Goal: Complete application form: Complete application form

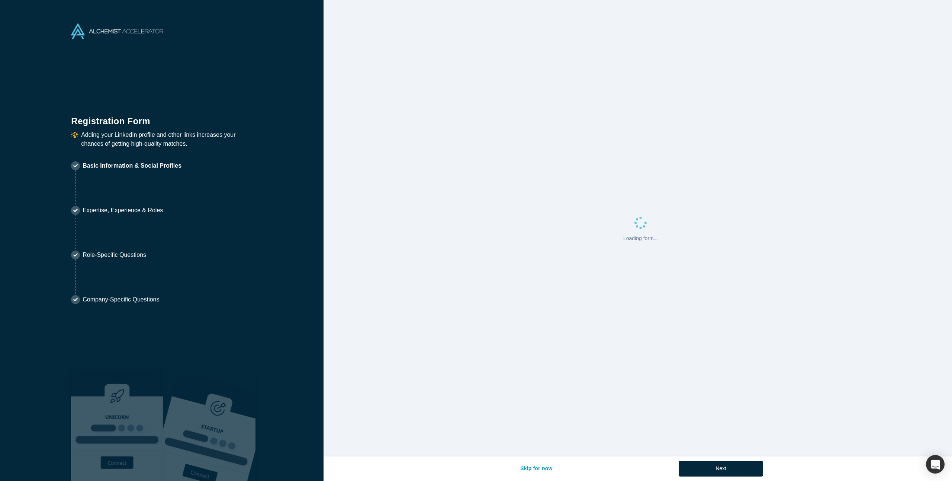
select select "US"
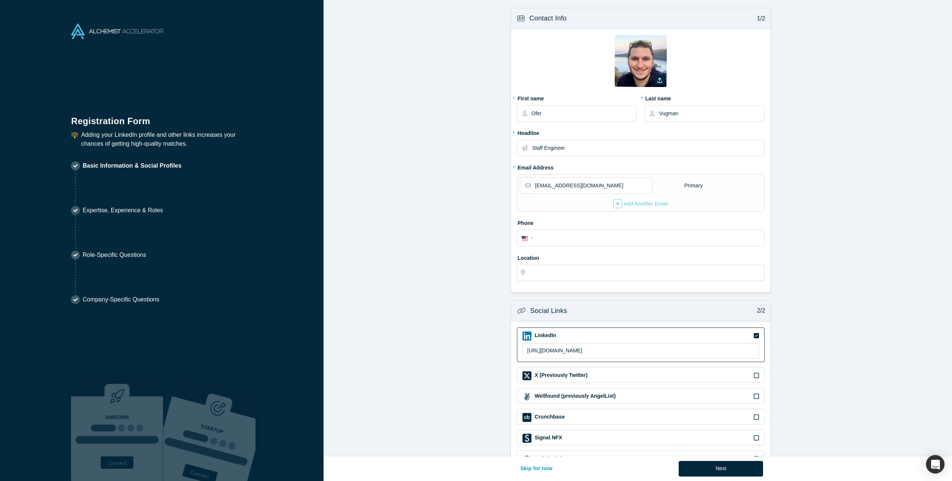
type input "[US_STATE], [GEOGRAPHIC_DATA], [GEOGRAPHIC_DATA]"
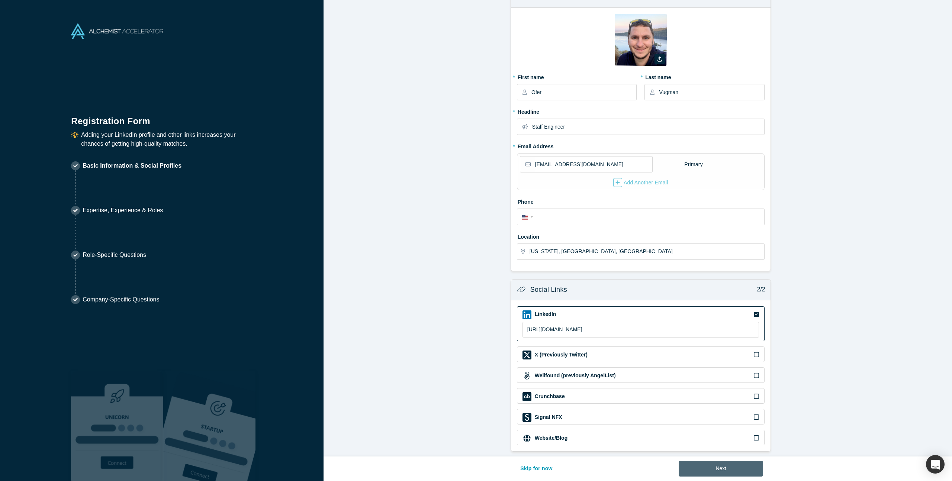
click at [712, 467] on button "Next" at bounding box center [721, 469] width 84 height 16
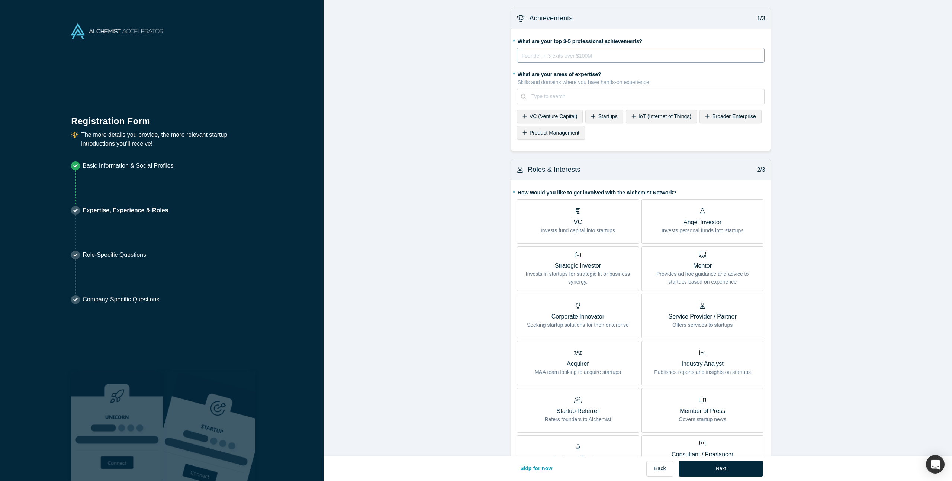
click at [597, 57] on div "rdw-editor" at bounding box center [641, 55] width 238 height 9
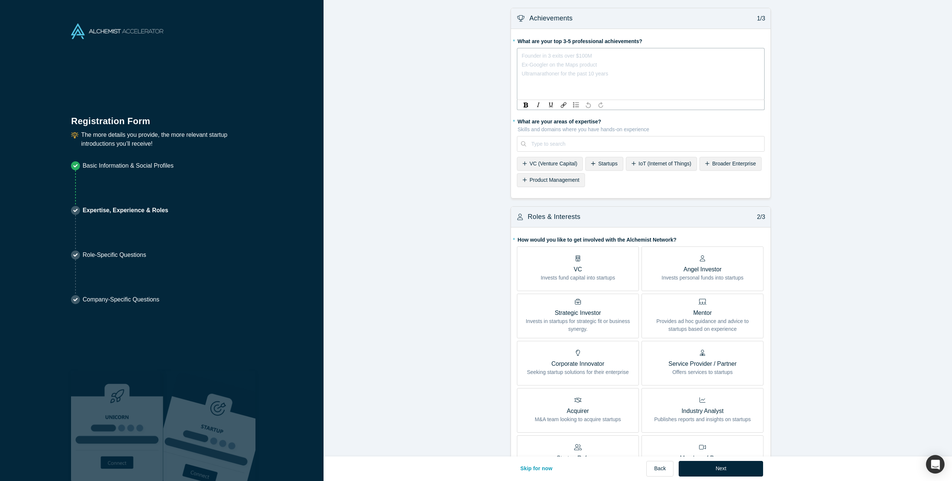
click at [478, 94] on form "Achievements 1/3 * What are your top 3-5 professional achievements? Founder in …" at bounding box center [641, 386] width 634 height 756
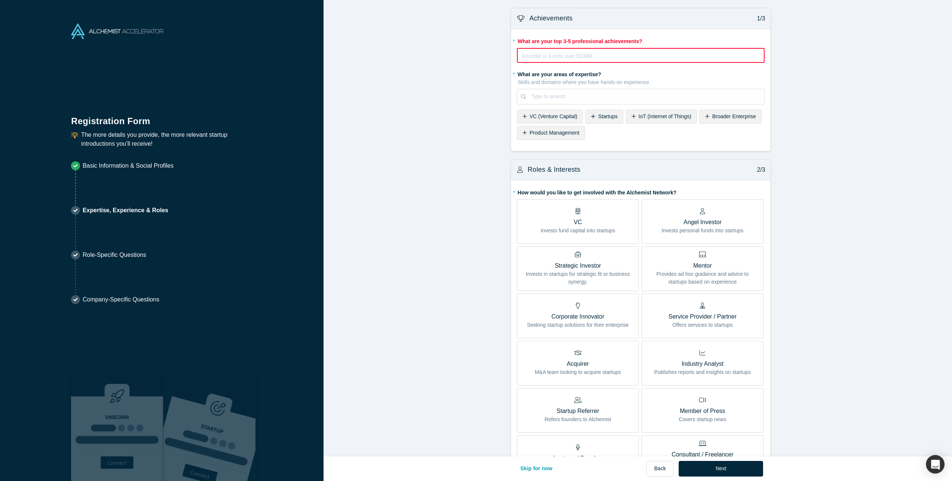
click at [479, 98] on form "Achievements 1/3 * What are your top 3-5 professional achievements? Founder in …" at bounding box center [641, 362] width 634 height 708
drag, startPoint x: 877, startPoint y: 208, endPoint x: 871, endPoint y: 208, distance: 6.3
click at [877, 208] on form "Achievements 1/3 * What are your top 3-5 professional achievements? Founder in …" at bounding box center [641, 362] width 634 height 708
click at [701, 282] on p "Provides ad hoc guidance and advice to startups based on experience" at bounding box center [702, 278] width 111 height 16
click at [0, 0] on input "Mentor Provides ad hoc guidance and advice to startups based on experience" at bounding box center [0, 0] width 0 height 0
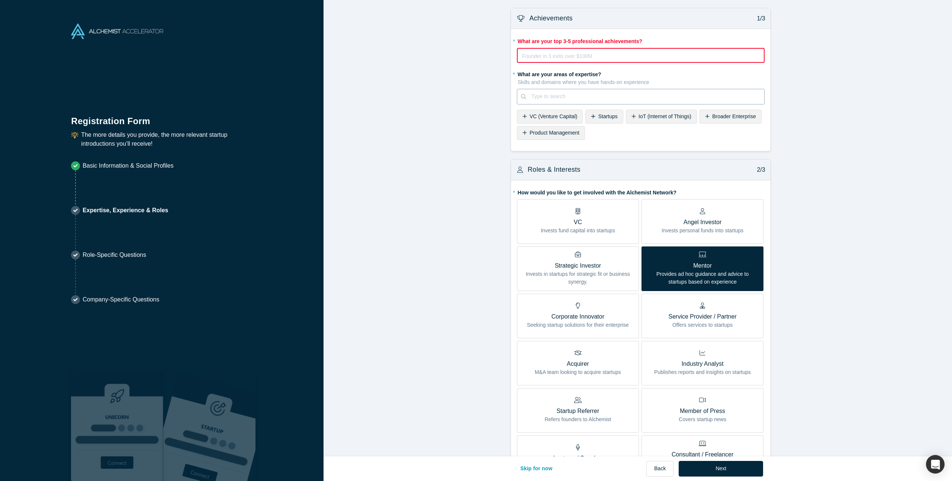
click at [565, 101] on div "Type to search" at bounding box center [645, 96] width 238 height 12
click at [467, 125] on form "Achievements 1/3 * What are your top 3-5 professional achievements? Founder in …" at bounding box center [641, 362] width 634 height 708
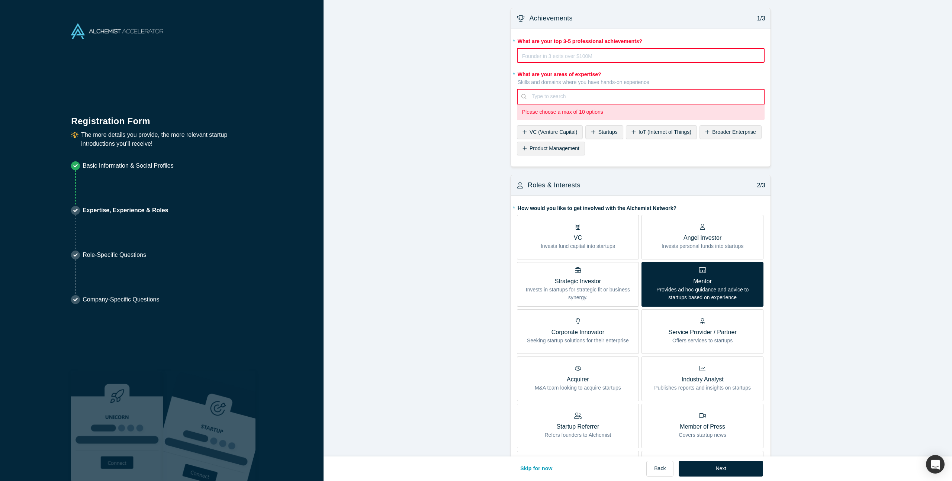
click at [574, 98] on div at bounding box center [645, 96] width 227 height 9
type input "tech"
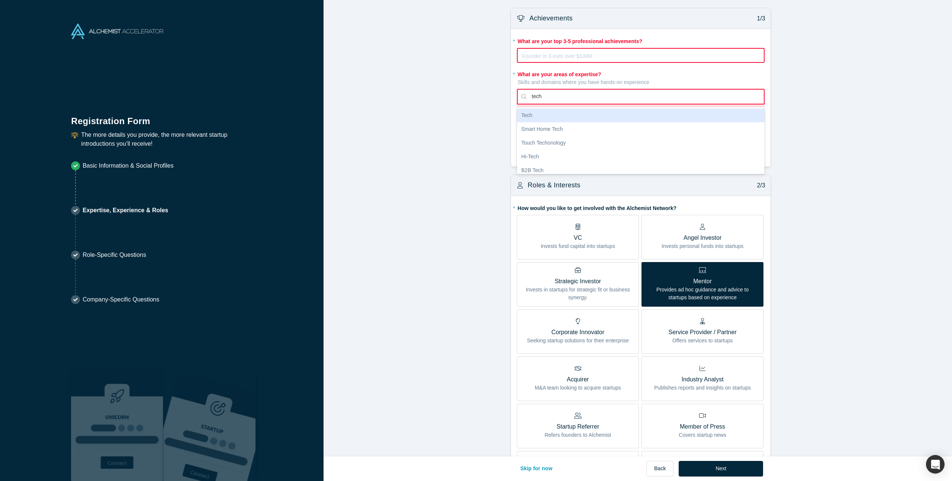
click at [535, 118] on div "Tech" at bounding box center [641, 116] width 248 height 14
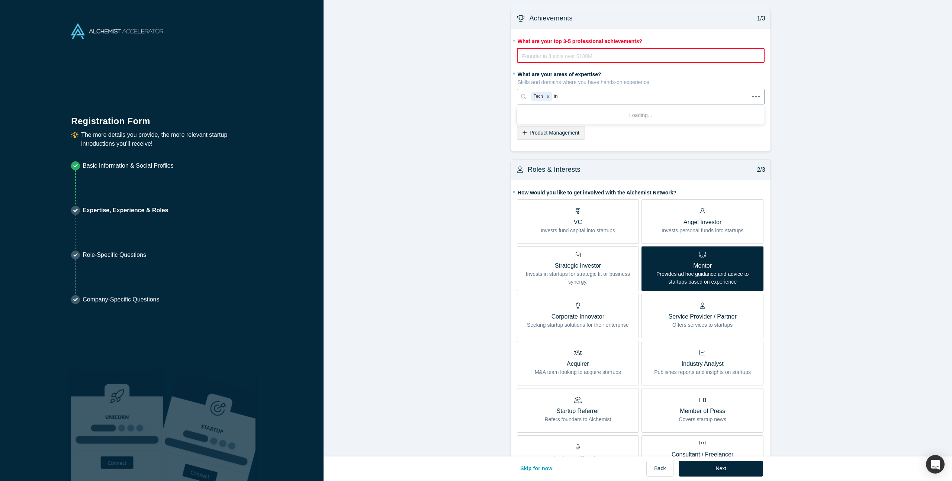
type input "i"
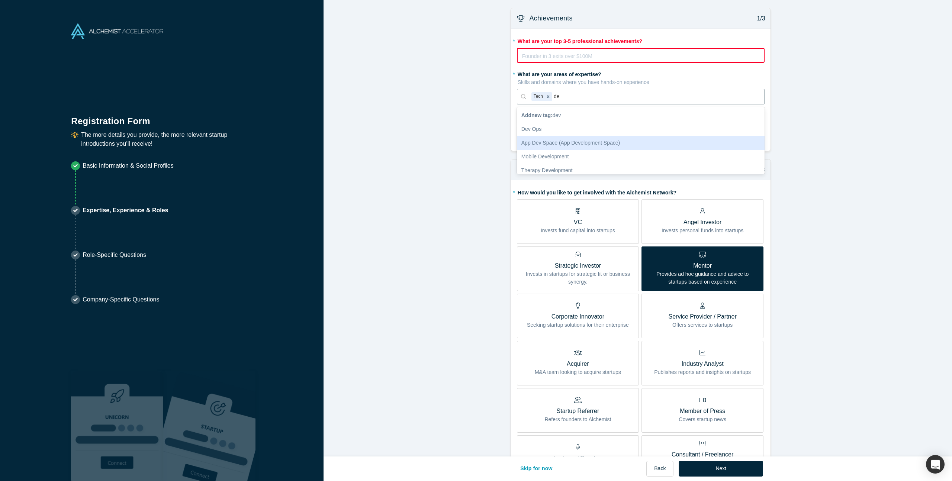
type input "d"
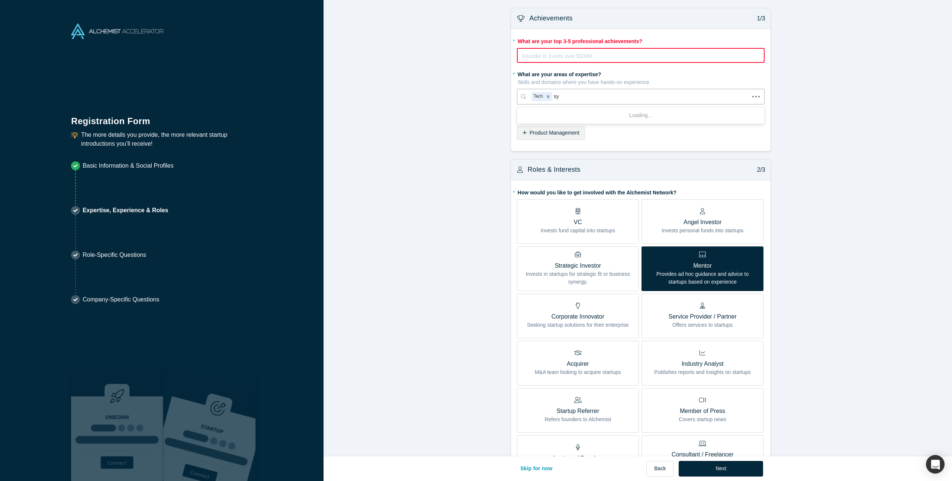
type input "s"
type input "desi"
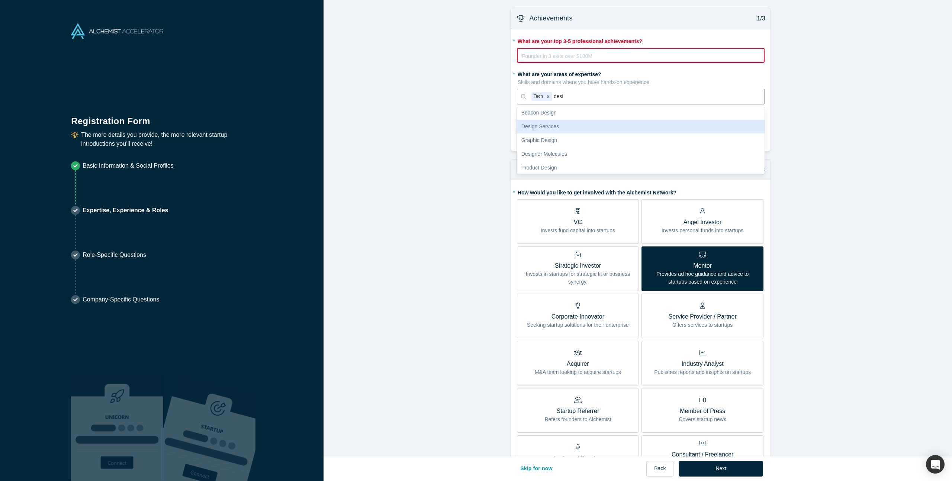
scroll to position [87, 0]
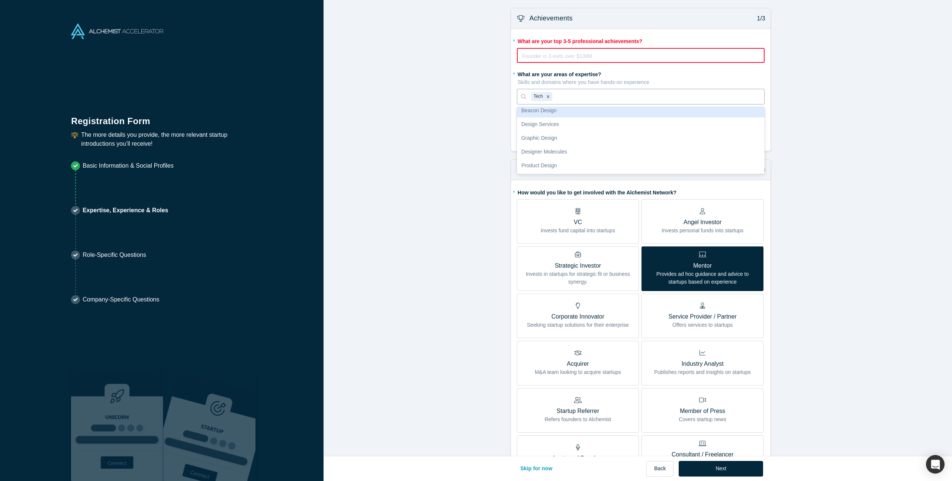
click at [600, 93] on div at bounding box center [656, 96] width 205 height 9
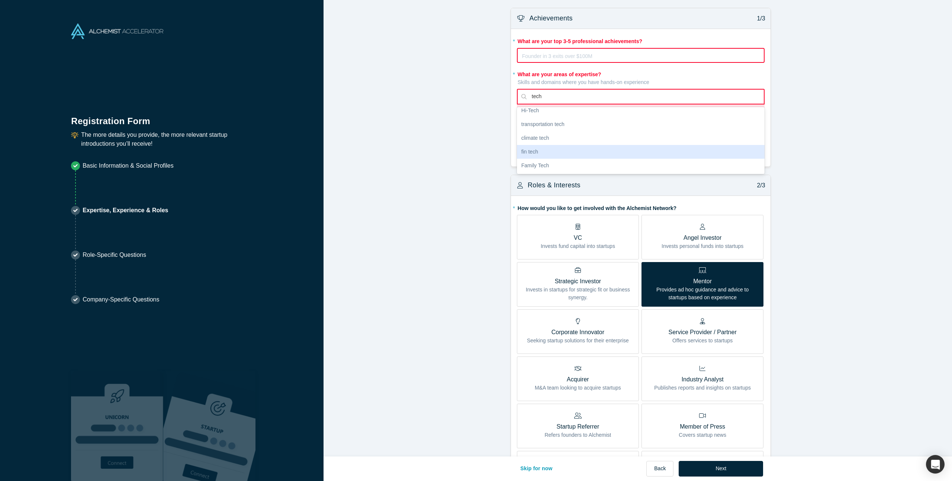
scroll to position [216, 0]
type input "tech"
click at [807, 148] on form "Achievements 1/3 * What are your top 3-5 professional achievements? Founder in …" at bounding box center [641, 370] width 634 height 724
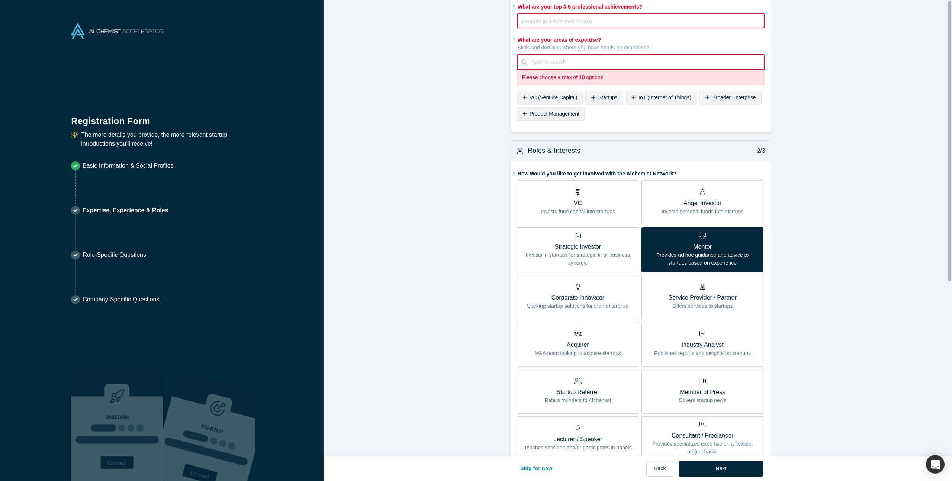
scroll to position [0, 0]
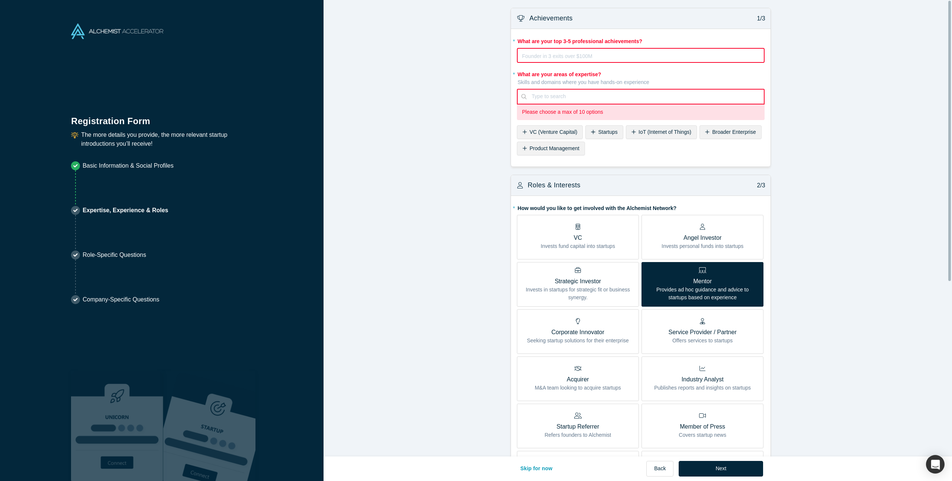
click at [795, 146] on form "Achievements 1/3 * What are your top 3-5 professional achievements? Founder in …" at bounding box center [641, 370] width 634 height 724
click at [807, 145] on form "Achievements 1/3 * What are your top 3-5 professional achievements? Founder in …" at bounding box center [641, 370] width 634 height 724
click at [807, 146] on form "Achievements 1/3 * What are your top 3-5 professional achievements? Founder in …" at bounding box center [641, 370] width 634 height 724
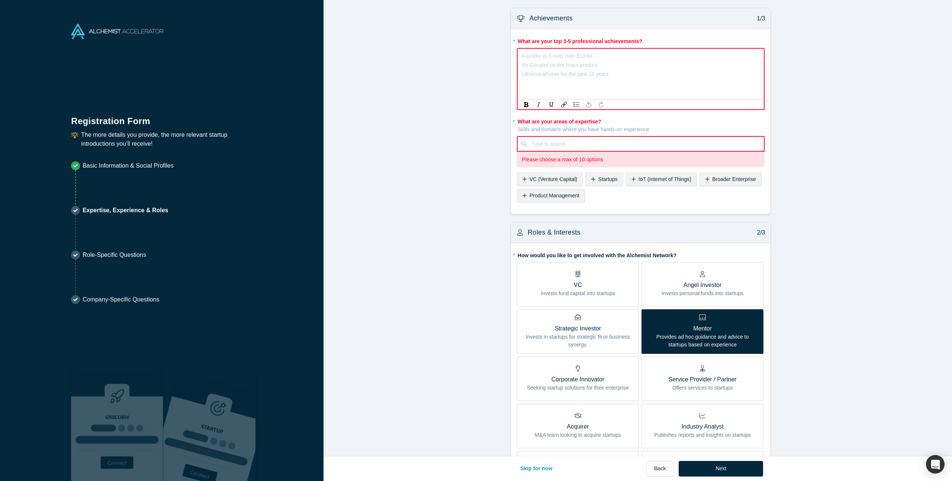
click at [605, 58] on div "rdw-editor" at bounding box center [640, 56] width 237 height 9
click at [557, 145] on div "Type to search" at bounding box center [641, 144] width 248 height 16
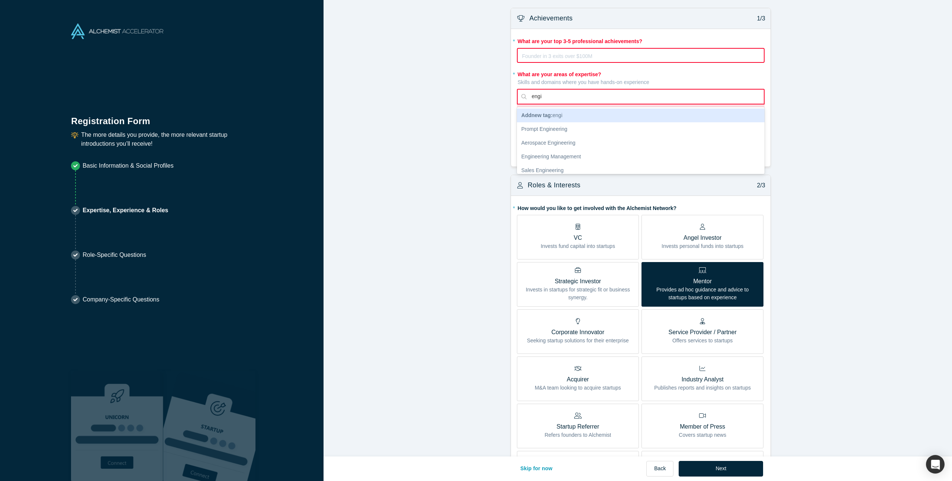
type input "engin"
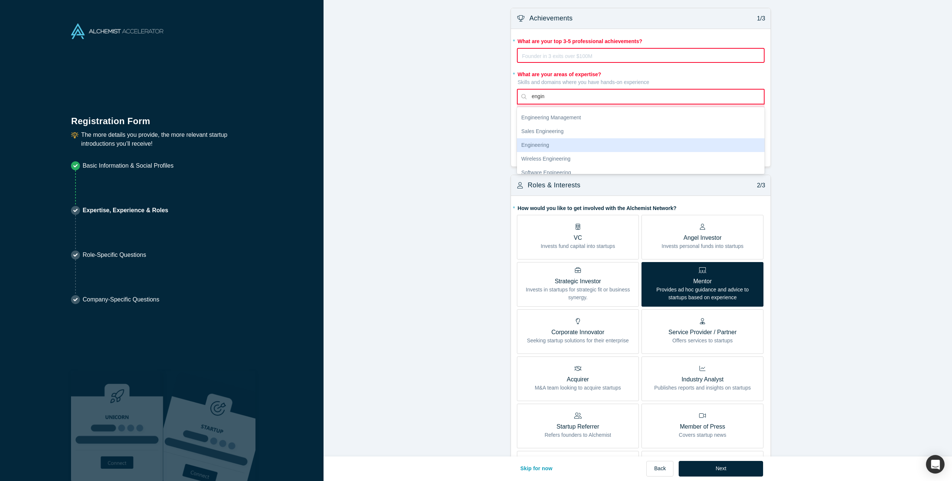
scroll to position [49, 0]
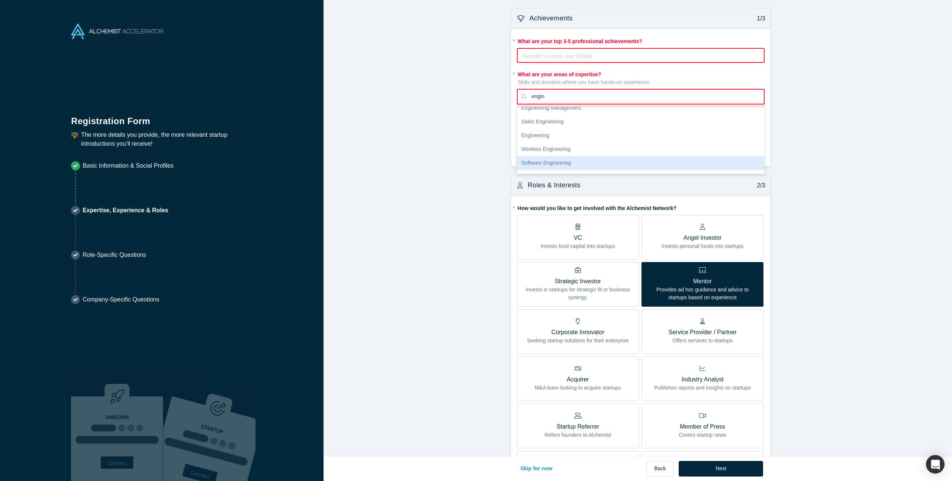
click at [565, 161] on div "Software Engineering" at bounding box center [641, 163] width 248 height 14
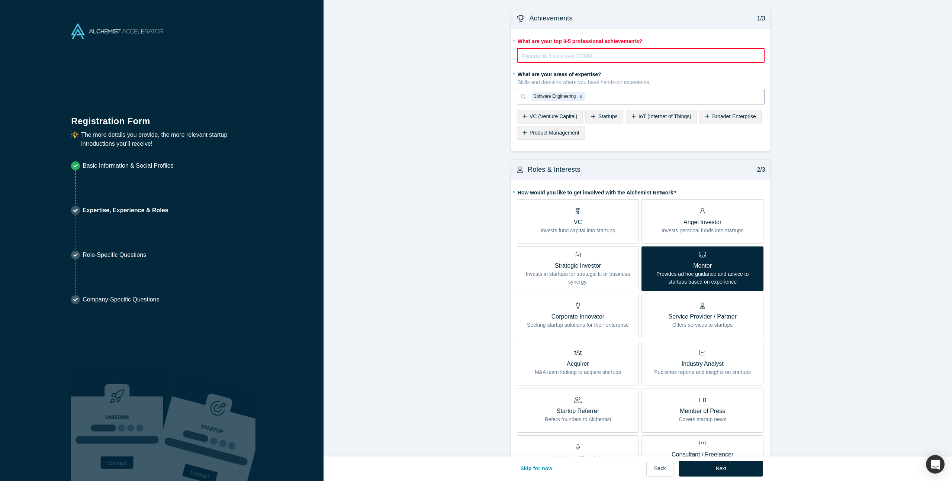
click at [580, 96] on icon "Remove Software Engineering" at bounding box center [581, 96] width 3 height 3
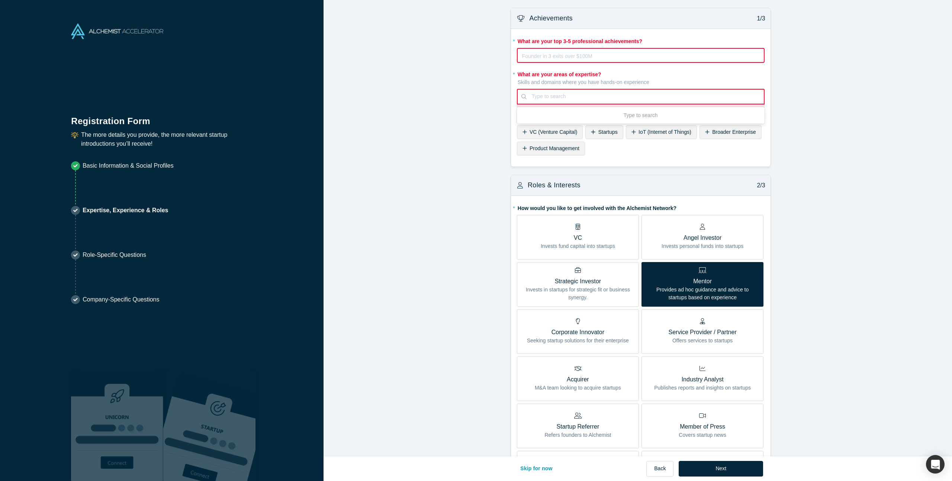
click at [579, 95] on div at bounding box center [645, 96] width 227 height 9
paste input "Engineering"
type input "Engineering"
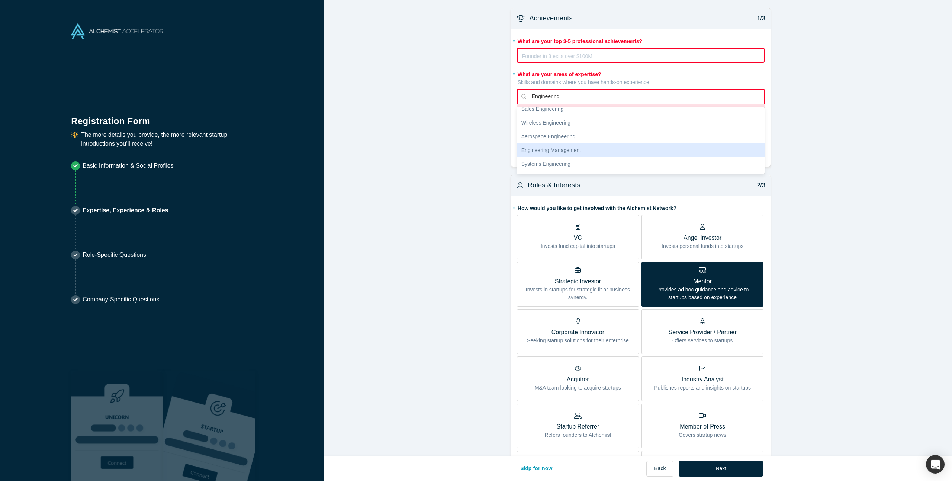
click at [560, 153] on div "Engineering Management" at bounding box center [641, 151] width 248 height 14
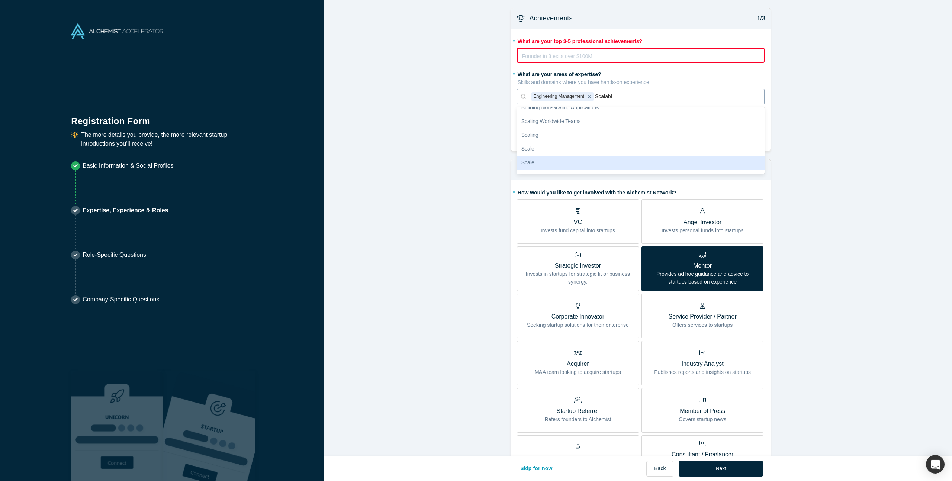
scroll to position [0, 0]
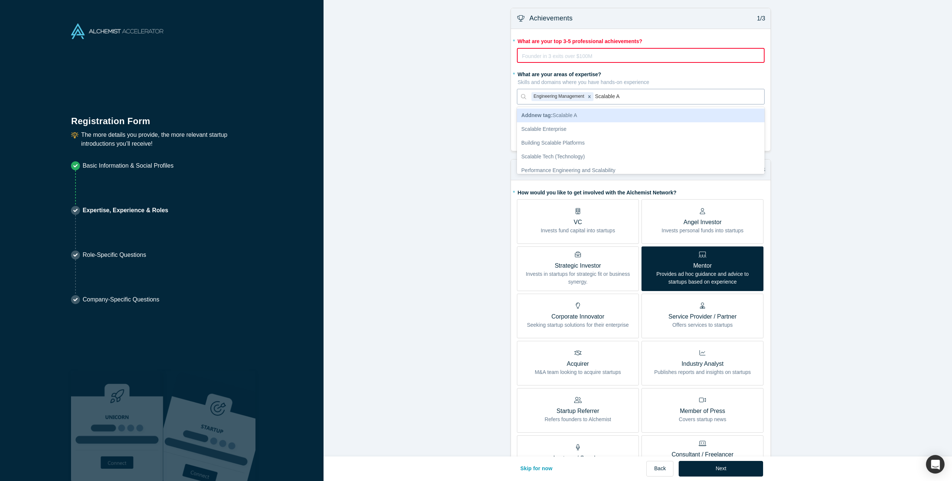
type input "Scalable Ar"
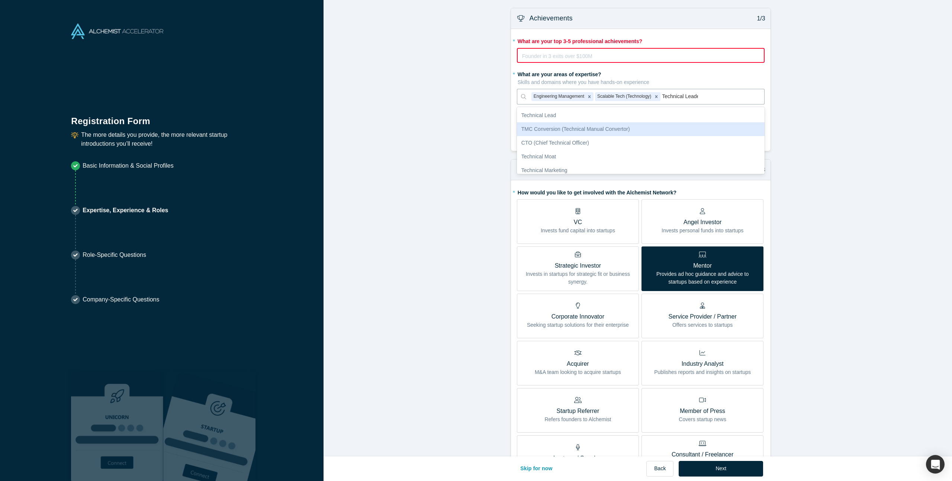
type input "Technical Leader"
click at [603, 129] on div "Technical Lead" at bounding box center [641, 129] width 248 height 14
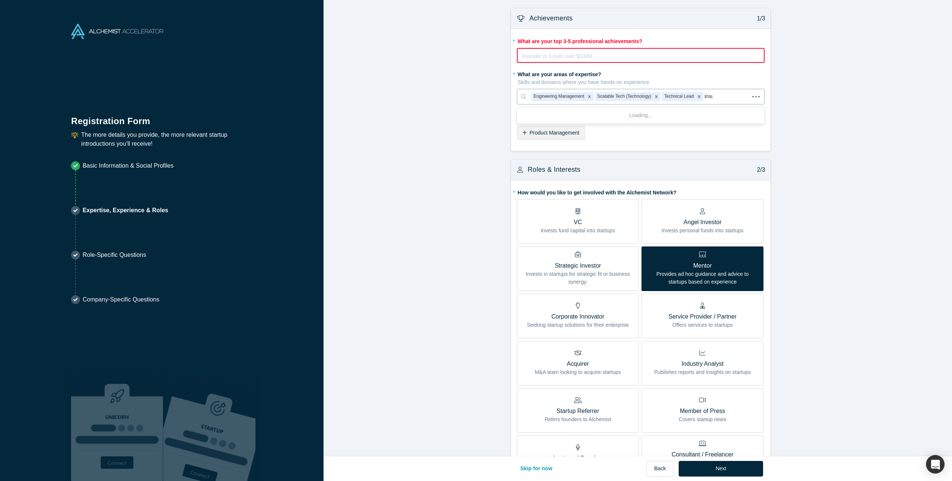
type input "insure"
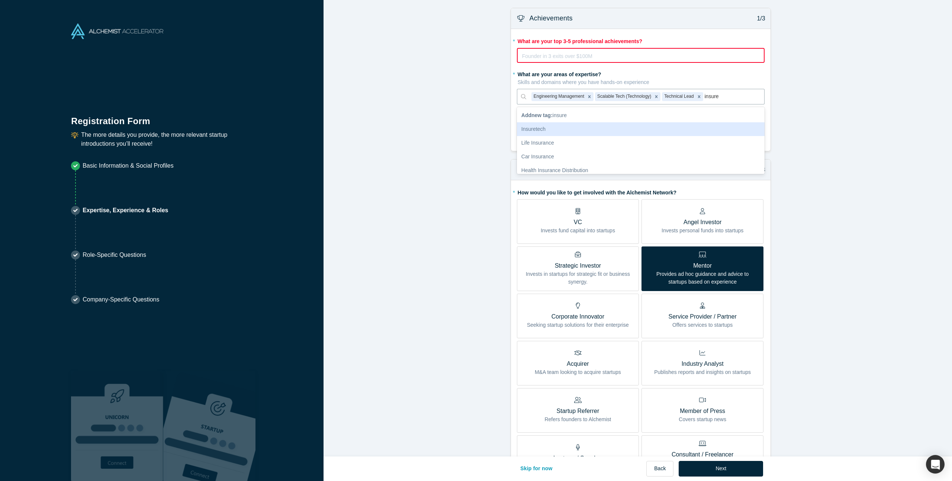
click at [592, 125] on div "Insuretech" at bounding box center [641, 129] width 248 height 14
type input "Car"
click at [750, 94] on div at bounding box center [748, 96] width 21 height 9
type input "E"
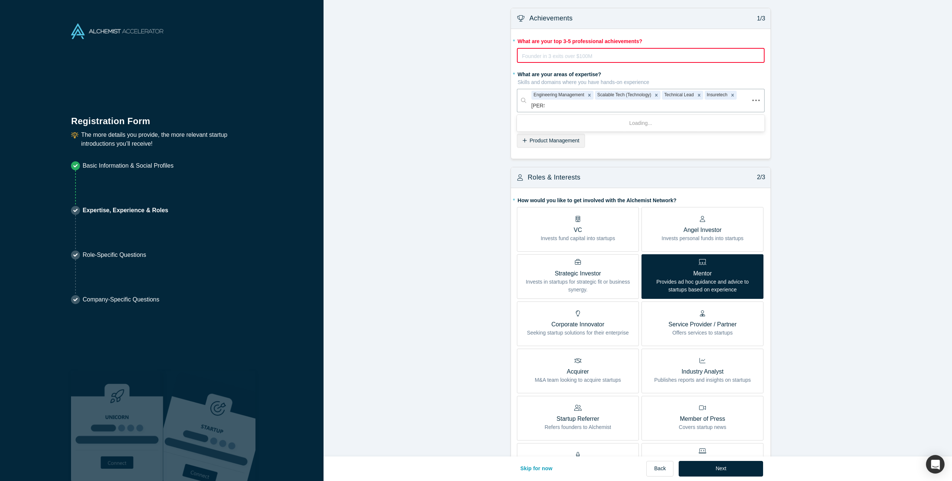
type input "mentor"
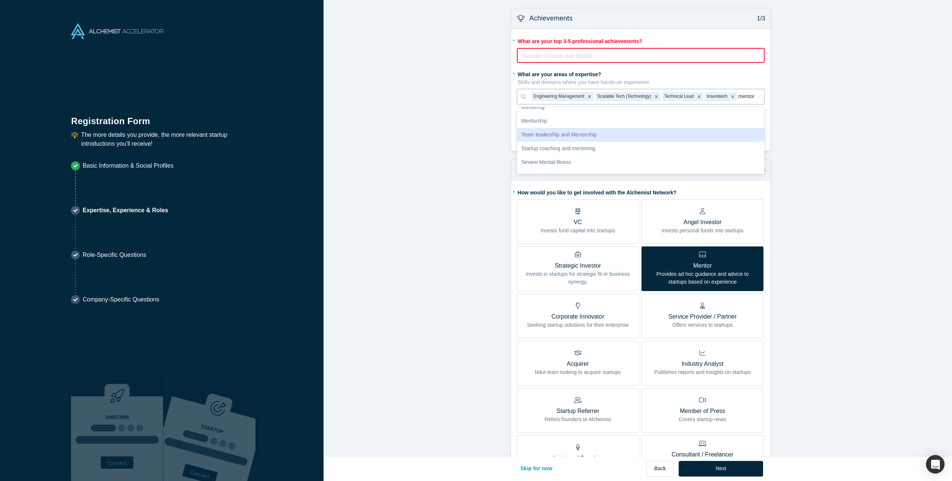
scroll to position [74, 0]
click at [581, 131] on div "Startup coaching and mentoring" at bounding box center [641, 138] width 248 height 14
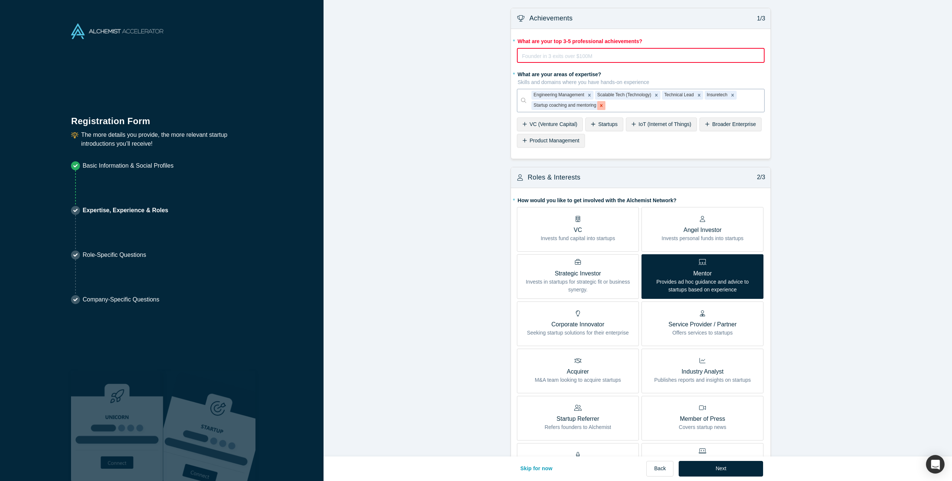
click at [600, 107] on icon "Remove Startup coaching and mentoring" at bounding box center [601, 105] width 5 height 5
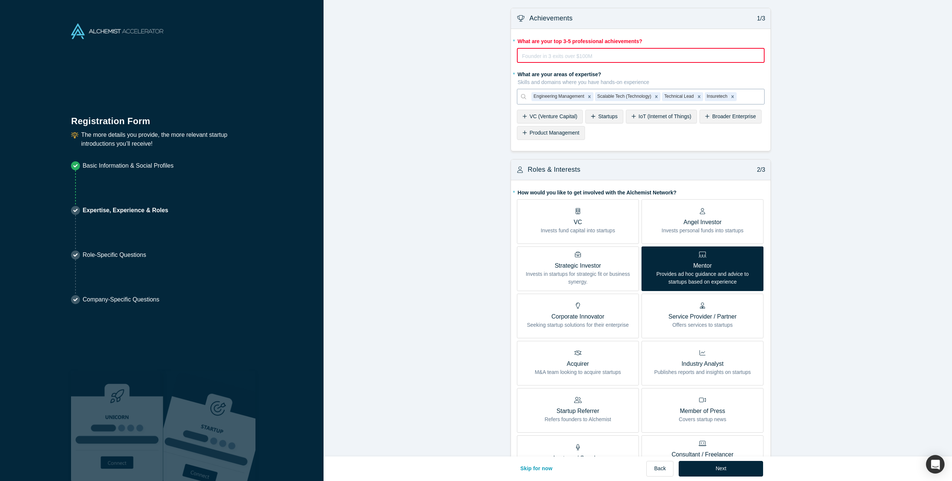
type input "r"
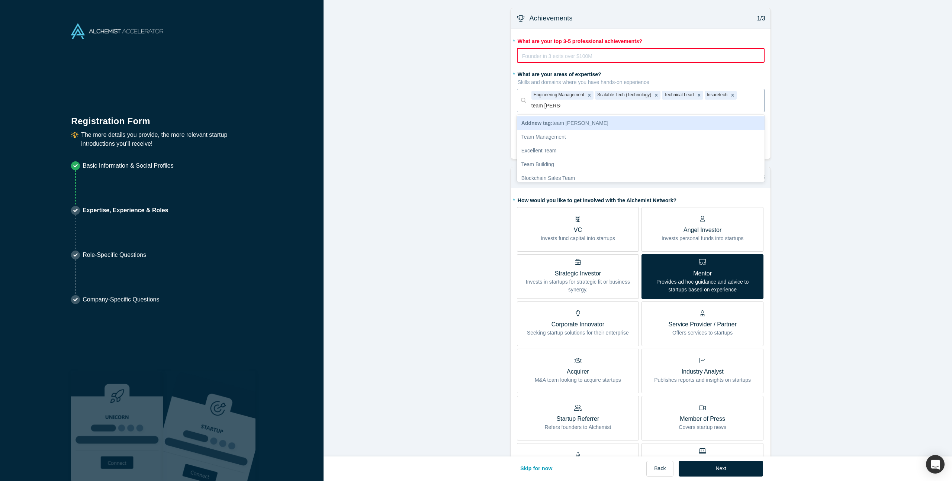
type input "team mentor"
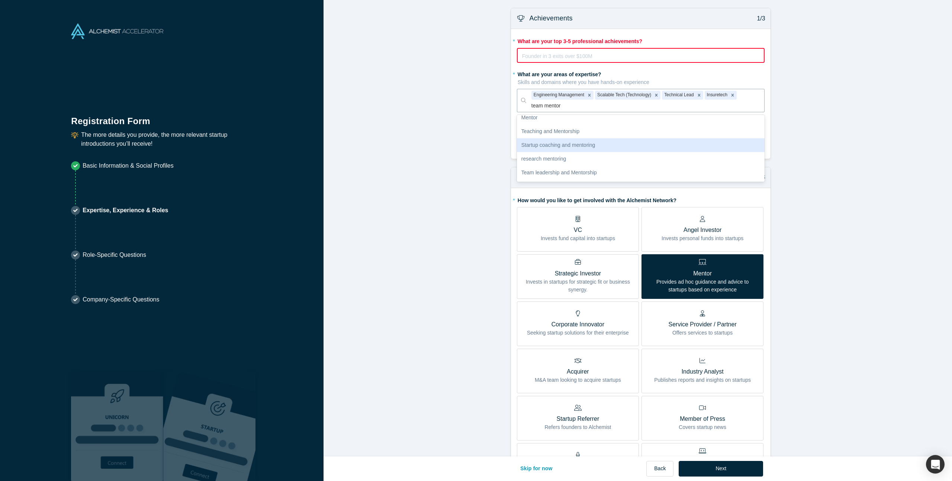
scroll to position [29, 0]
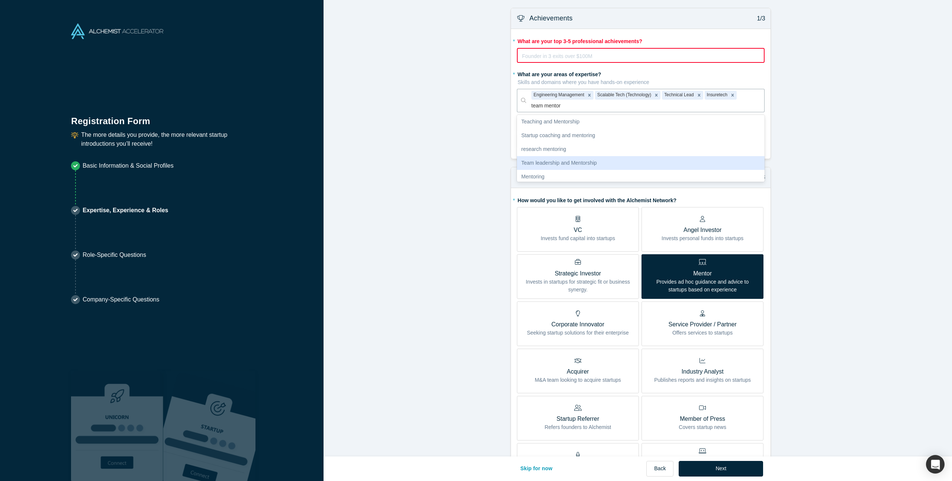
click at [591, 162] on div "Team leadership and Mentorship" at bounding box center [641, 163] width 248 height 14
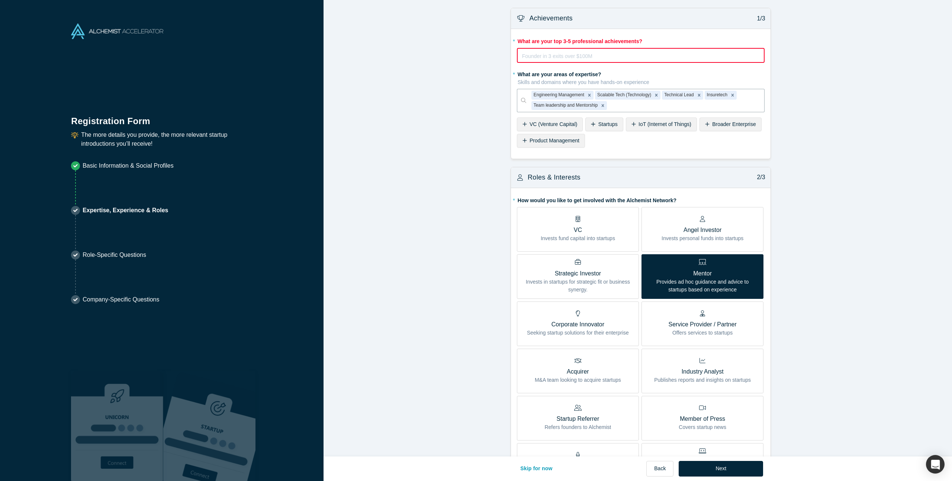
click at [598, 122] on span "Startups" at bounding box center [607, 124] width 19 height 6
click at [631, 144] on span "FinTech (Financial Technology)" at bounding box center [636, 141] width 72 height 6
click at [633, 144] on div "AI (Artificial Intelligence)" at bounding box center [625, 141] width 74 height 14
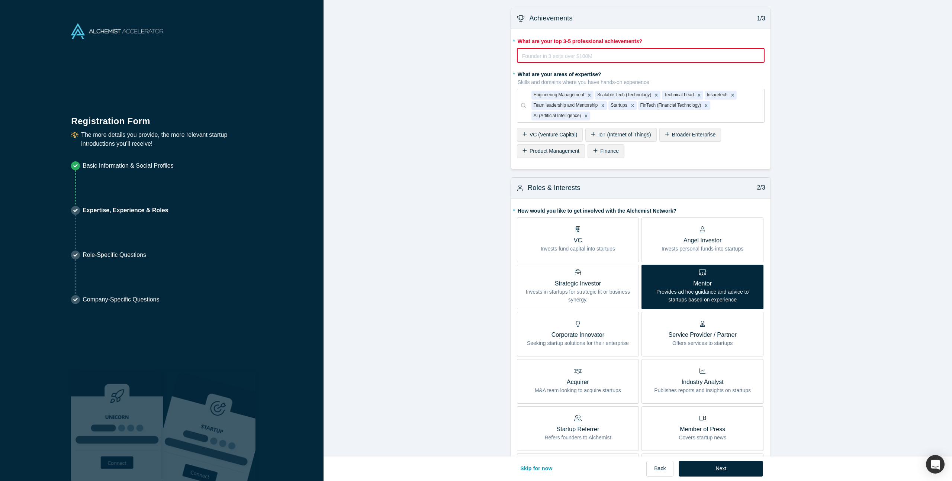
click at [611, 114] on div at bounding box center [675, 116] width 167 height 9
type input "culture"
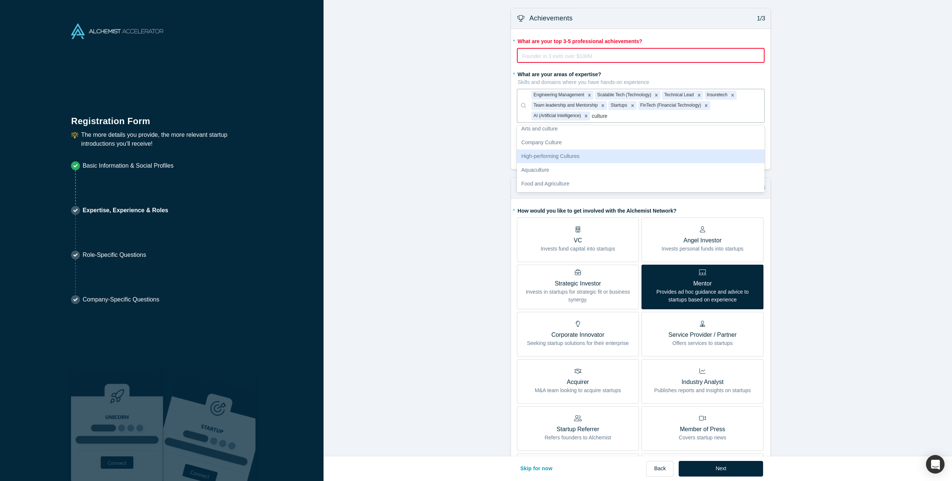
scroll to position [0, 0]
click at [575, 160] on div "Startup Culture" at bounding box center [641, 161] width 248 height 14
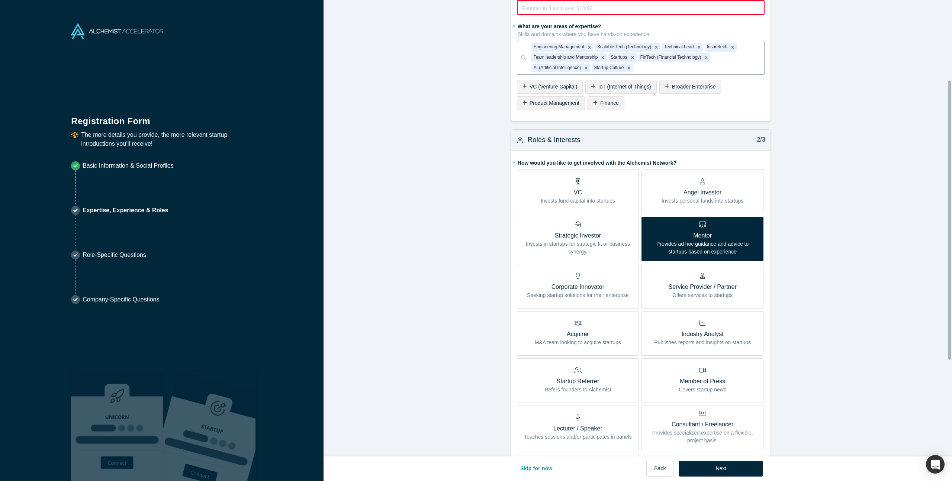
scroll to position [131, 0]
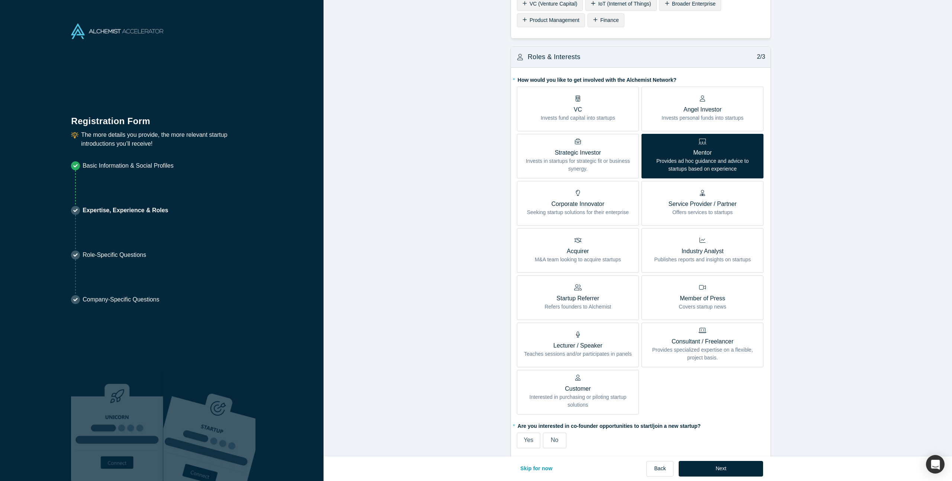
click at [554, 439] on span "No" at bounding box center [554, 440] width 7 height 6
click at [0, 0] on input "No" at bounding box center [0, 0] width 0 height 0
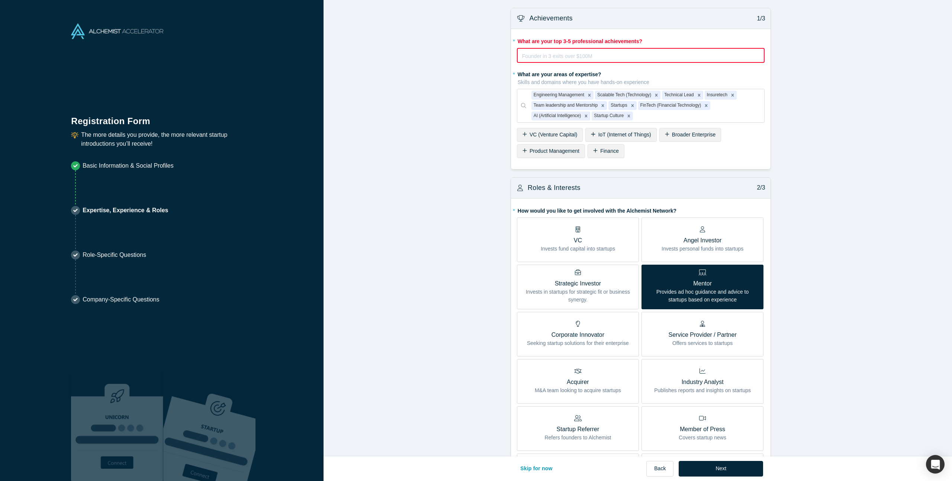
click at [594, 55] on div "rdw-editor" at bounding box center [640, 56] width 237 height 9
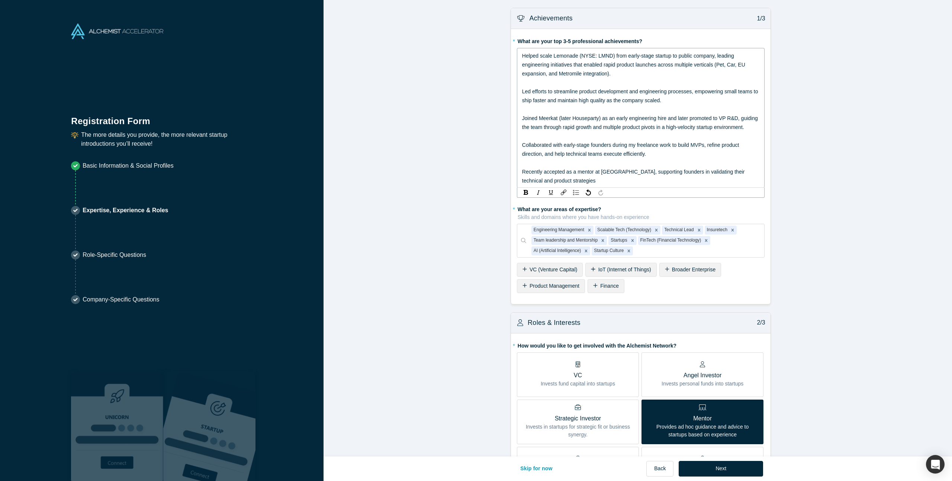
click at [615, 72] on div "Helped scale Lemonade (NYSE: LMND) from early-stage startup to public company, …" at bounding box center [641, 64] width 238 height 27
click at [537, 119] on span "Joined Meerkat (later Houseparty) as an early engineering hire and later promot…" at bounding box center [640, 122] width 237 height 15
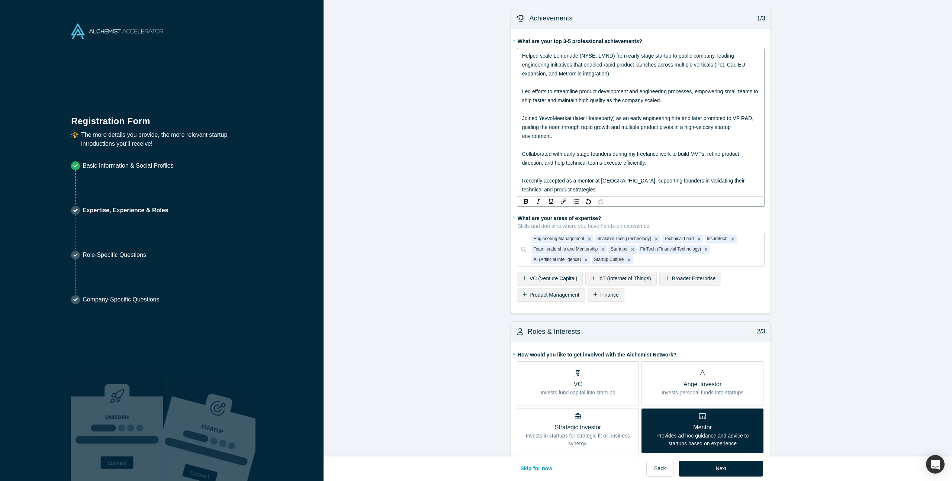
click at [556, 117] on span "Joined YevvoMeerkat (later Houseparty) as an early engineering hire and later p…" at bounding box center [638, 127] width 233 height 24
copy span "YevvoMeerkat"
copy span "Meerkat"
click at [682, 137] on div "Joined Yevvo (later Meerkat and then Houseparty) as an early engineering hire a…" at bounding box center [641, 127] width 238 height 27
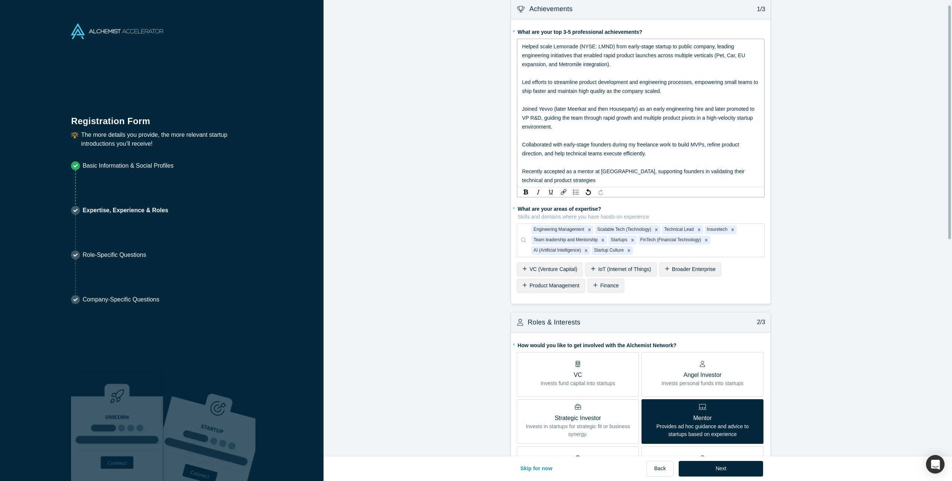
scroll to position [19, 0]
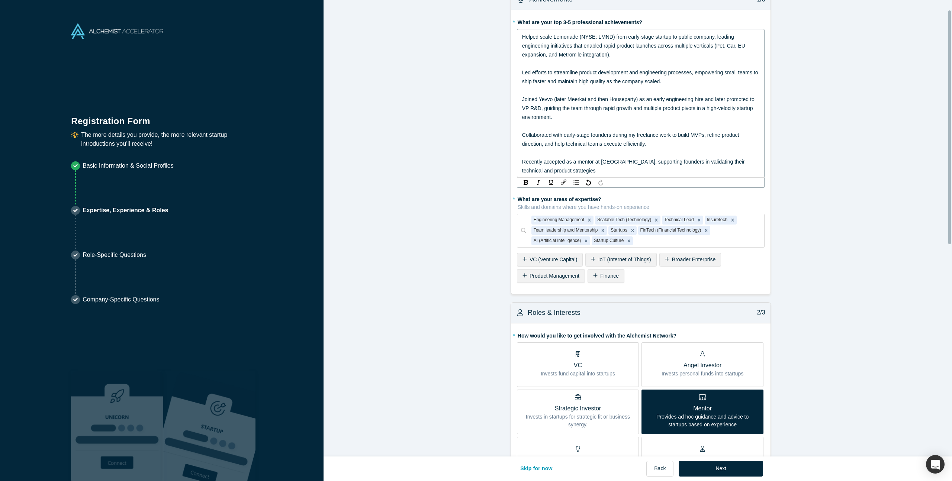
click at [586, 136] on span "Collaborated with early-stage founders during my freelance work to build MVPs, …" at bounding box center [631, 139] width 219 height 15
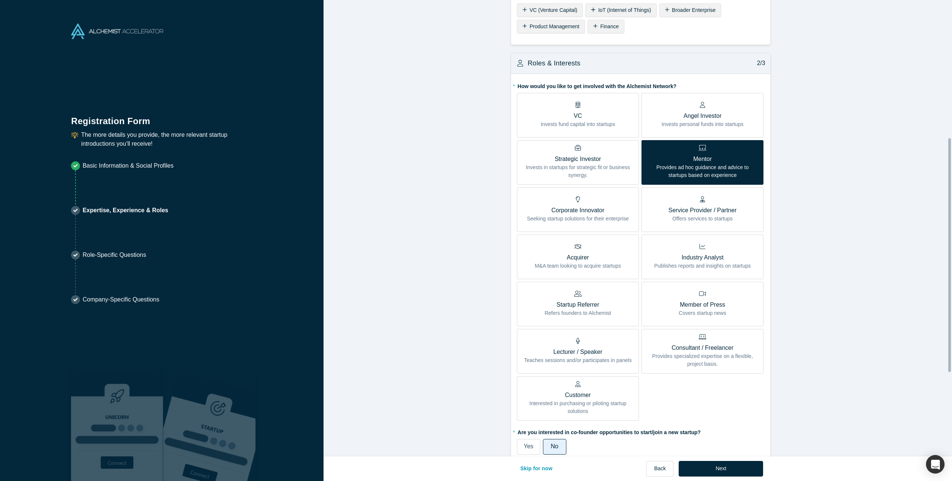
scroll to position [432, 0]
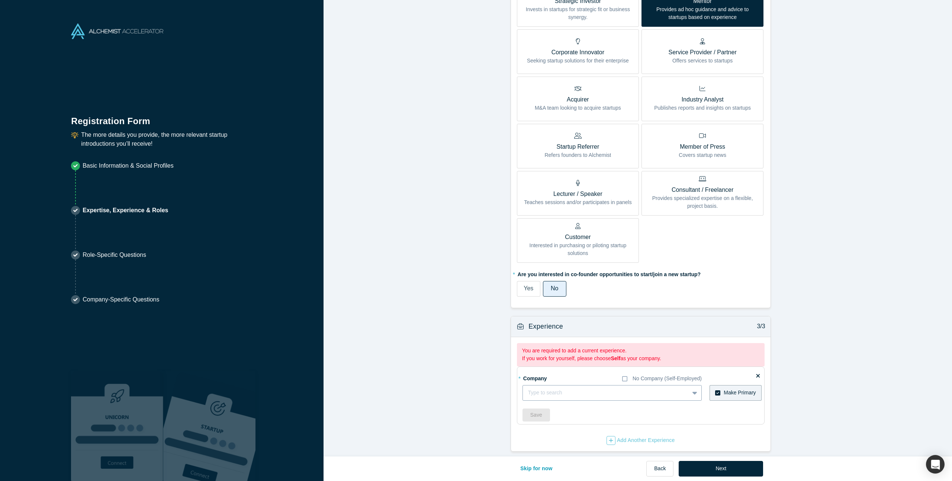
click at [683, 389] on div "Type to search" at bounding box center [611, 393] width 179 height 16
type input "Lemonade"
click at [575, 405] on div "Lemonade" at bounding box center [611, 412] width 179 height 14
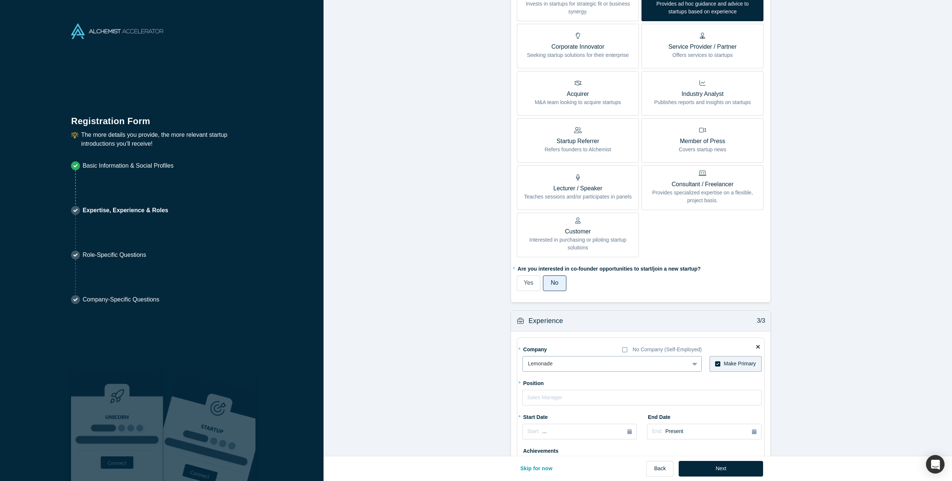
click at [583, 366] on div at bounding box center [606, 363] width 156 height 9
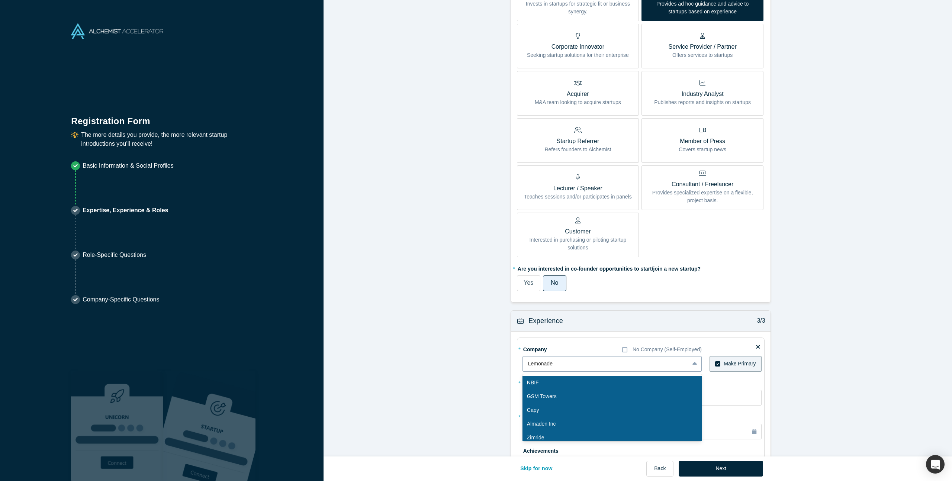
click at [581, 364] on div at bounding box center [606, 363] width 156 height 9
click at [559, 364] on div at bounding box center [606, 363] width 156 height 9
click at [541, 365] on div at bounding box center [606, 363] width 156 height 9
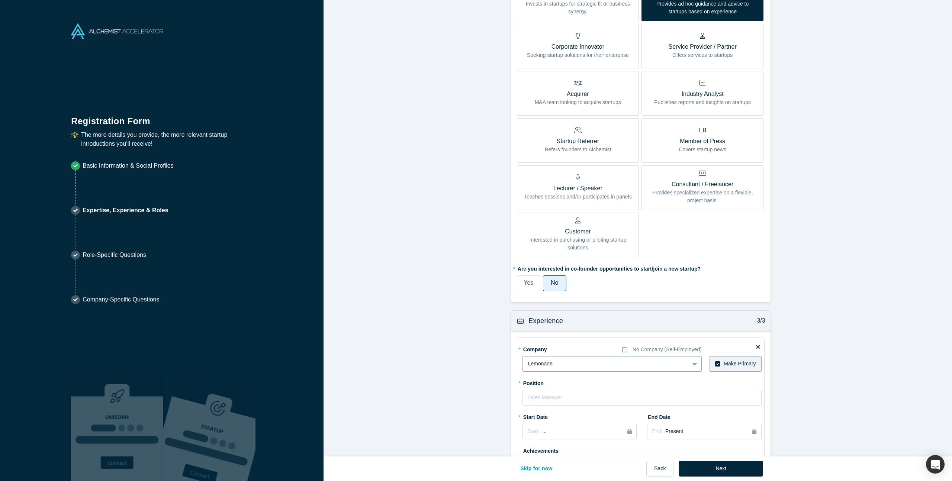
click at [541, 365] on div at bounding box center [606, 363] width 156 height 9
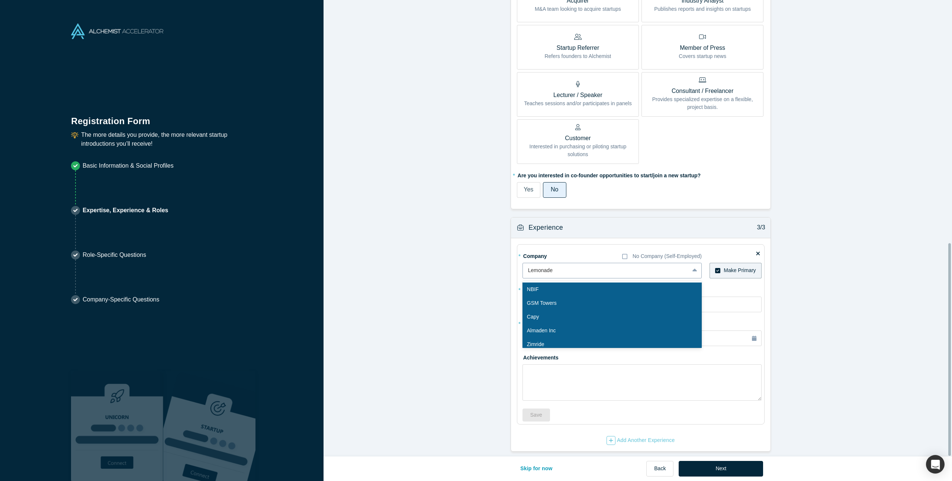
click at [551, 266] on div at bounding box center [606, 270] width 156 height 9
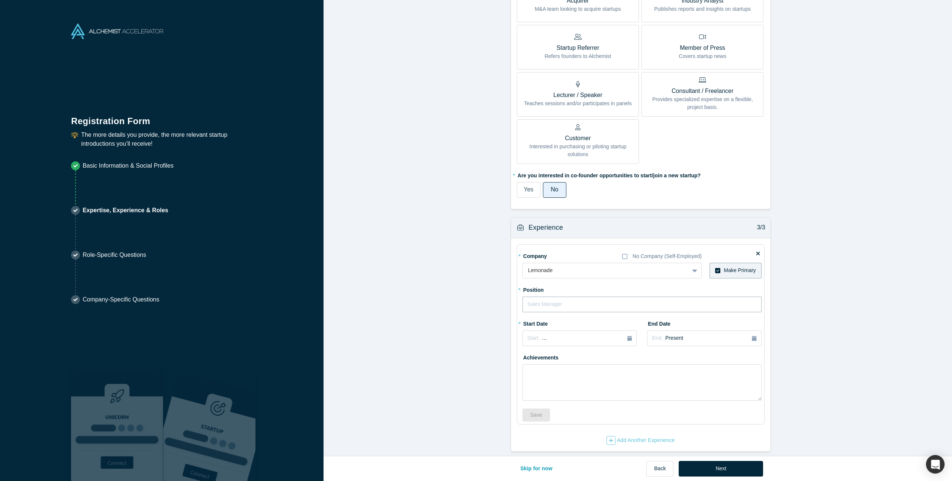
click at [550, 306] on input "text" at bounding box center [641, 305] width 239 height 16
type input "Staff Engineer"
click at [602, 337] on button "Start: ..." at bounding box center [579, 339] width 114 height 16
click at [526, 356] on button "Previous Year" at bounding box center [525, 359] width 7 height 7
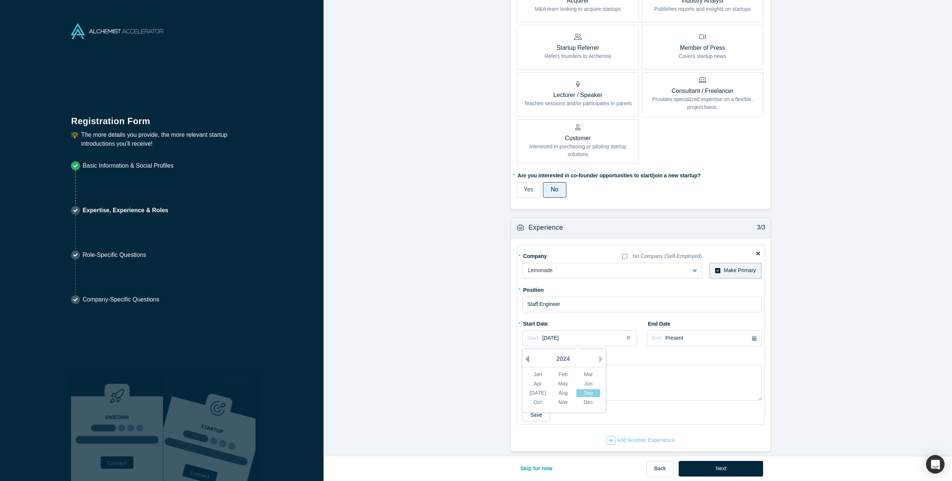
click at [526, 356] on button "Previous Year" at bounding box center [525, 359] width 7 height 7
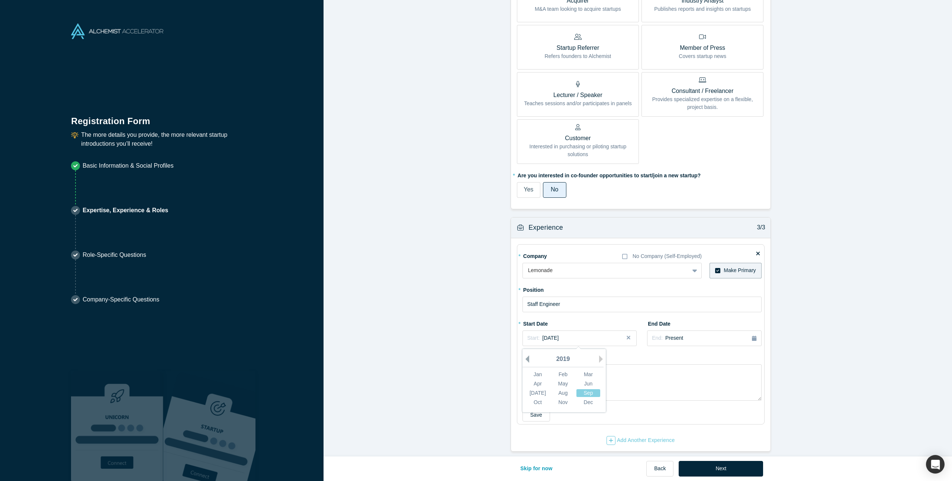
click at [526, 356] on button "Previous Year" at bounding box center [525, 359] width 7 height 7
click at [559, 399] on div "Nov" at bounding box center [563, 403] width 24 height 8
click at [596, 331] on button "Start: [DATE]" at bounding box center [579, 339] width 114 height 16
click at [557, 399] on div "Nov" at bounding box center [563, 403] width 24 height 8
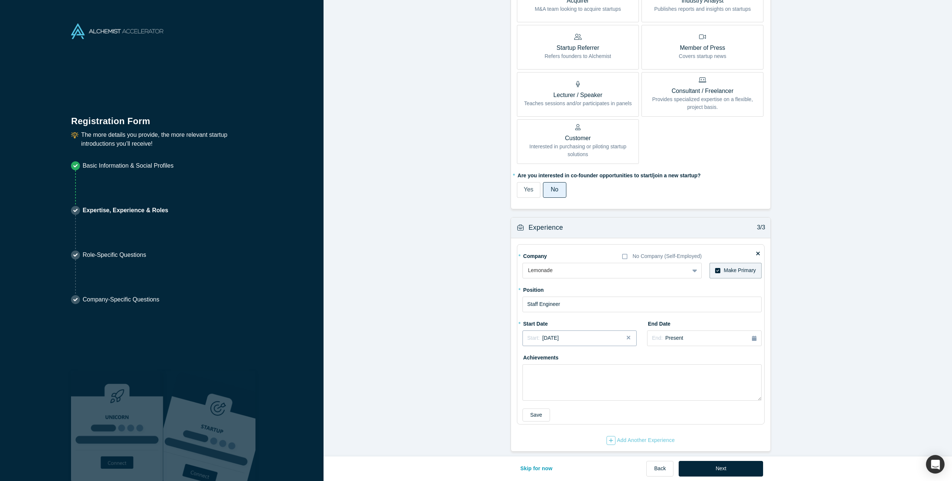
click at [566, 338] on button "Start: [DATE]" at bounding box center [579, 339] width 114 height 16
click at [585, 399] on div "Dec" at bounding box center [588, 403] width 24 height 8
click at [618, 334] on div "Start: [DATE]" at bounding box center [579, 338] width 104 height 8
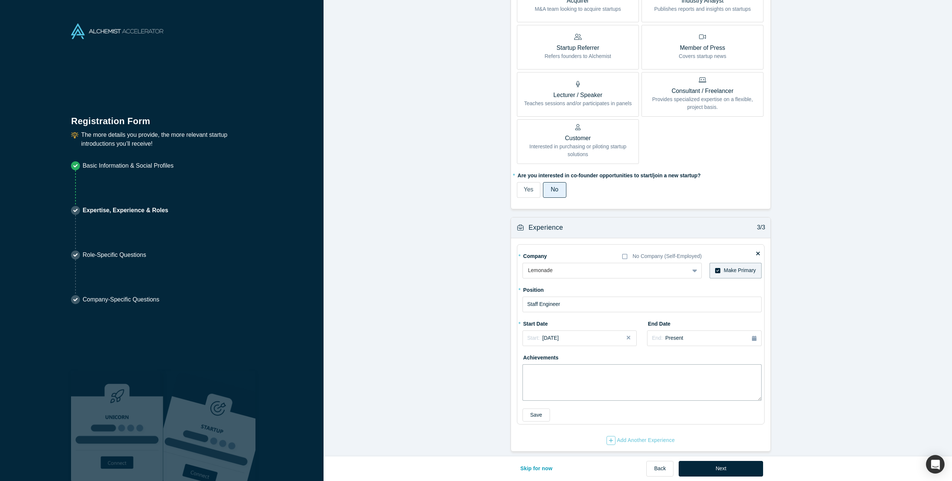
click at [703, 368] on textarea at bounding box center [641, 382] width 239 height 36
click at [537, 351] on label "Achievements" at bounding box center [543, 356] width 42 height 10
copy label "Achievements"
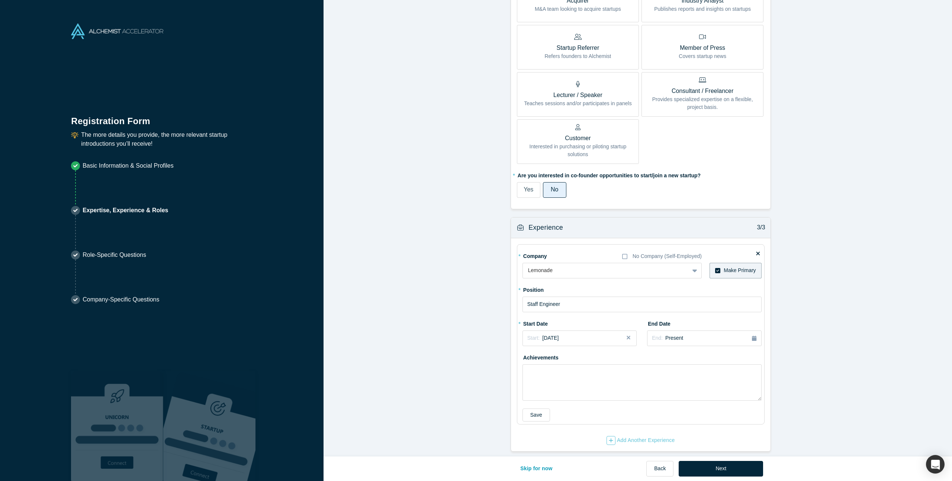
click at [530, 351] on label "Achievements" at bounding box center [543, 356] width 42 height 10
copy label "Achievements"
click at [586, 379] on textarea at bounding box center [641, 382] width 239 height 36
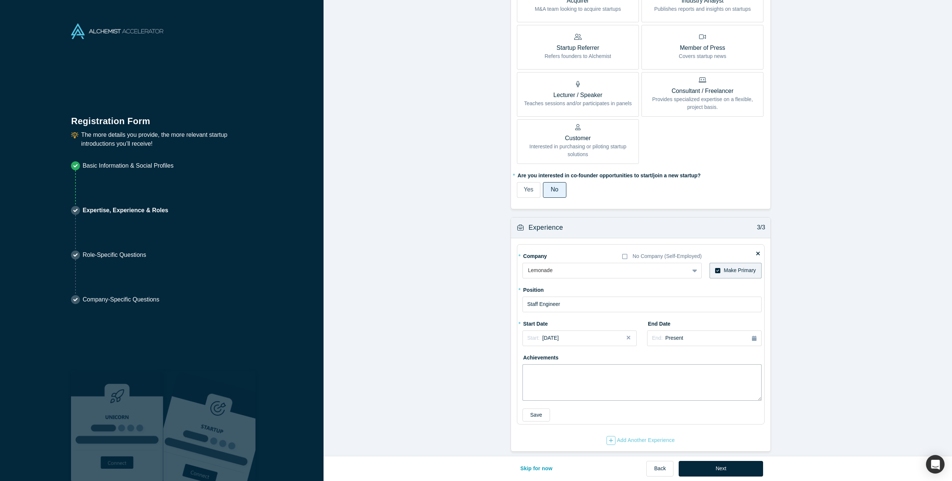
click at [581, 376] on textarea at bounding box center [641, 382] width 239 height 36
paste textarea "Key contributor to Lemonade’s growth from early-stage startup to public company…"
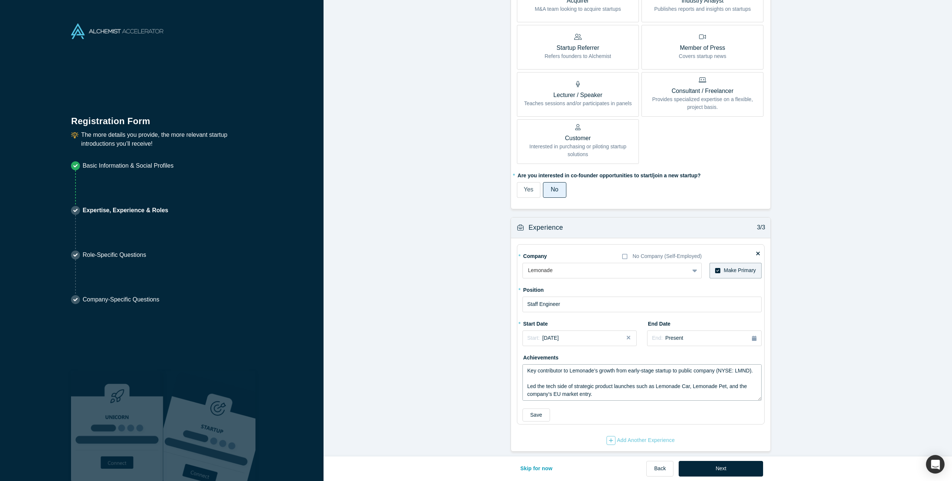
click at [593, 375] on textarea "Key contributor to Lemonade’s growth from early-stage startup to public company…" at bounding box center [641, 382] width 239 height 36
type textarea "Key contributor to Lemonade’s growth from early-stage startup to public company…"
click at [529, 411] on button "Save" at bounding box center [536, 415] width 28 height 13
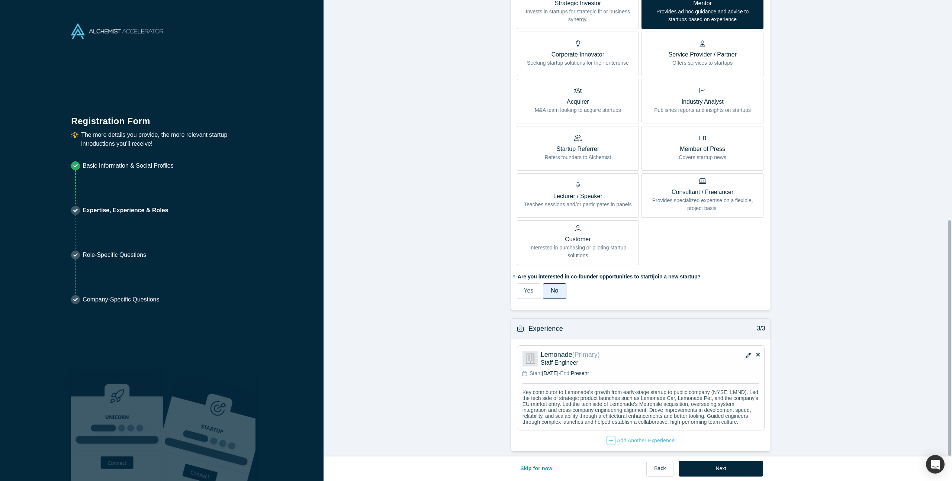
scroll to position [59, 0]
click at [640, 436] on div "Add Another Experience" at bounding box center [641, 440] width 68 height 9
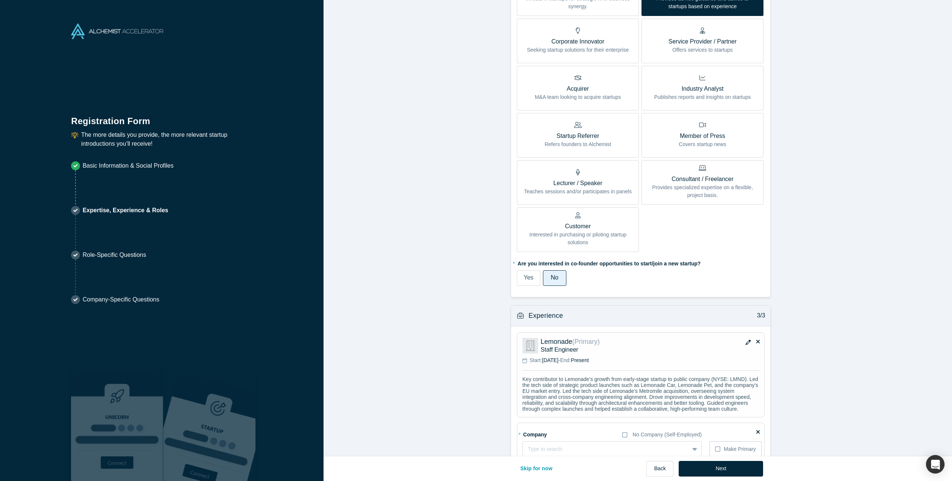
scroll to position [498, 0]
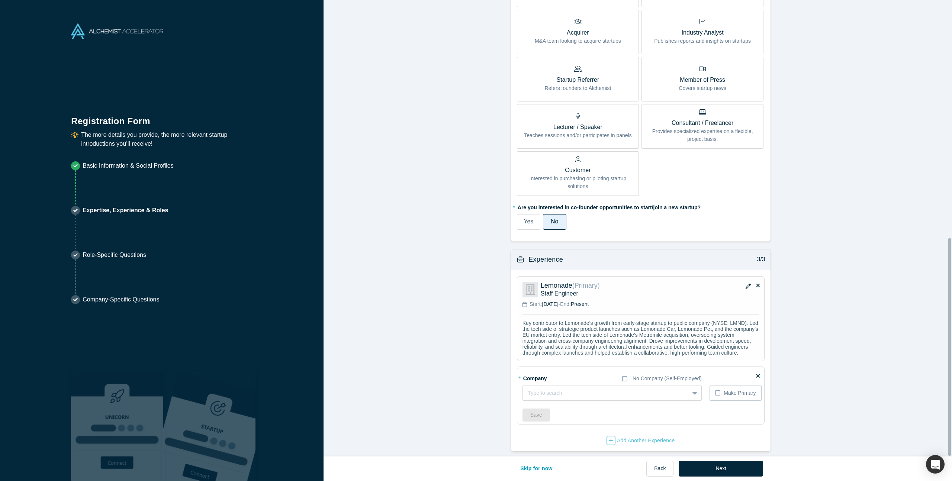
click at [613, 372] on div "* Company No Company (Self-Employed)" at bounding box center [611, 378] width 179 height 13
click at [623, 376] on icon at bounding box center [624, 379] width 5 height 6
click at [0, 0] on input "No Company (Self-Employed)" at bounding box center [0, 0] width 0 height 0
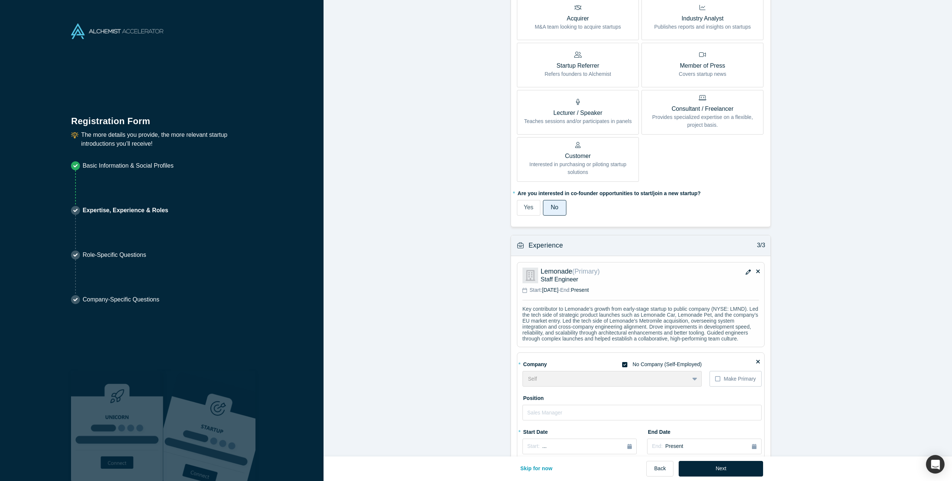
scroll to position [587, 0]
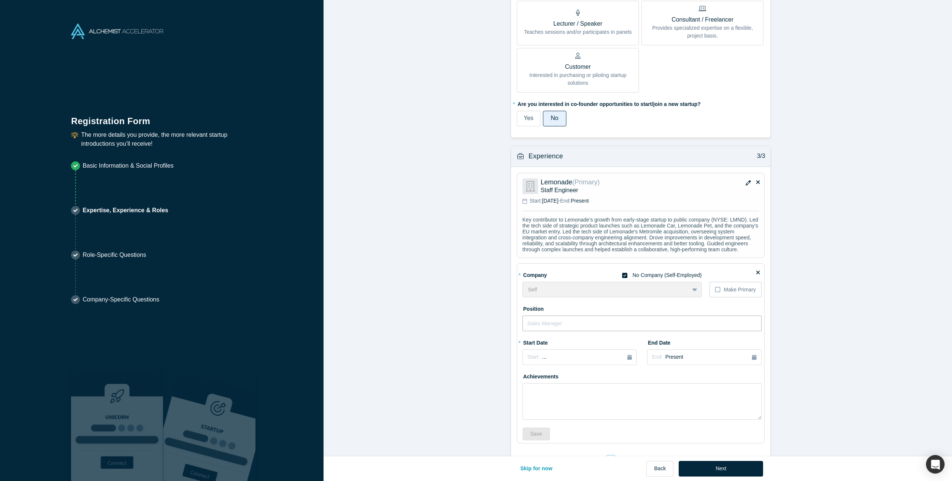
click at [570, 331] on input "text" at bounding box center [641, 324] width 239 height 16
click at [616, 360] on button "Start: ..." at bounding box center [579, 358] width 114 height 16
click at [527, 386] on div "2025" at bounding box center [562, 379] width 81 height 16
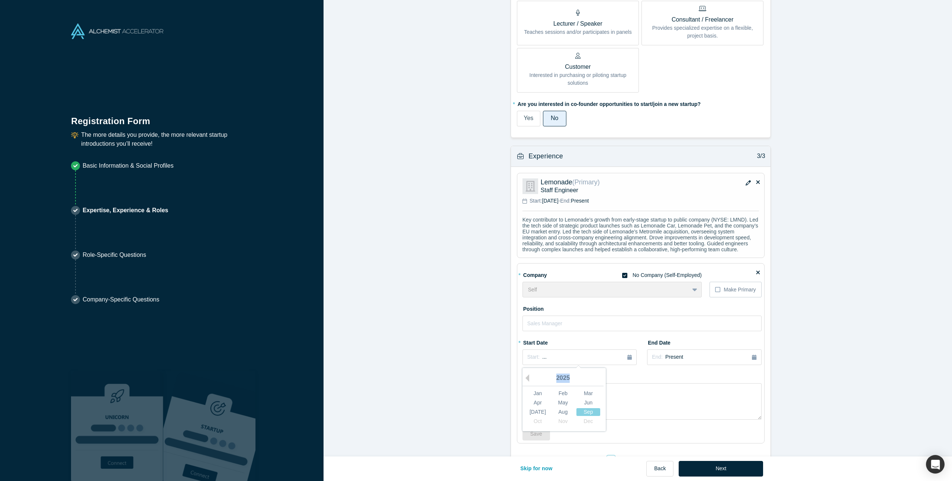
click at [527, 386] on div "2025" at bounding box center [562, 379] width 81 height 16
click at [525, 382] on button "Previous Year" at bounding box center [525, 377] width 7 height 7
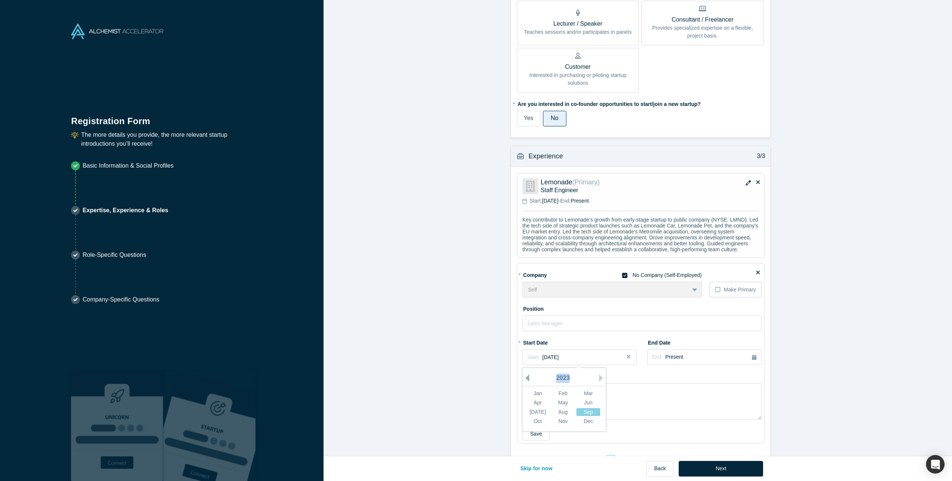
click at [525, 382] on button "Previous Year" at bounding box center [525, 377] width 7 height 7
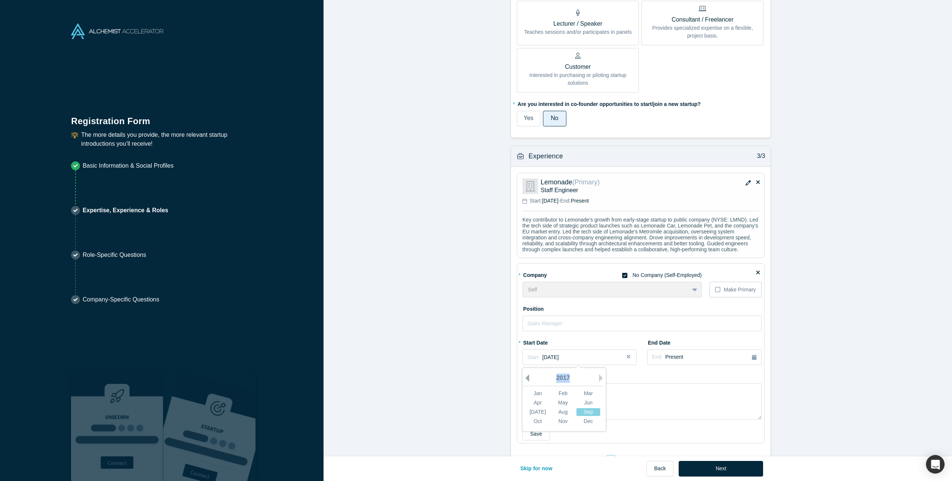
click at [525, 382] on button "Previous Year" at bounding box center [525, 377] width 7 height 7
click at [558, 425] on div "Nov" at bounding box center [563, 422] width 24 height 8
click at [563, 365] on button "Start: [DATE]" at bounding box center [579, 358] width 114 height 16
click at [588, 425] on div "Dec" at bounding box center [588, 422] width 24 height 8
click at [688, 361] on div "End: Present" at bounding box center [704, 357] width 104 height 8
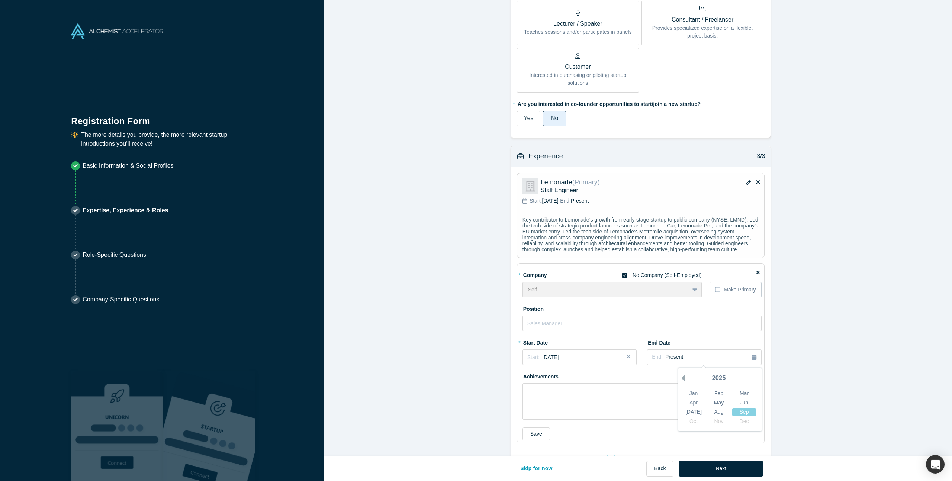
click at [680, 382] on button "Previous Year" at bounding box center [681, 377] width 7 height 7
click at [602, 361] on div "Start: [DATE]" at bounding box center [579, 358] width 104 height 8
click at [682, 360] on span "[DATE]" at bounding box center [673, 357] width 16 height 6
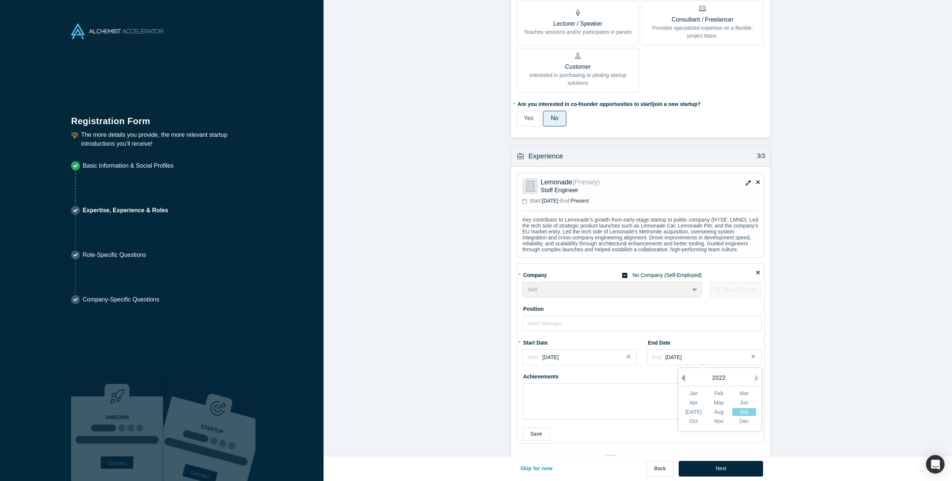
click at [682, 382] on button "Previous Year" at bounding box center [681, 377] width 7 height 7
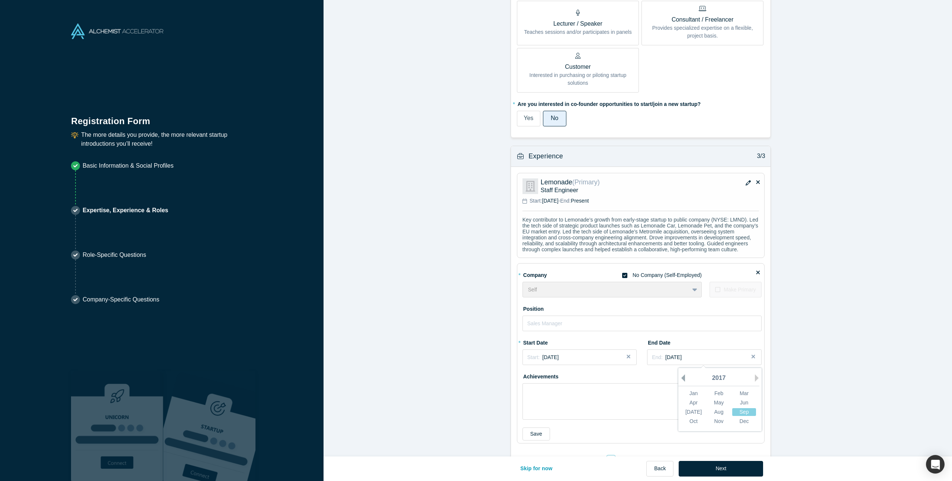
click at [682, 382] on button "Previous Year" at bounding box center [681, 377] width 7 height 7
drag, startPoint x: 747, startPoint y: 427, endPoint x: 718, endPoint y: 421, distance: 29.3
click at [746, 425] on div "Dec" at bounding box center [744, 422] width 24 height 8
click at [608, 361] on div "Start: [DATE]" at bounding box center [579, 358] width 104 height 8
click at [526, 382] on button "Previous Year" at bounding box center [525, 377] width 7 height 7
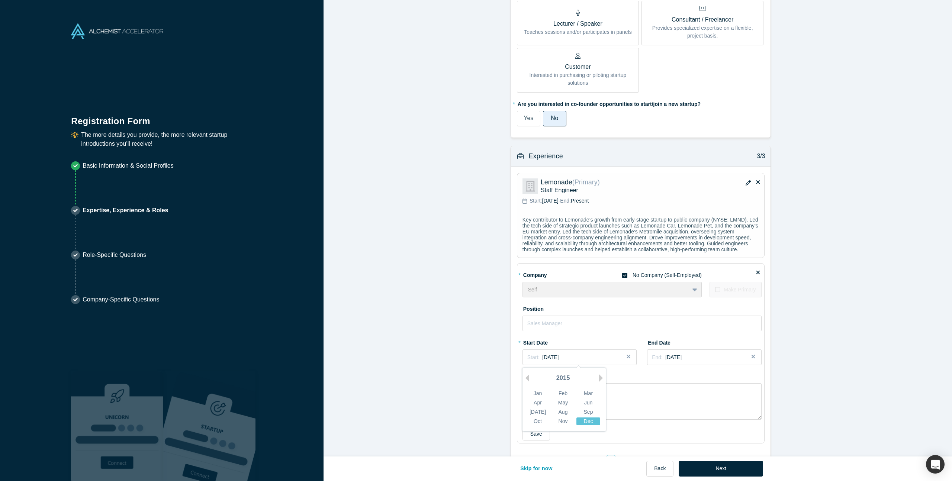
click at [581, 425] on div "Dec" at bounding box center [588, 422] width 24 height 8
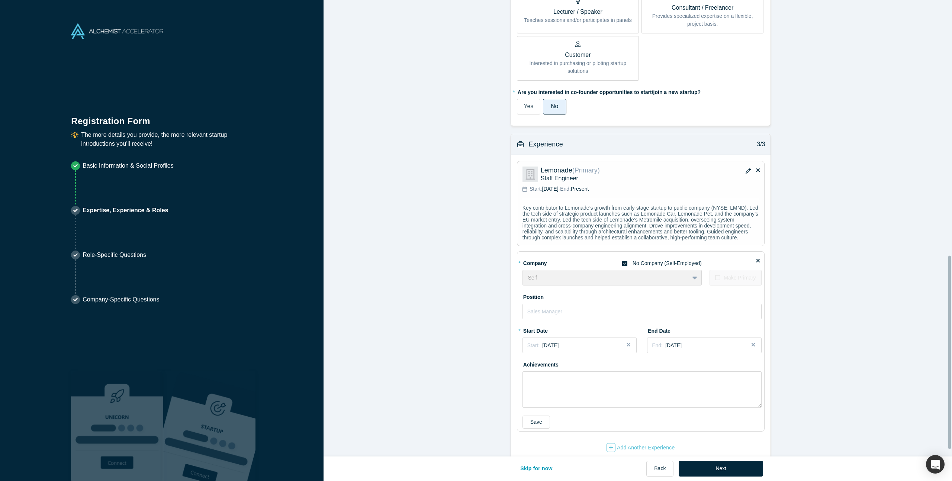
scroll to position [608, 0]
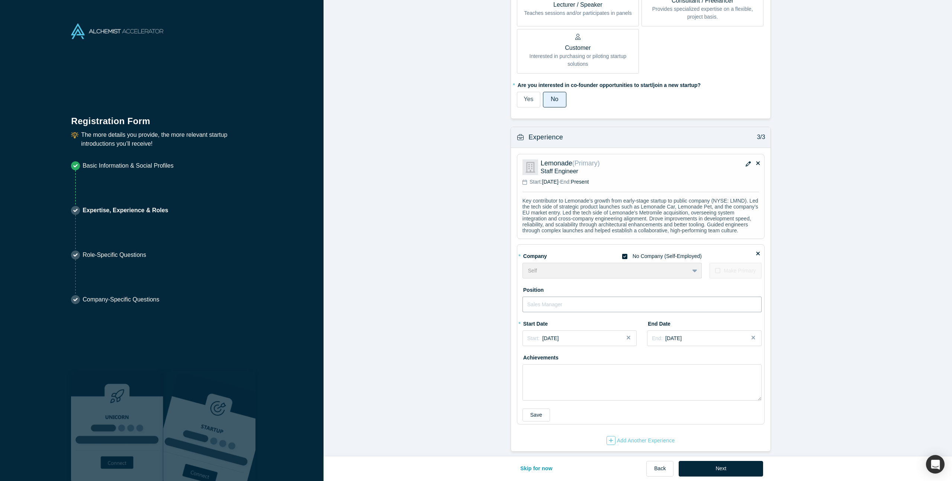
click at [587, 305] on input "text" at bounding box center [641, 305] width 239 height 16
type input "s"
paste input "Freelance Software Engineer / Technical Advisor"
click at [663, 311] on input "Freelance Software Engineer / Technical Advisor" at bounding box center [641, 305] width 239 height 16
type input "Freelance Software Engineer / Technical Advisor"
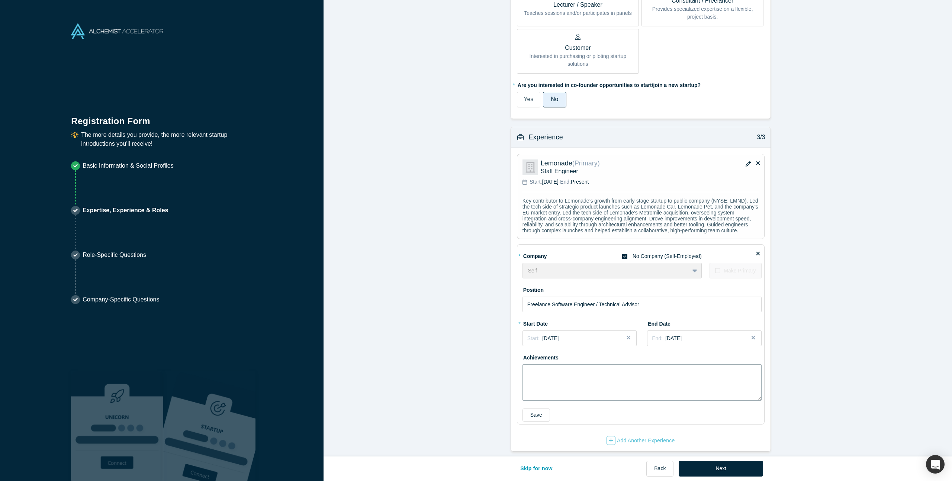
click at [575, 386] on textarea at bounding box center [641, 382] width 239 height 36
paste textarea "Partnered with multiple early-stage founders to design, build, and iterate on M…"
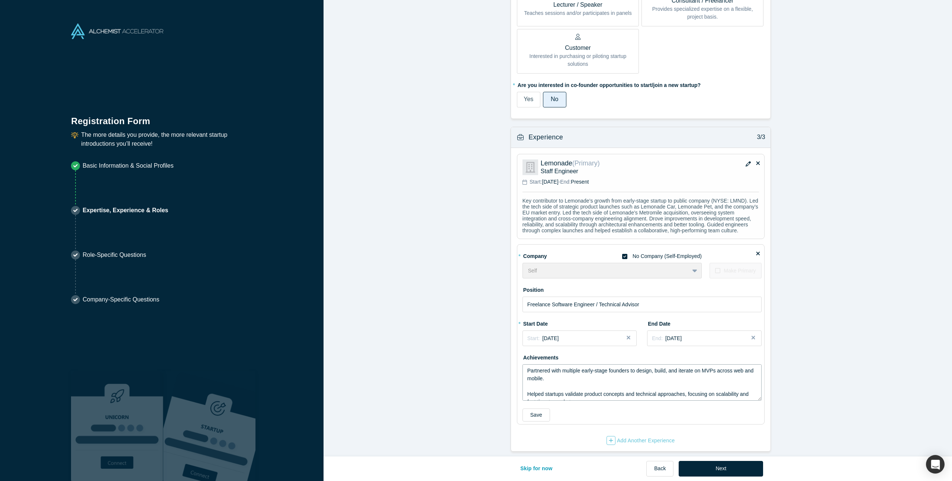
click at [668, 389] on textarea "Partnered with multiple early-stage founders to design, build, and iterate on M…" at bounding box center [641, 382] width 239 height 36
drag, startPoint x: 550, startPoint y: 385, endPoint x: 716, endPoint y: 375, distance: 166.9
click at [716, 375] on textarea "Partnered with multiple early-stage founders to design, build, and iterate on M…" at bounding box center [641, 382] width 239 height 36
drag, startPoint x: 588, startPoint y: 386, endPoint x: 501, endPoint y: 376, distance: 87.9
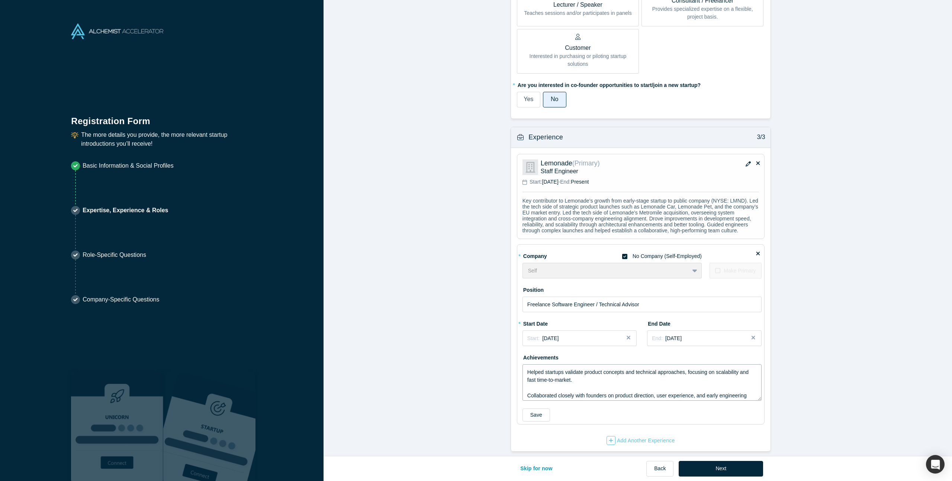
drag, startPoint x: 578, startPoint y: 399, endPoint x: 522, endPoint y: 389, distance: 56.6
click at [522, 389] on textarea "Partnered with multiple early-stage founders to design, build, and iterate on M…" at bounding box center [641, 382] width 239 height 36
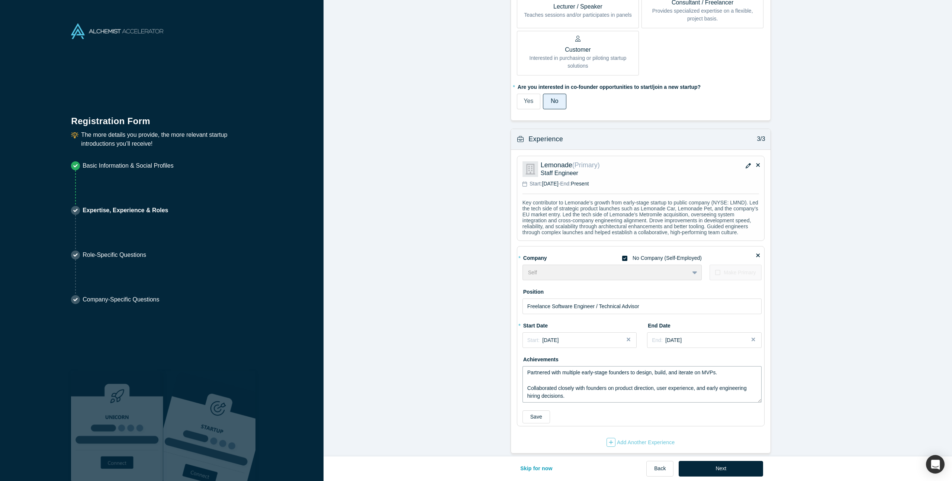
click at [714, 384] on textarea "Partnered with multiple early-stage founders to design, build, and iterate on M…" at bounding box center [641, 384] width 239 height 36
type textarea "Partnered with multiple early-stage founders to design, build, and iterate on M…"
click at [527, 424] on button "Save" at bounding box center [536, 417] width 28 height 13
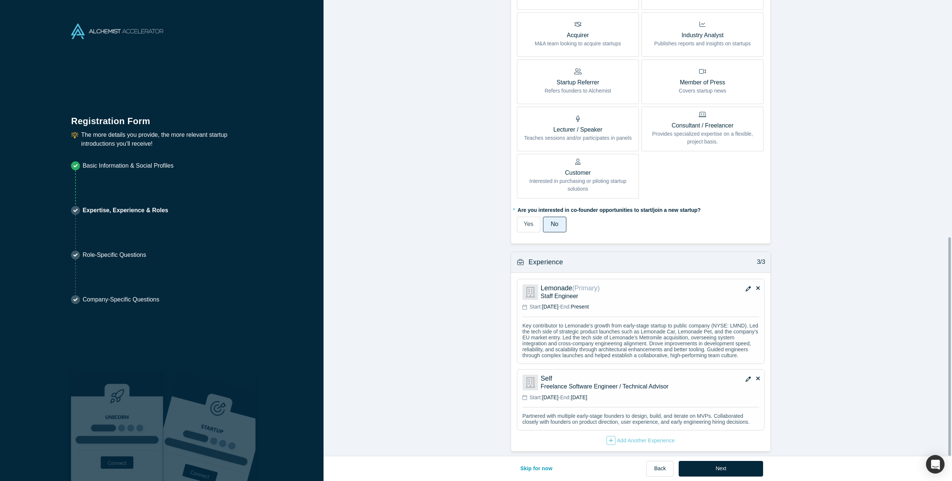
scroll to position [495, 0]
click at [627, 438] on div "Add Another Experience" at bounding box center [641, 440] width 68 height 9
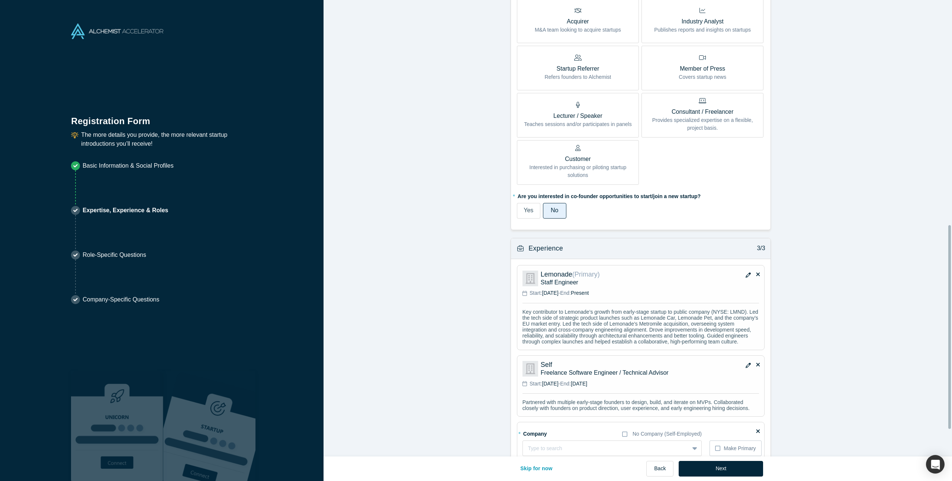
scroll to position [565, 0]
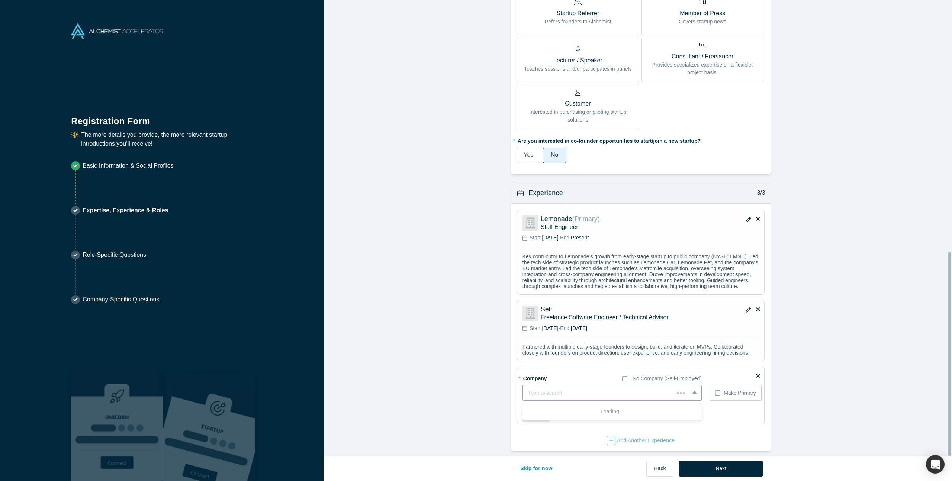
click at [554, 393] on div "Type to search" at bounding box center [611, 393] width 179 height 16
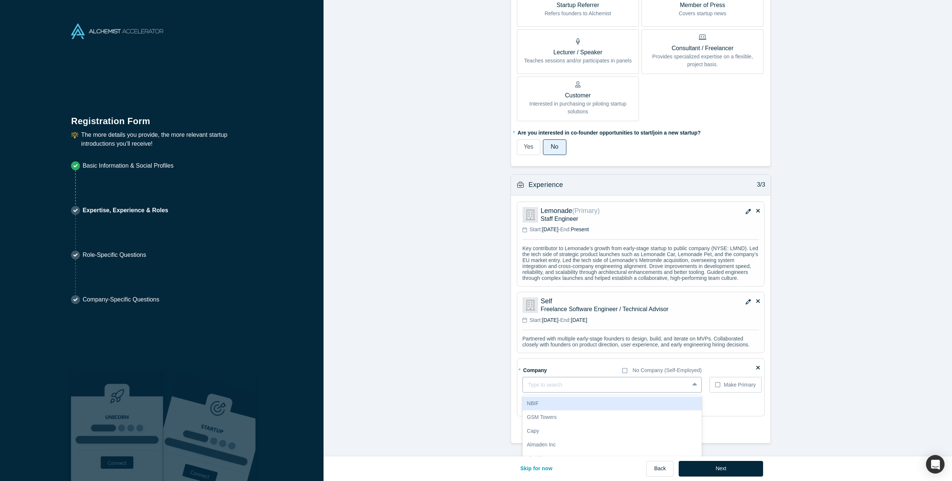
type input "m"
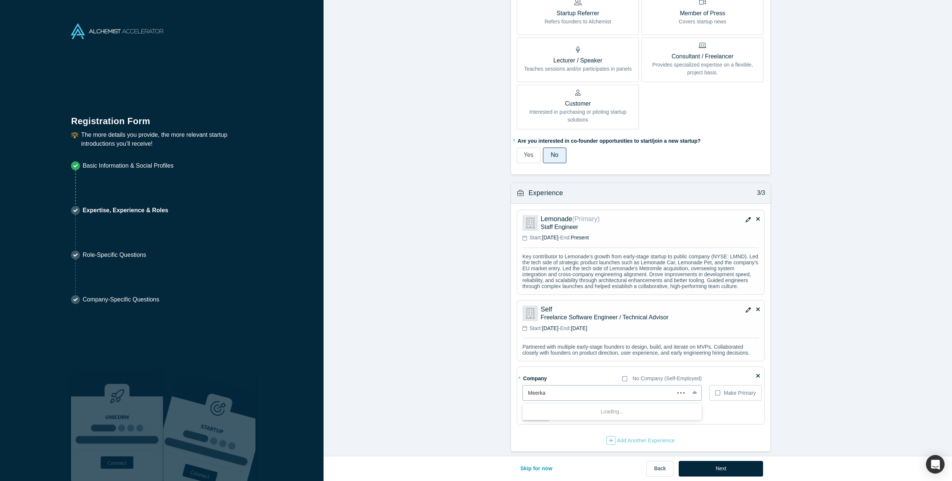
type input "Meerkat"
click at [540, 409] on b "Add company:" at bounding box center [545, 412] width 36 height 6
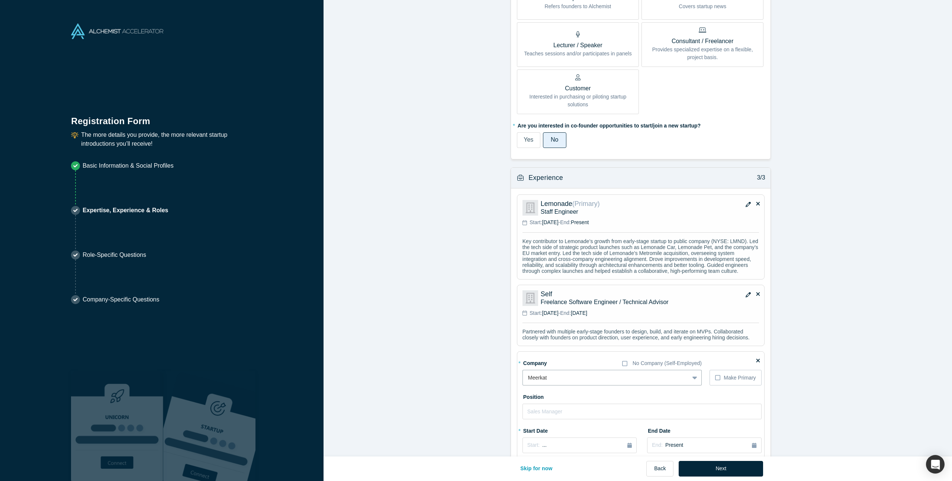
scroll to position [688, 0]
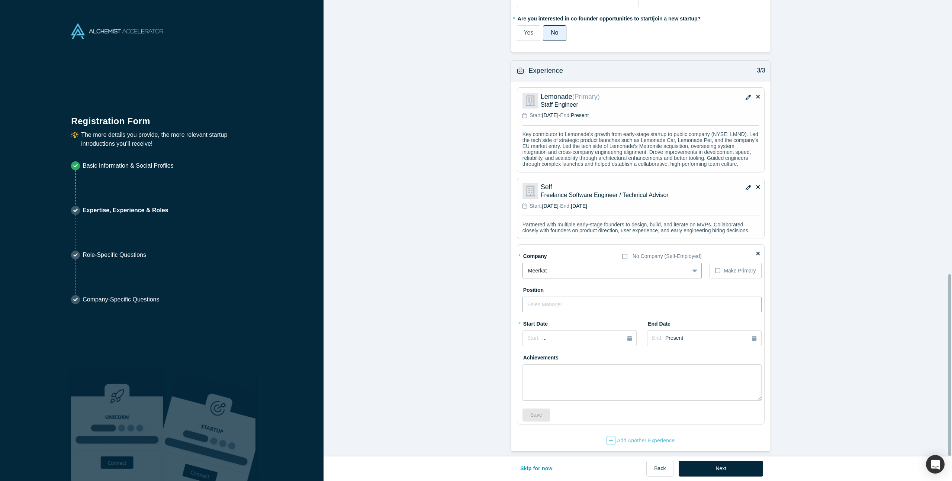
click at [547, 297] on input "text" at bounding box center [641, 305] width 239 height 16
drag, startPoint x: 614, startPoint y: 187, endPoint x: 566, endPoint y: 190, distance: 48.0
click at [566, 191] on p "Freelance Software Engineer / Technical Advisor" at bounding box center [650, 195] width 218 height 8
copy p "Software Engineer"
click at [550, 297] on input "text" at bounding box center [641, 305] width 239 height 16
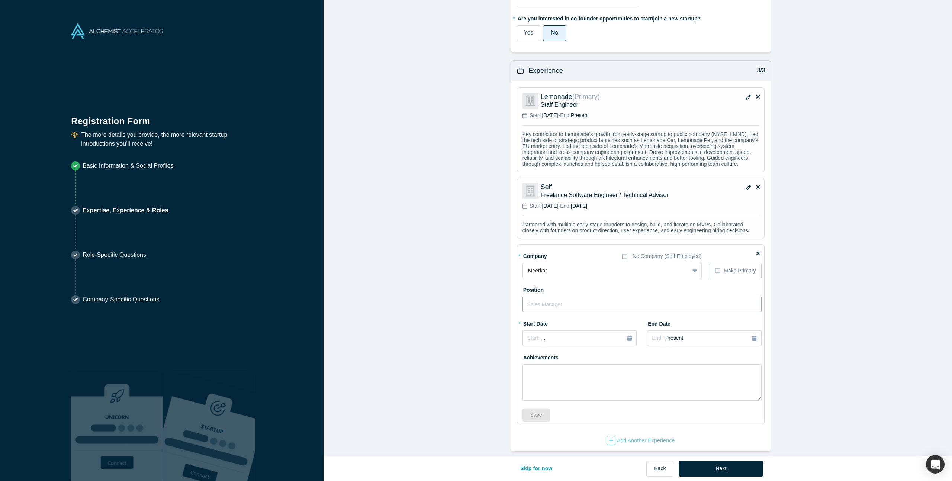
paste input "Software Engineer"
type input "Software Engineer / VP R&D"
click at [624, 334] on div "Start: ..." at bounding box center [579, 338] width 104 height 8
click at [525, 356] on button "Previous Year" at bounding box center [525, 359] width 7 height 7
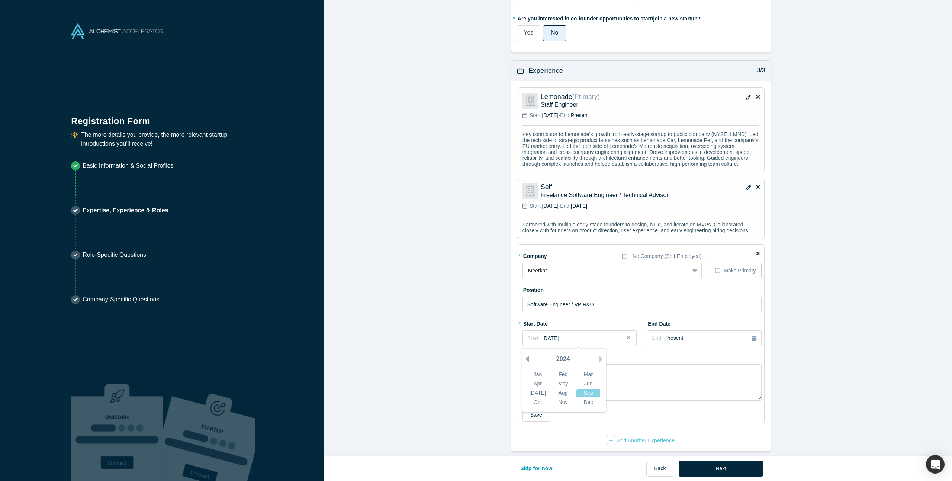
click at [525, 356] on button "Previous Year" at bounding box center [525, 359] width 7 height 7
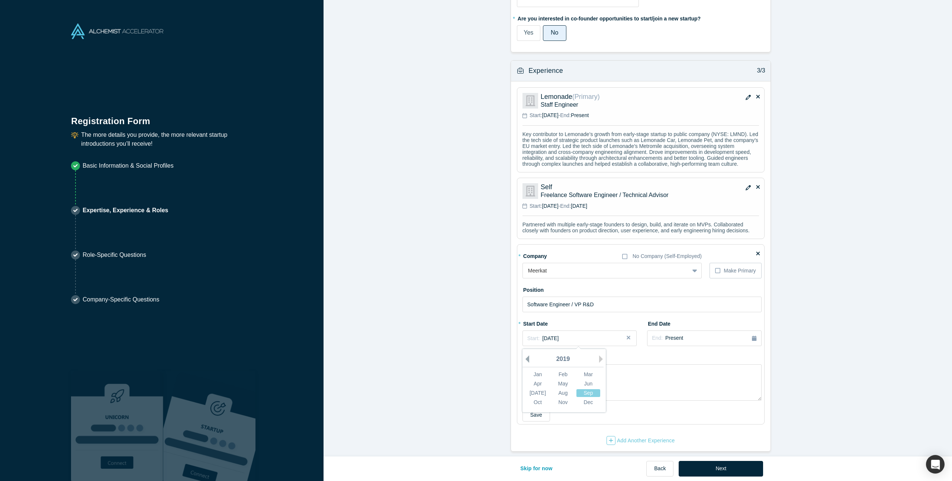
click at [525, 356] on button "Previous Year" at bounding box center [525, 359] width 7 height 7
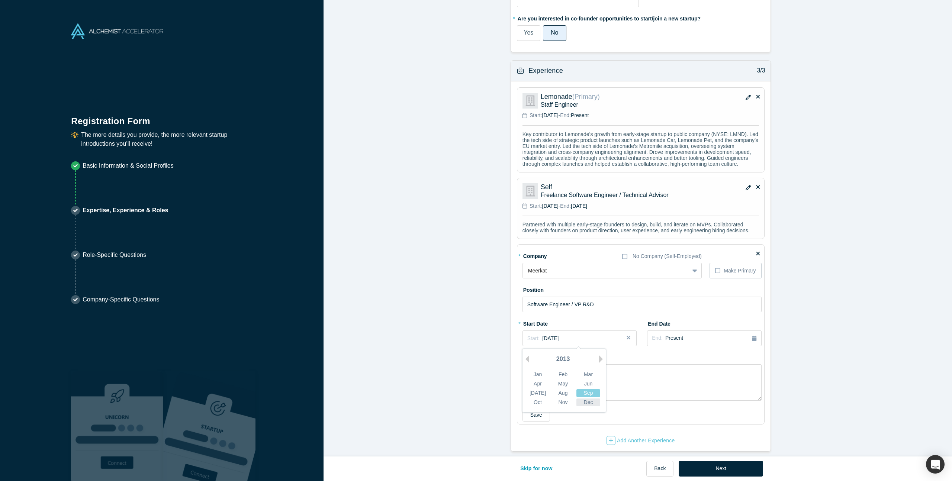
click at [588, 400] on div "Dec" at bounding box center [588, 403] width 24 height 8
click at [694, 334] on div "End: Present" at bounding box center [704, 338] width 104 height 8
click at [681, 356] on button "Previous Year" at bounding box center [681, 359] width 7 height 7
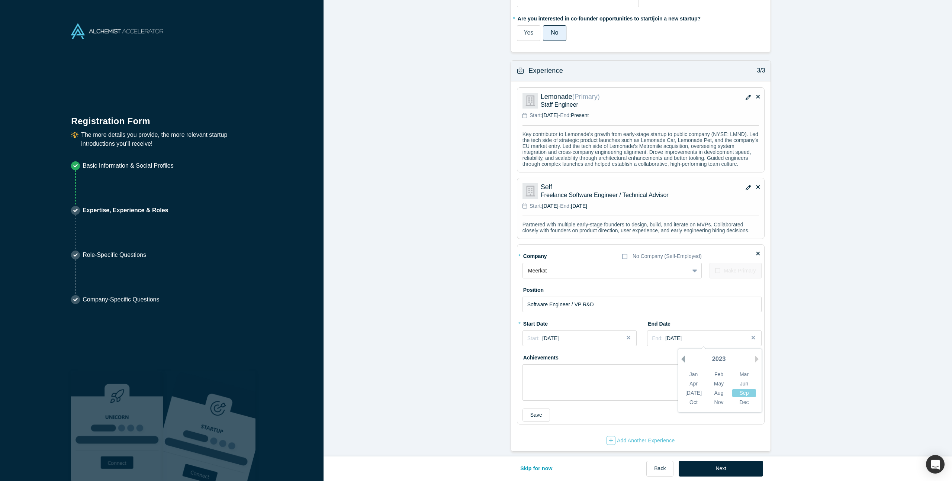
click at [681, 356] on button "Previous Year" at bounding box center [681, 359] width 7 height 7
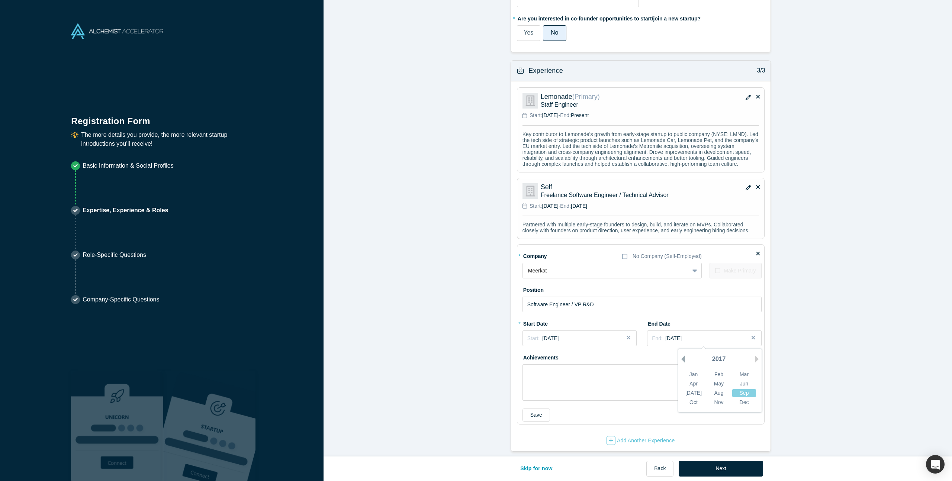
click at [681, 356] on button "Previous Year" at bounding box center [681, 359] width 7 height 7
click at [721, 371] on div "Feb" at bounding box center [719, 375] width 24 height 8
click at [704, 337] on button "End: [DATE]" at bounding box center [704, 339] width 114 height 16
click at [733, 371] on div "Mar" at bounding box center [744, 375] width 24 height 8
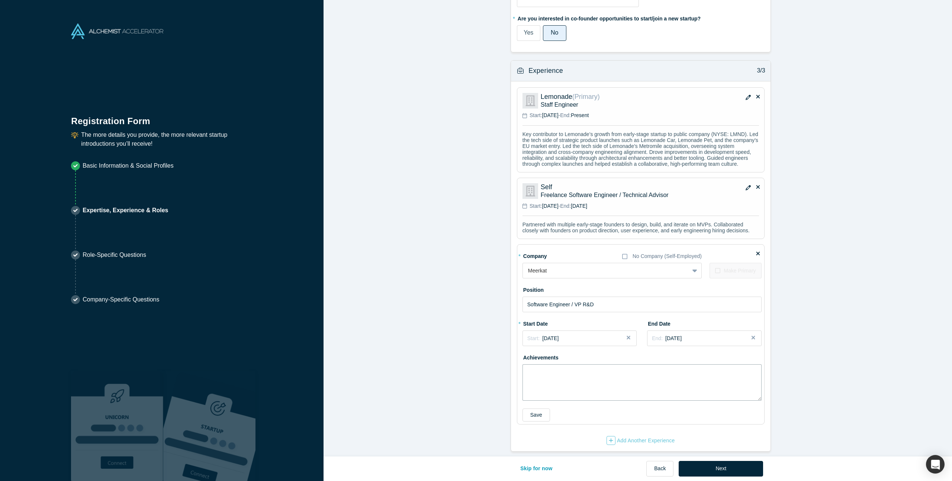
click at [605, 376] on textarea at bounding box center [641, 382] width 239 height 36
paste textarea "Joined Meerkat as one of the early engineering hires and later promoted to VP R…"
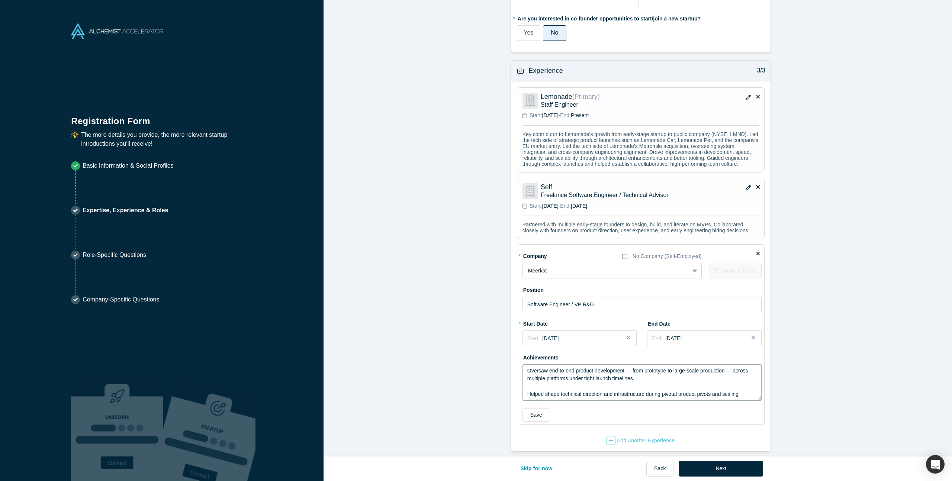
click at [627, 366] on textarea "Joined Meerkat as one of the early engineering hires and later promoted to VP R…" at bounding box center [641, 382] width 239 height 36
click at [726, 365] on textarea "Joined Meerkat as one of the early engineering hires and later promoted to VP R…" at bounding box center [641, 382] width 239 height 36
type textarea "Joined Meerkat as one of the early engineering hires and later promoted to VP R…"
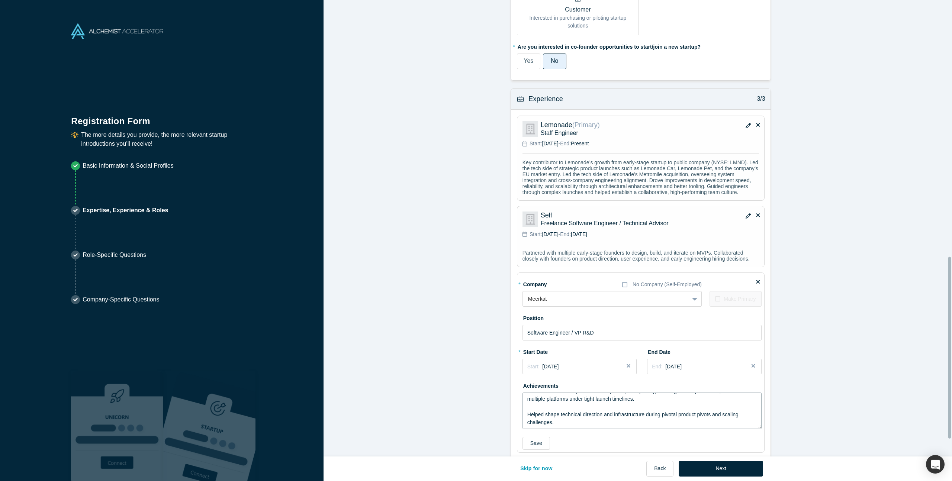
scroll to position [682, 0]
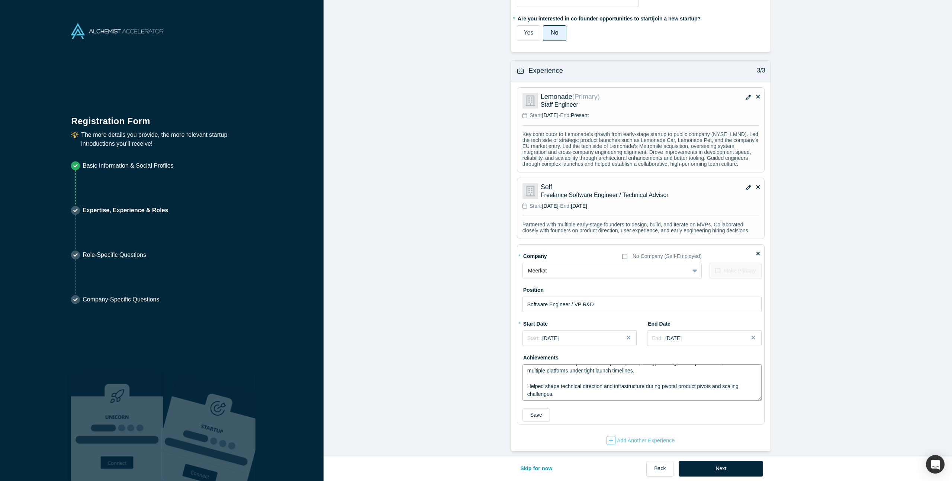
click at [612, 389] on textarea "Joined Meerkat as one of the early engineering hires and later promoted to VP R…" at bounding box center [641, 382] width 239 height 36
click at [528, 418] on button "Save" at bounding box center [536, 415] width 28 height 13
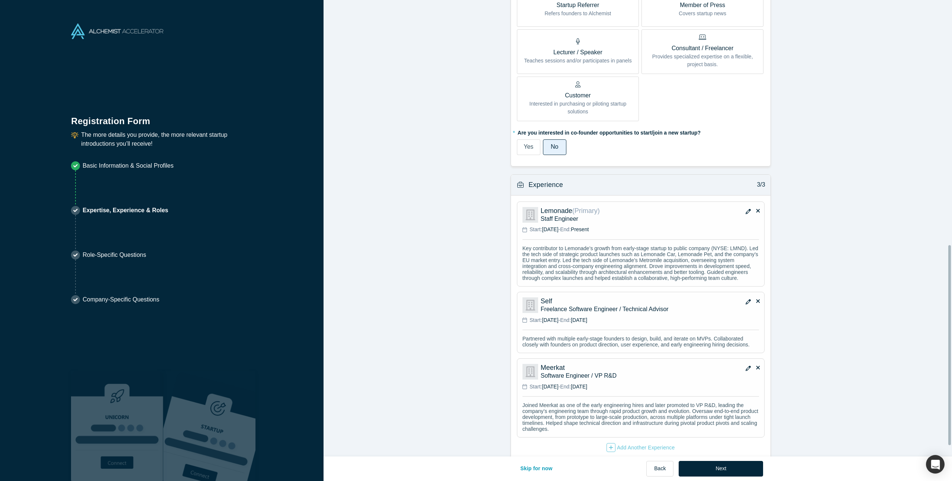
scroll to position [582, 0]
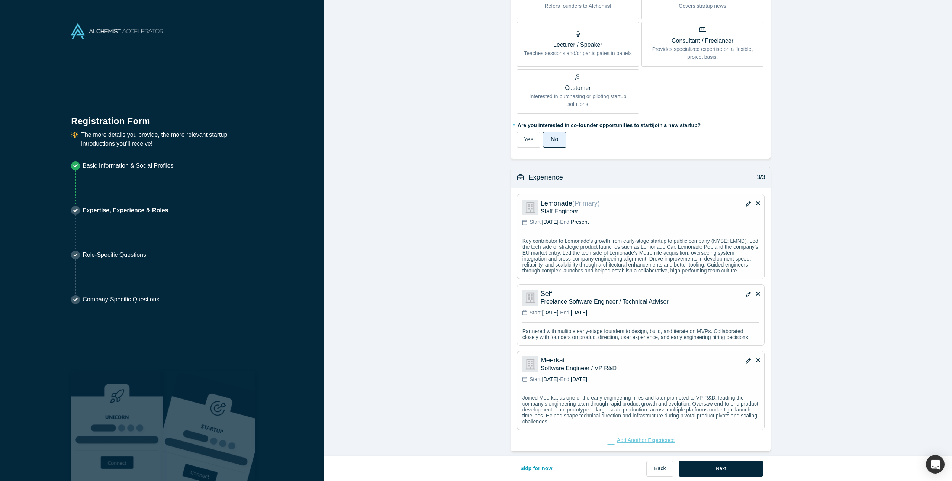
click at [610, 436] on div "button" at bounding box center [611, 440] width 9 height 9
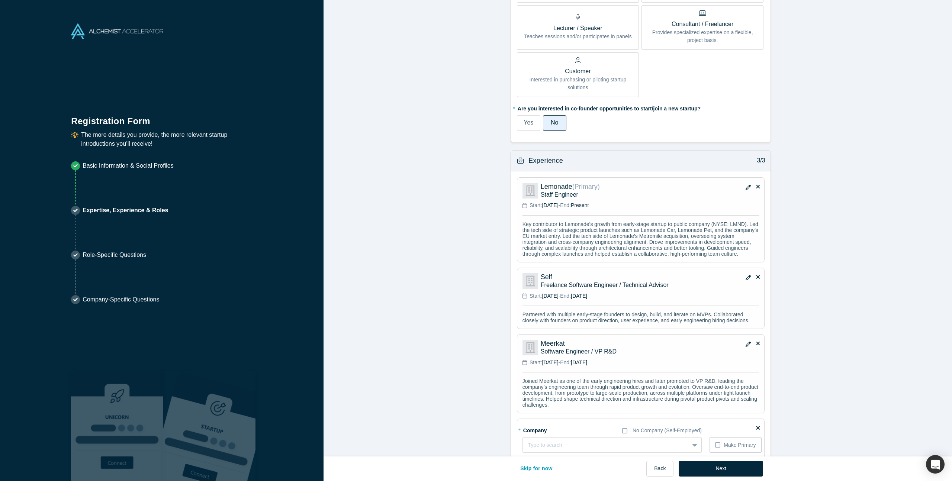
scroll to position [652, 0]
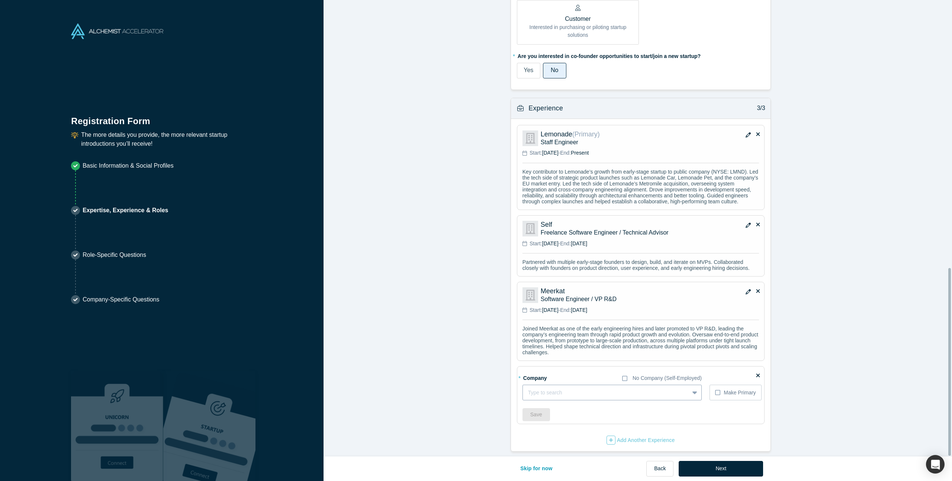
click at [572, 388] on div at bounding box center [606, 392] width 156 height 9
type input "PicScout"
click at [570, 405] on div "Add company: PicScout" at bounding box center [611, 412] width 179 height 14
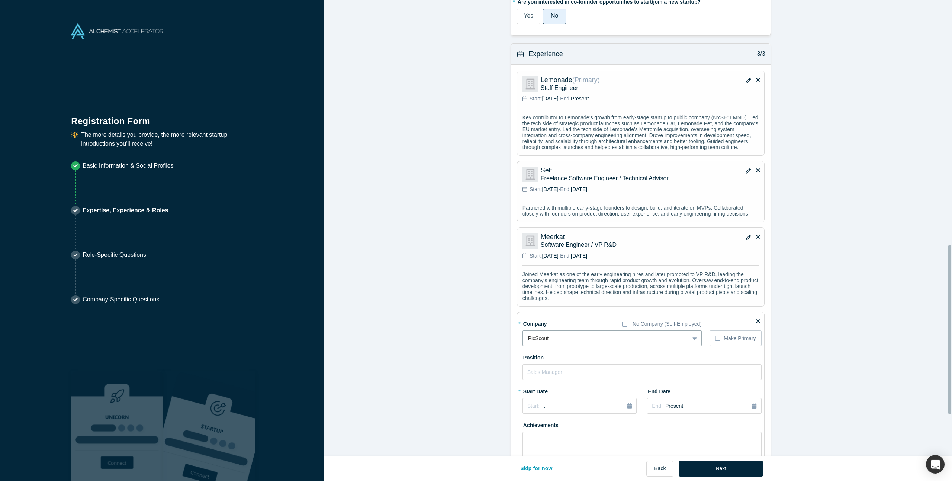
scroll to position [727, 0]
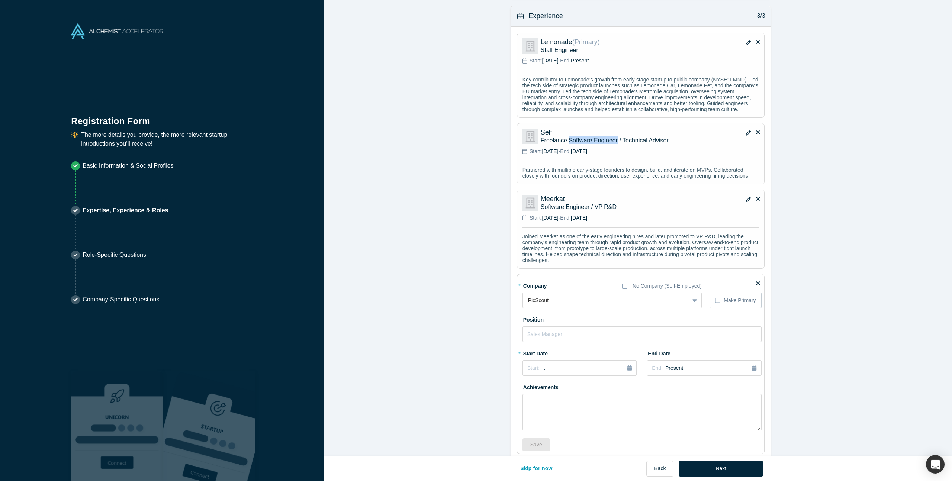
drag, startPoint x: 613, startPoint y: 150, endPoint x: 566, endPoint y: 152, distance: 47.6
click at [566, 144] on p "Freelance Software Engineer / Technical Advisor" at bounding box center [650, 140] width 218 height 8
copy p "Software Engineer"
click at [570, 342] on input "text" at bounding box center [641, 335] width 239 height 16
paste input "Software Engineer"
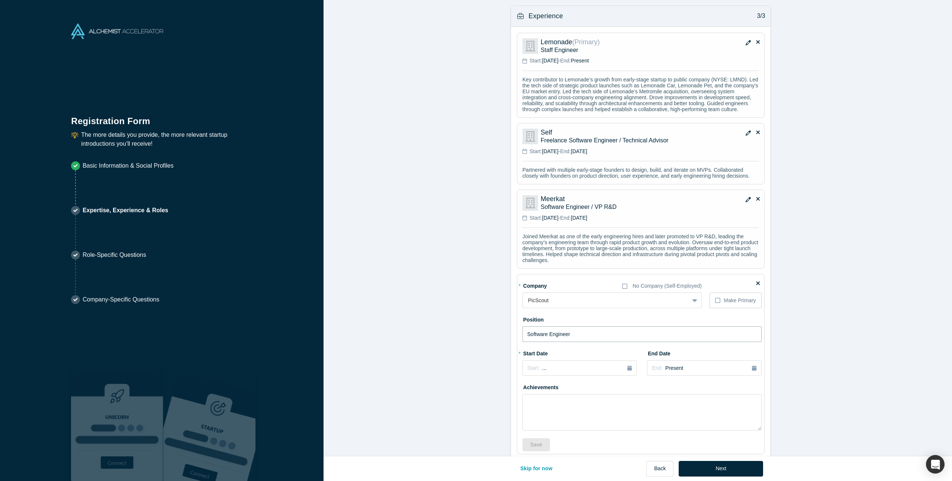
type input "Software Engineer"
click at [746, 202] on icon "button" at bounding box center [748, 199] width 5 height 5
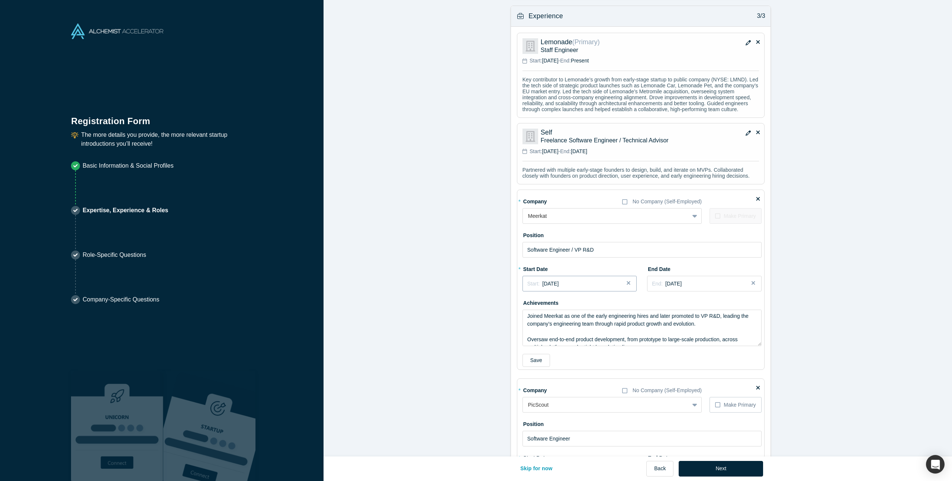
click at [585, 288] on button "Start: [DATE]" at bounding box center [579, 284] width 114 height 16
click at [578, 333] on div "Jun" at bounding box center [588, 329] width 24 height 8
click at [534, 367] on button "Save" at bounding box center [536, 360] width 28 height 13
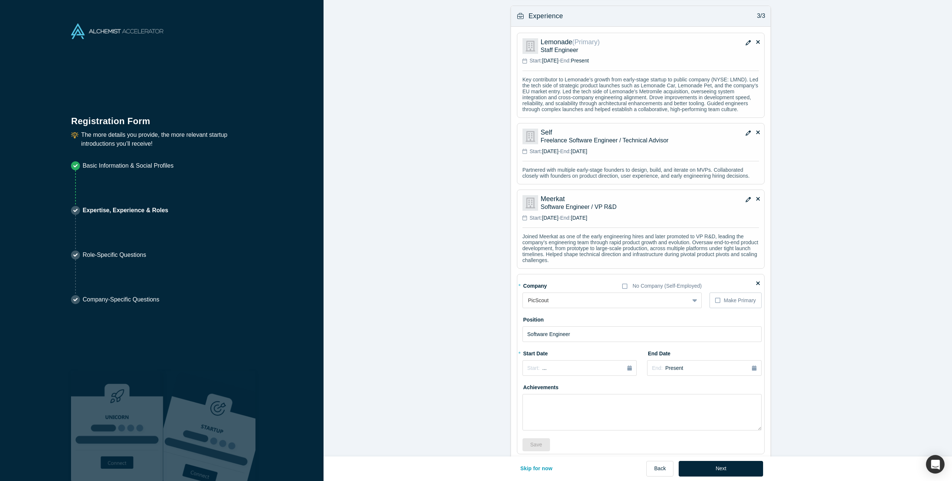
click at [609, 370] on div "* Start Date Start: ..." at bounding box center [579, 361] width 114 height 29
click at [610, 373] on div "Start: ..." at bounding box center [579, 368] width 104 height 8
click at [522, 393] on button "Previous Year" at bounding box center [525, 388] width 7 height 7
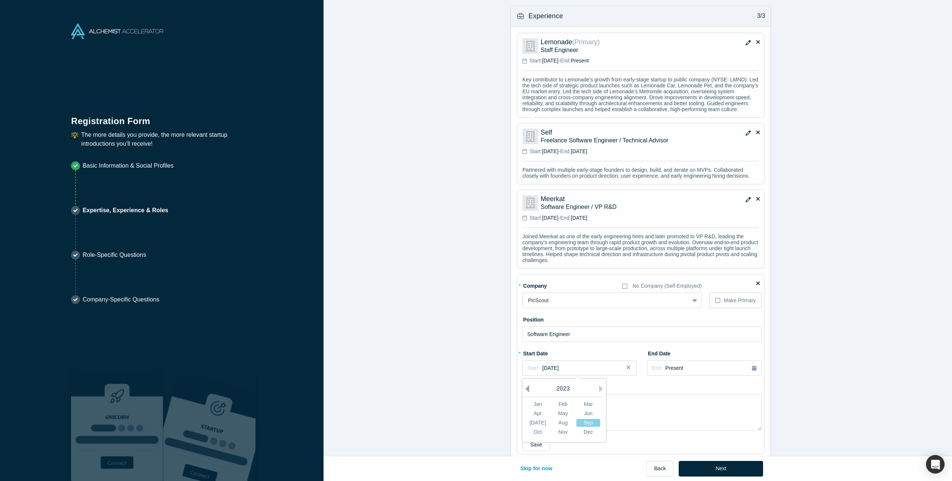
click at [522, 393] on button "Previous Year" at bounding box center [525, 388] width 7 height 7
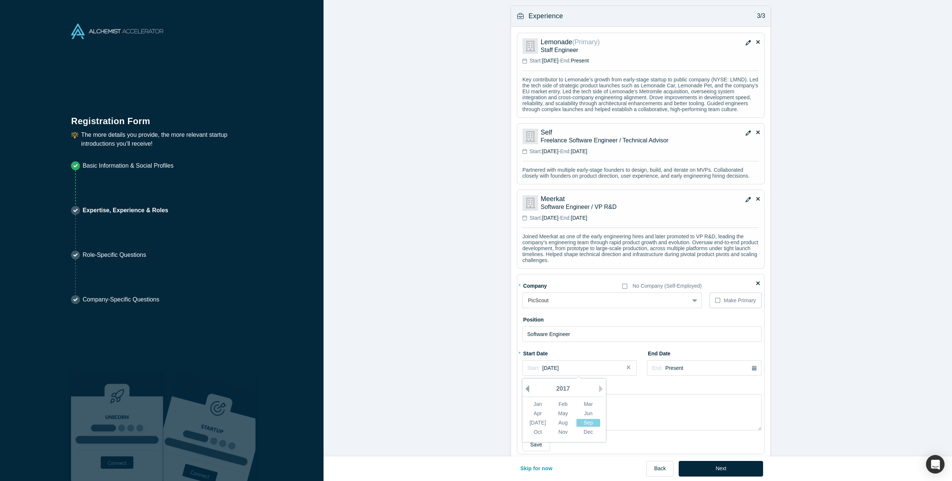
click at [522, 393] on button "Previous Year" at bounding box center [525, 388] width 7 height 7
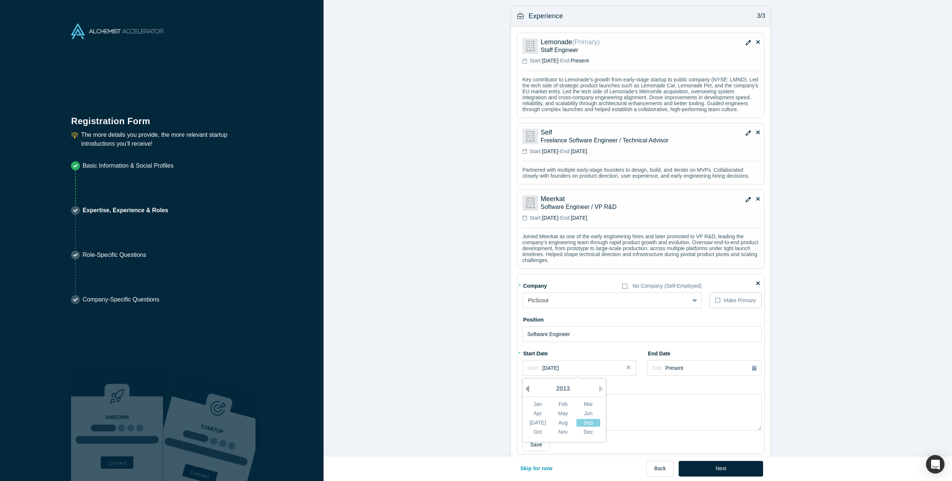
click at [522, 393] on button "Previous Year" at bounding box center [525, 388] width 7 height 7
click at [595, 397] on div "2009" at bounding box center [562, 390] width 81 height 16
click at [601, 393] on button "Next Year" at bounding box center [602, 388] width 7 height 7
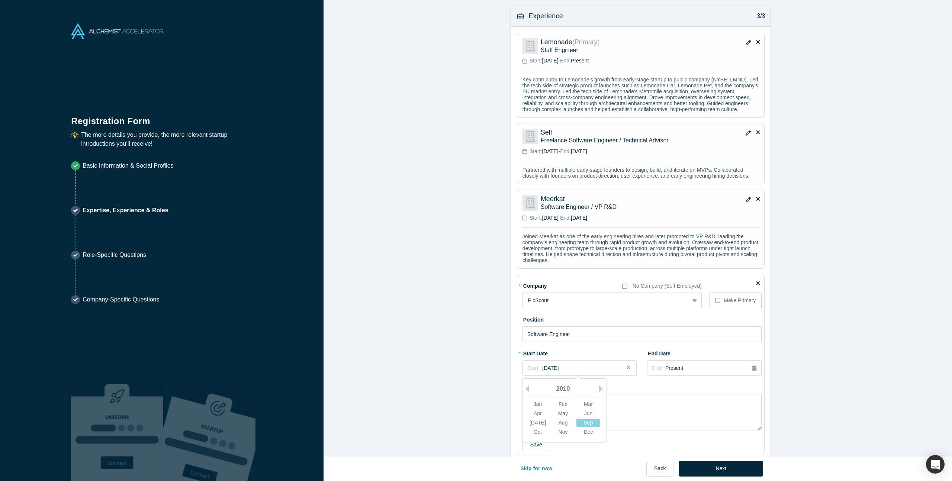
click at [531, 397] on div "2010" at bounding box center [562, 390] width 81 height 16
click at [527, 397] on div "2010" at bounding box center [562, 390] width 81 height 16
click at [522, 393] on button "Previous Year" at bounding box center [525, 388] width 7 height 7
click at [541, 408] on div "Jan" at bounding box center [538, 405] width 24 height 8
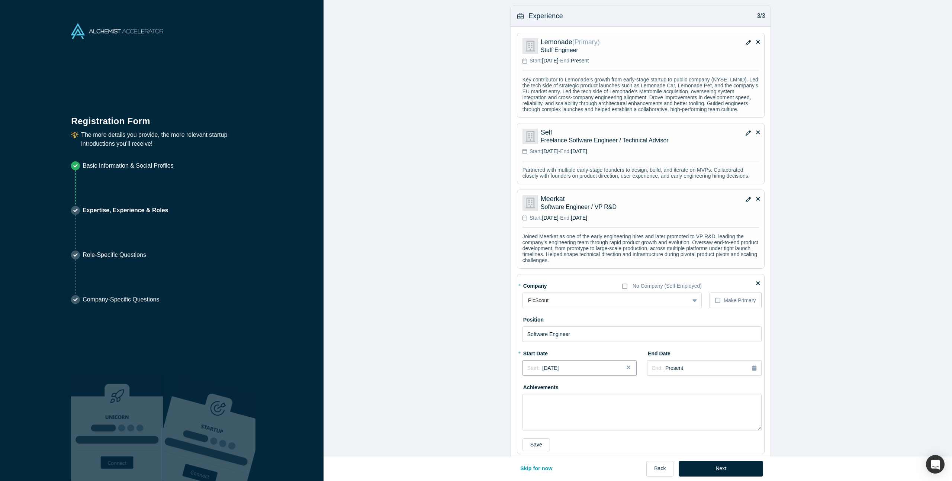
click at [594, 372] on div "Start: [DATE]" at bounding box center [579, 368] width 104 height 8
click at [599, 393] on button "Next Year" at bounding box center [602, 388] width 7 height 7
click at [534, 408] on div "Jan" at bounding box center [538, 405] width 24 height 8
click at [681, 373] on div "End: Present" at bounding box center [704, 368] width 104 height 8
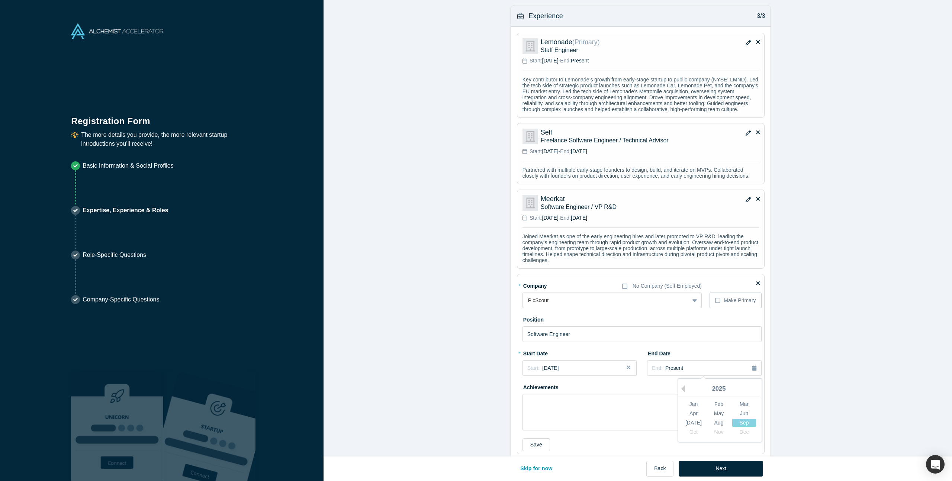
click at [683, 397] on div "2025" at bounding box center [718, 390] width 81 height 16
click at [682, 393] on button "Previous Year" at bounding box center [681, 388] width 7 height 7
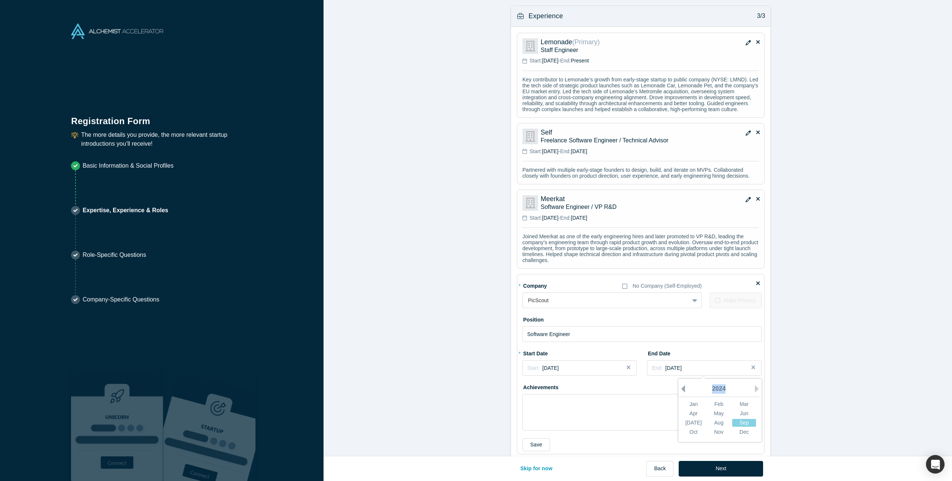
click at [682, 393] on button "Previous Year" at bounding box center [681, 388] width 7 height 7
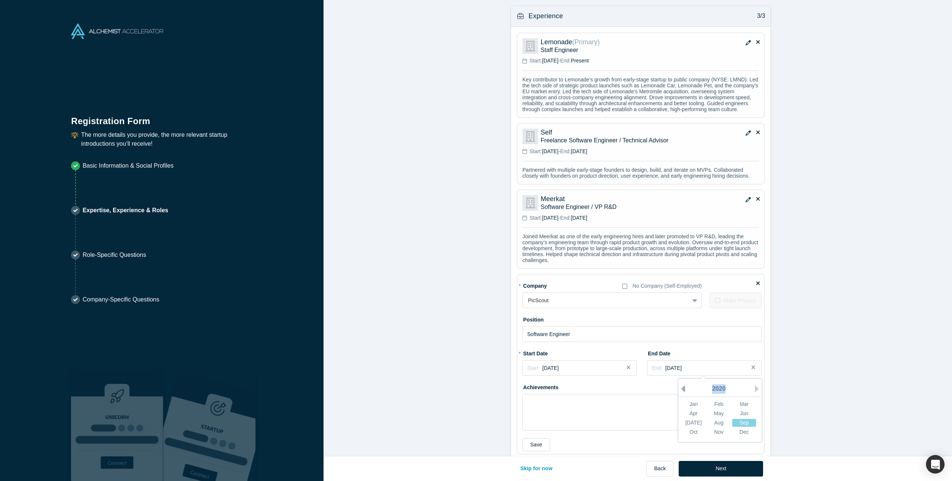
click at [682, 393] on button "Previous Year" at bounding box center [681, 388] width 7 height 7
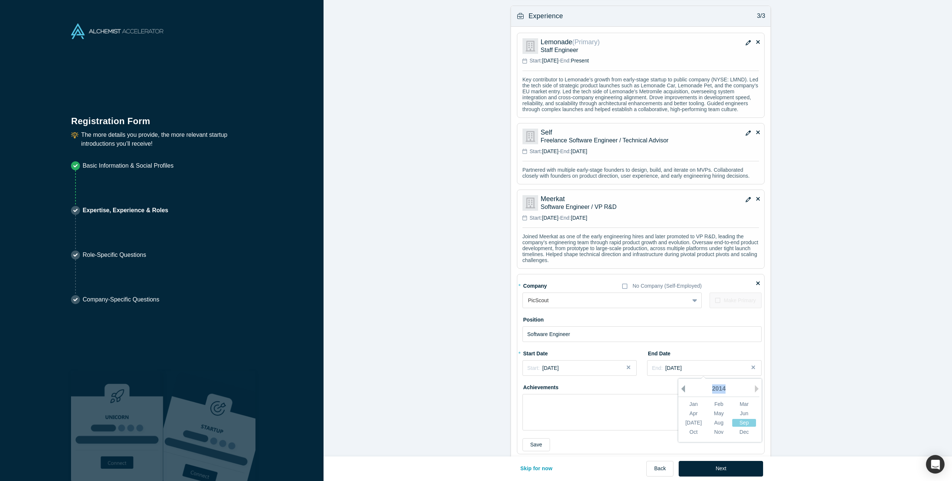
click at [682, 393] on button "Previous Year" at bounding box center [681, 388] width 7 height 7
click at [747, 418] on div "Jun" at bounding box center [744, 414] width 24 height 8
click at [743, 205] on button "button" at bounding box center [748, 200] width 11 height 10
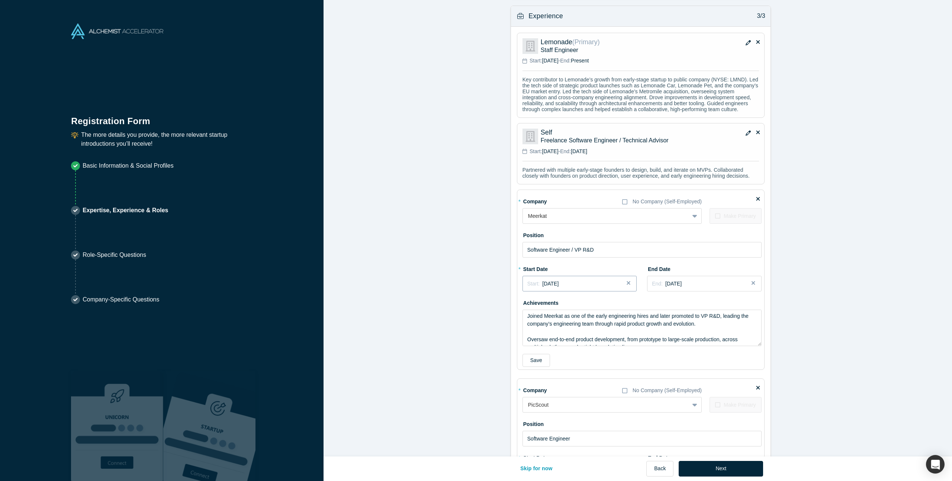
click at [591, 292] on button "Start: [DATE]" at bounding box center [579, 284] width 114 height 16
click at [564, 333] on div "May" at bounding box center [563, 329] width 24 height 8
click at [530, 367] on button "Save" at bounding box center [536, 360] width 28 height 13
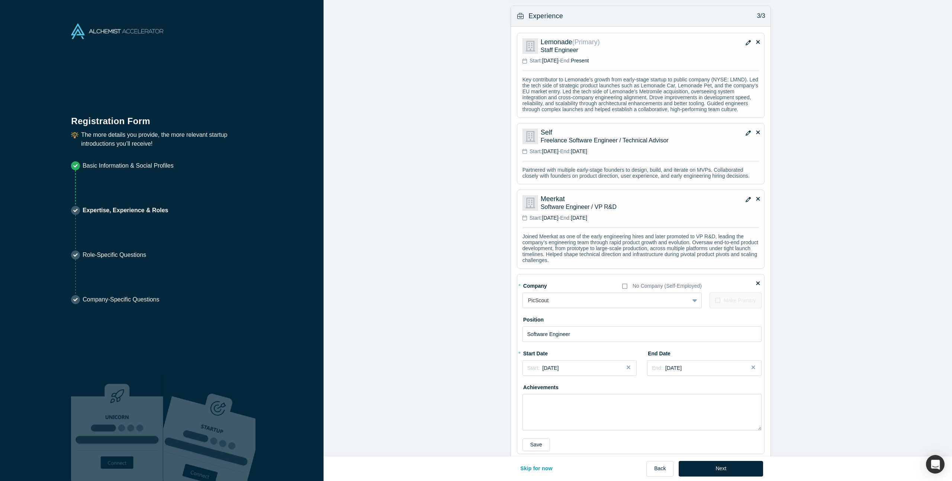
click at [746, 41] on icon "button" at bounding box center [748, 42] width 5 height 5
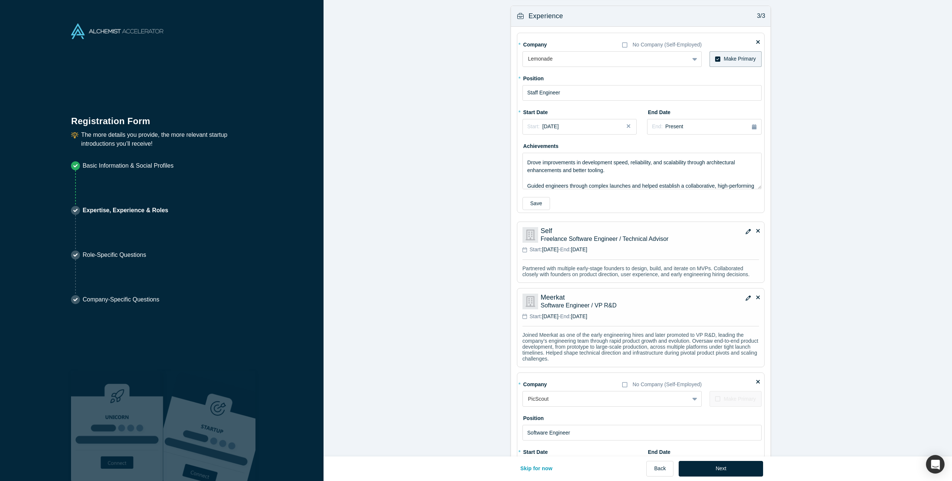
scroll to position [67, 0]
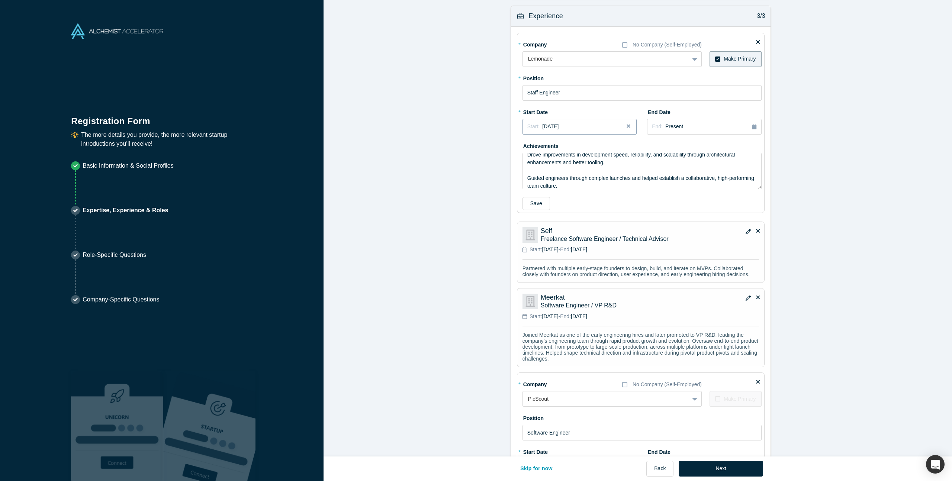
click at [601, 130] on div "Start: [DATE]" at bounding box center [579, 127] width 104 height 8
click at [560, 189] on div "Nov" at bounding box center [563, 191] width 24 height 8
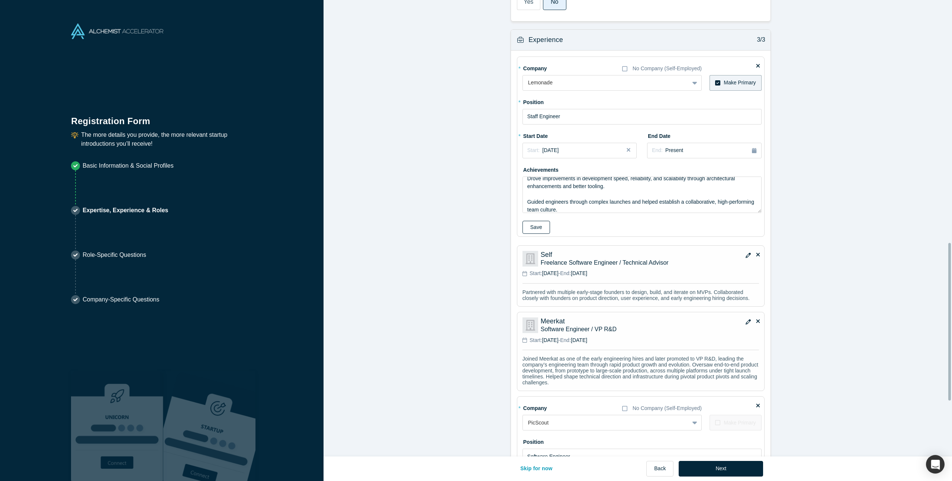
click at [542, 231] on button "Save" at bounding box center [536, 227] width 28 height 13
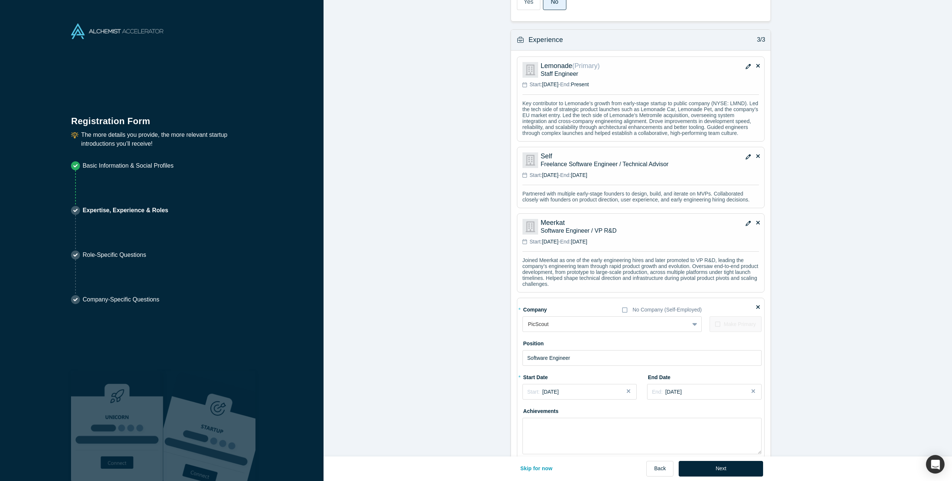
click at [746, 163] on button "button" at bounding box center [748, 157] width 11 height 10
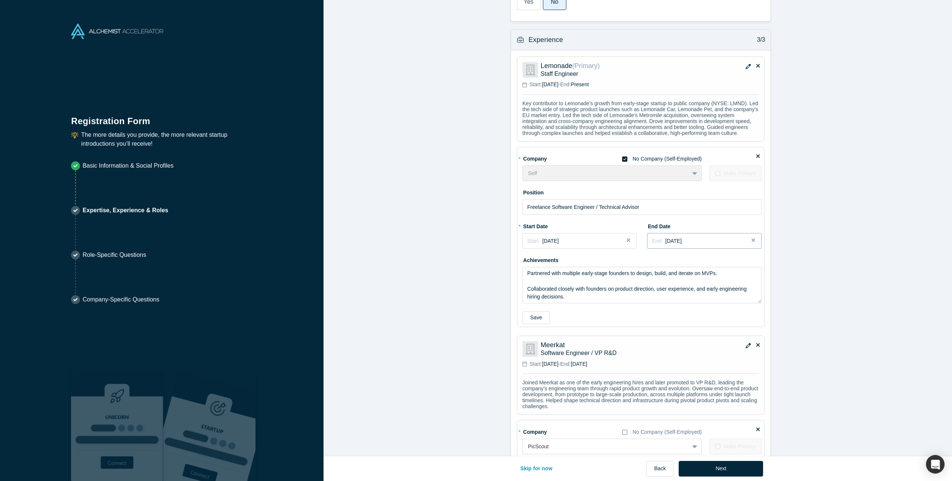
click at [685, 245] on button "End: [DATE]" at bounding box center [704, 241] width 114 height 16
click at [714, 309] on div "Nov" at bounding box center [719, 305] width 24 height 8
click at [544, 324] on button "Save" at bounding box center [536, 317] width 28 height 13
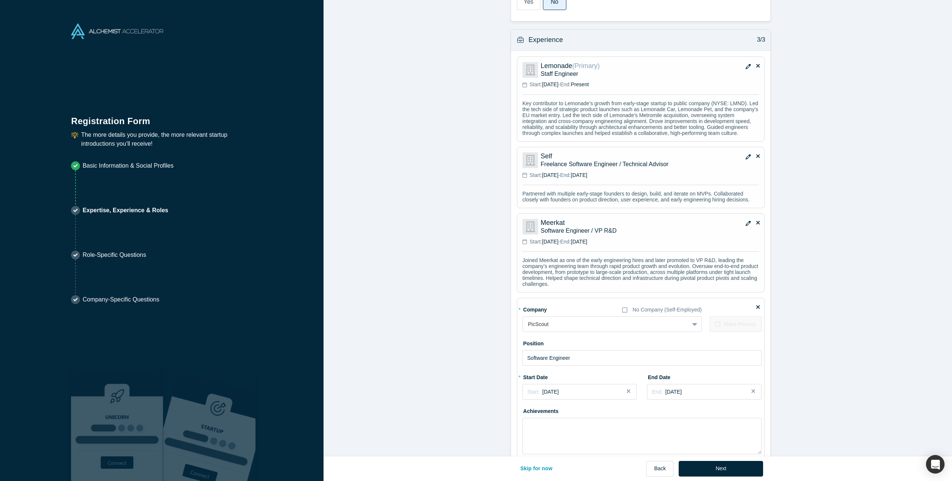
click at [746, 226] on icon "button" at bounding box center [748, 223] width 5 height 5
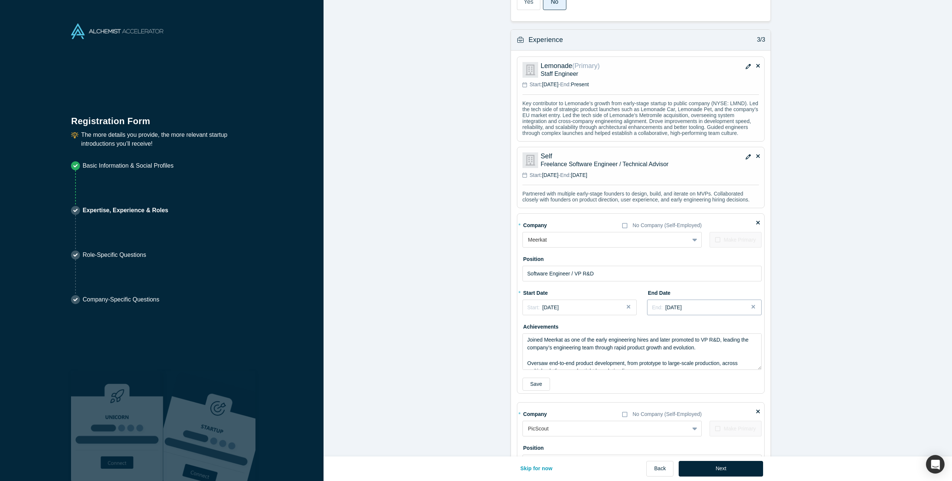
click at [733, 312] on div "End: [DATE]" at bounding box center [704, 308] width 104 height 8
click at [719, 348] on div "Feb" at bounding box center [719, 344] width 24 height 8
click at [528, 391] on button "Save" at bounding box center [536, 384] width 28 height 13
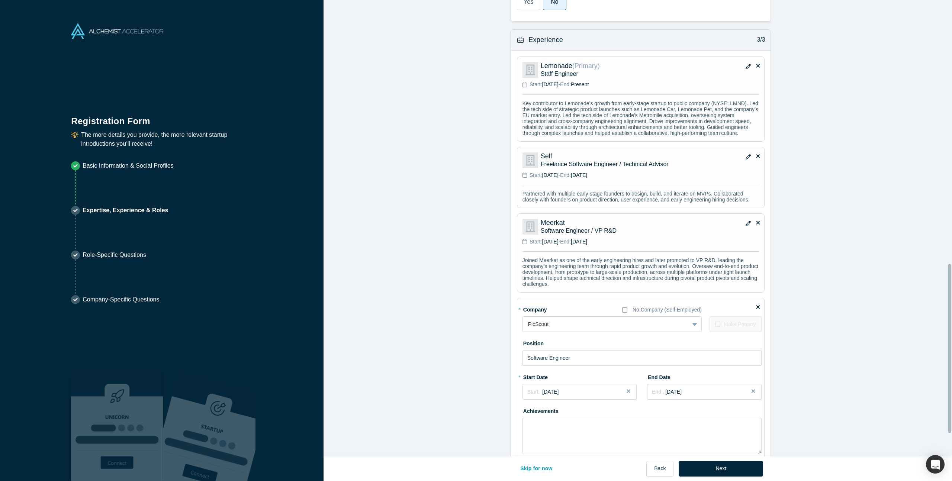
scroll to position [774, 0]
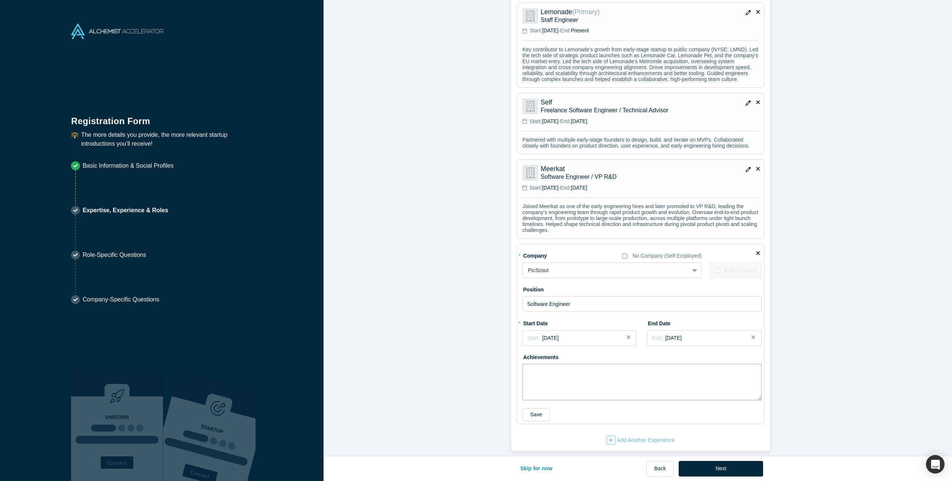
click at [561, 378] on textarea at bounding box center [641, 382] width 239 height 36
paste textarea "Engineered a machine learning–based system to automatically classify and analyz…"
click at [597, 366] on textarea "Engineered a machine learning–based system to automatically classify and analyz…" at bounding box center [641, 382] width 239 height 36
type textarea "Engineered a machine learning based system to automatically classify and analyz…"
click at [527, 411] on button "Save" at bounding box center [536, 414] width 28 height 13
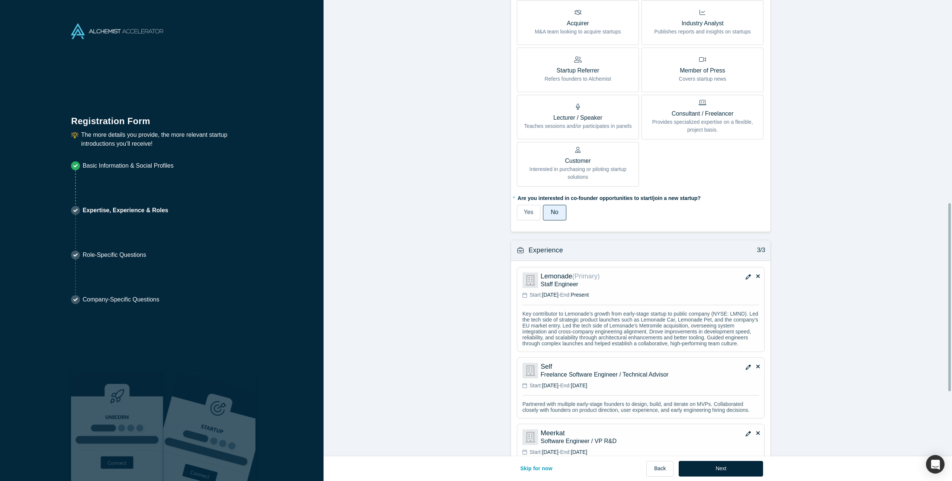
scroll to position [650, 0]
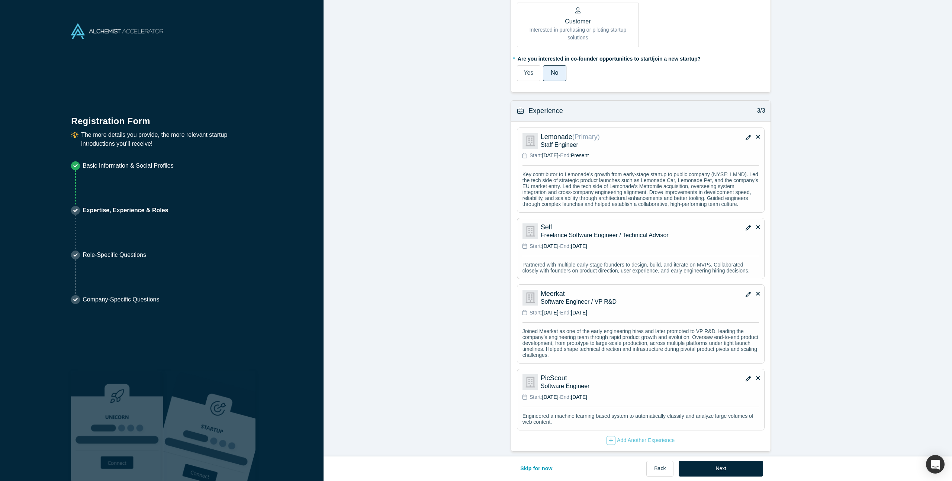
click at [746, 292] on icon "button" at bounding box center [748, 294] width 5 height 5
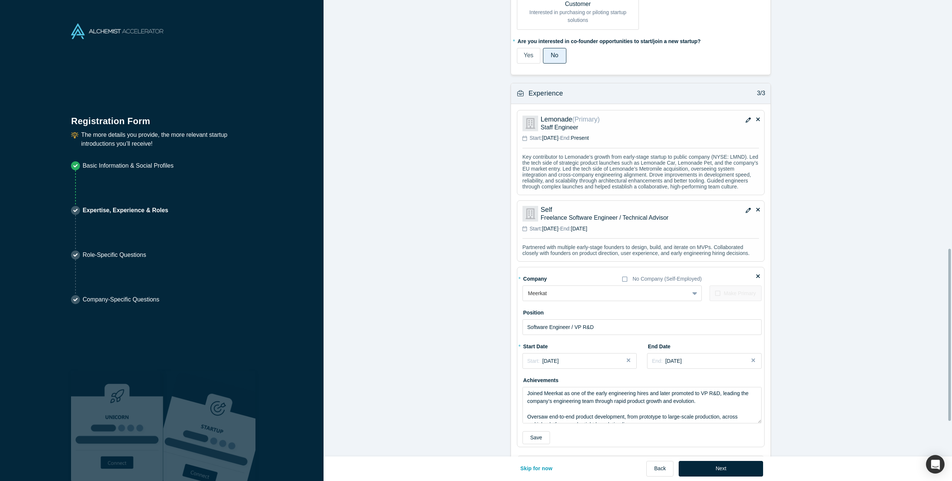
scroll to position [659, 0]
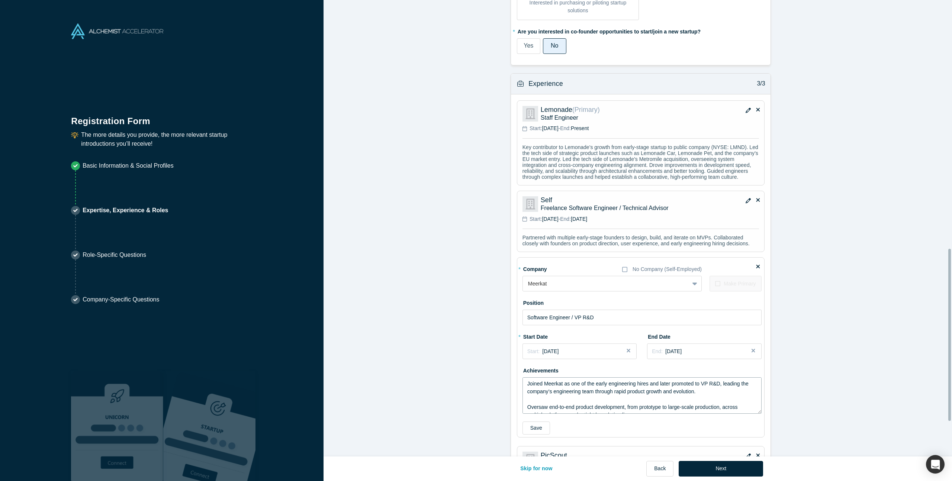
drag, startPoint x: 698, startPoint y: 402, endPoint x: 520, endPoint y: 393, distance: 178.4
click at [522, 393] on textarea "Joined Meerkat as one of the early engineering hires and later promoted to VP R…" at bounding box center [641, 395] width 239 height 36
paste textarea "engineering through rapid growth, product pivots, and large-scale launches"
type textarea "Joined Meerkat as one of the early engineering hires and later promoted to VP R…"
click at [534, 435] on button "Save" at bounding box center [536, 428] width 28 height 13
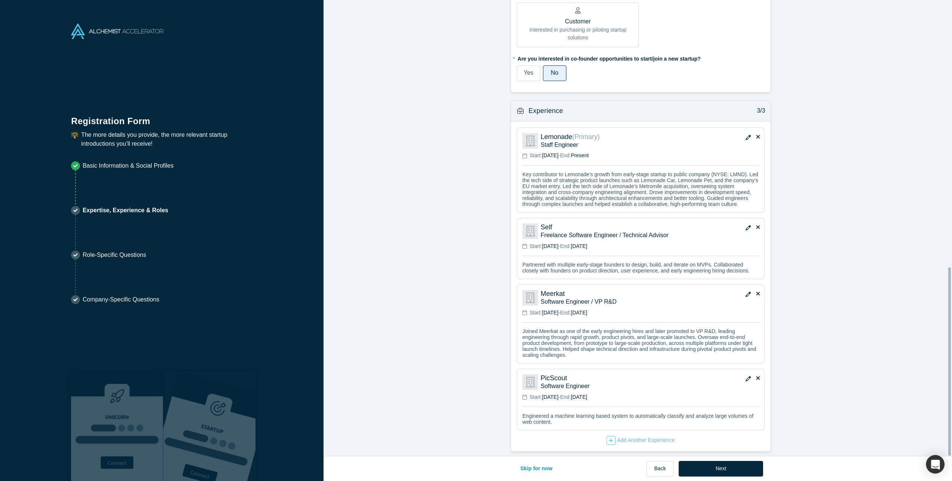
scroll to position [648, 0]
click at [746, 225] on icon "button" at bounding box center [748, 227] width 5 height 5
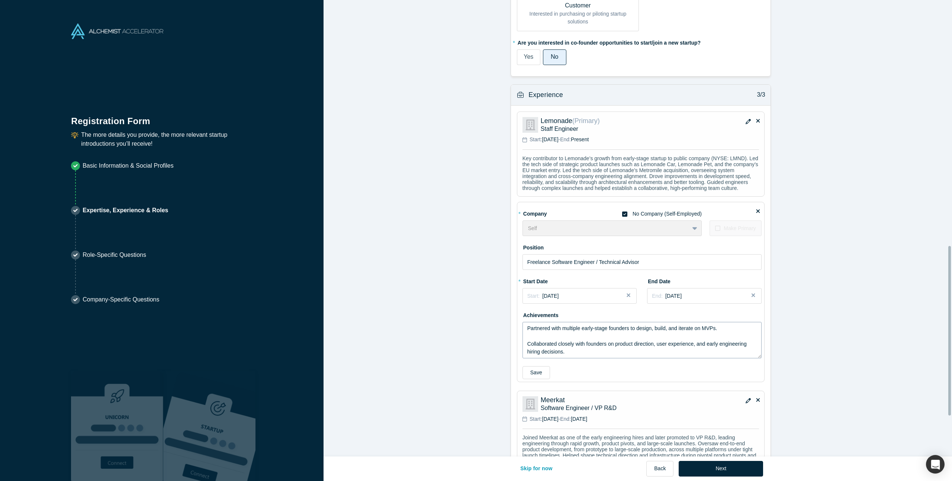
scroll to position [662, 0]
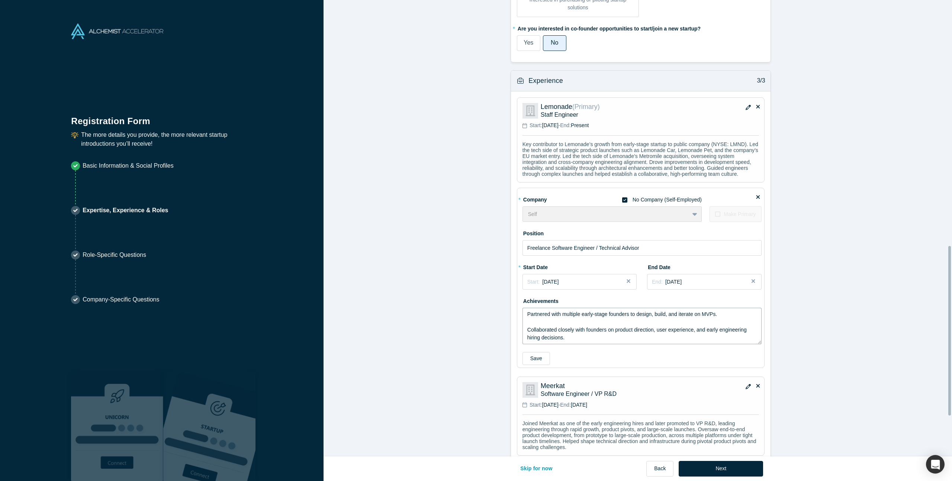
drag, startPoint x: 585, startPoint y: 351, endPoint x: 508, endPoint y: 322, distance: 82.4
click at [511, 322] on div "* Company No Company (Self-Employed) Lemonade To pick up a draggable item, pres…" at bounding box center [641, 317] width 260 height 452
paste textarea "early-stage founders to design, build, and iterate on MVPs. Helped validate pro…"
type textarea "Partnered with early-stage founders to design, build, and iterate on MVPs. Help…"
click at [528, 365] on button "Save" at bounding box center [536, 358] width 28 height 13
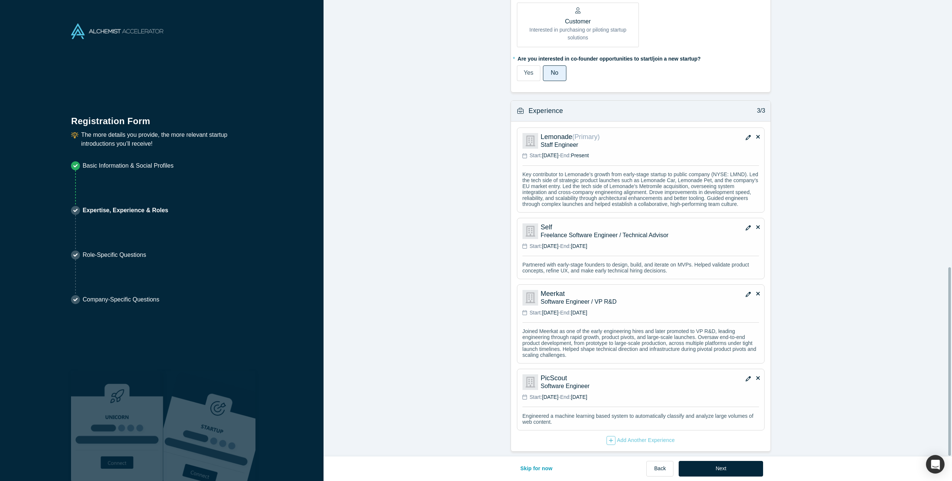
scroll to position [648, 0]
drag, startPoint x: 745, startPoint y: 372, endPoint x: 703, endPoint y: 382, distance: 43.7
click at [746, 376] on icon "button" at bounding box center [748, 378] width 5 height 5
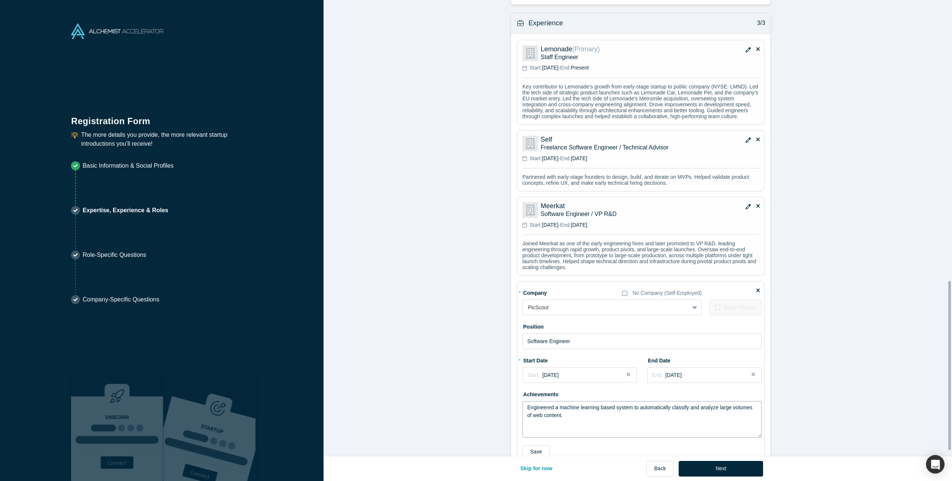
scroll to position [758, 0]
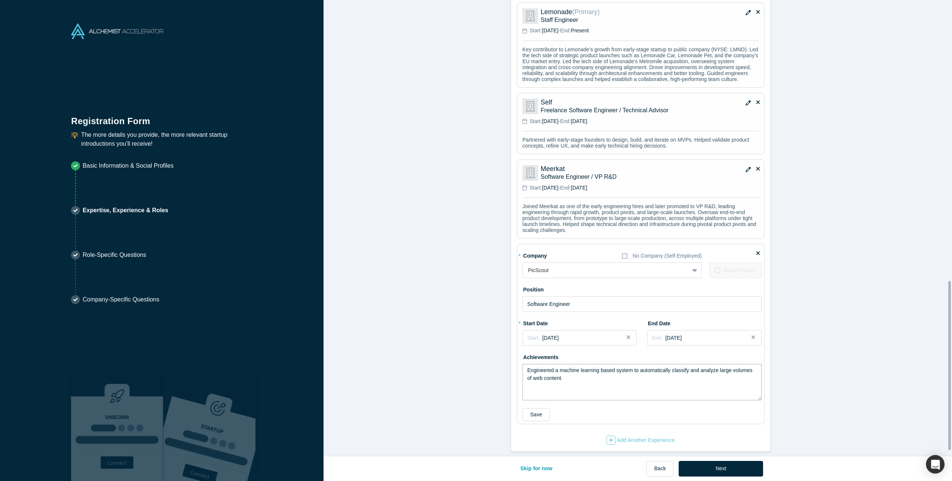
drag, startPoint x: 570, startPoint y: 395, endPoint x: 501, endPoint y: 377, distance: 71.4
paste textarea "–based system to automatically classify and analyze large volumes of web conten…"
type textarea "Engineered a machine learning–based system to automatically classify and analyz…"
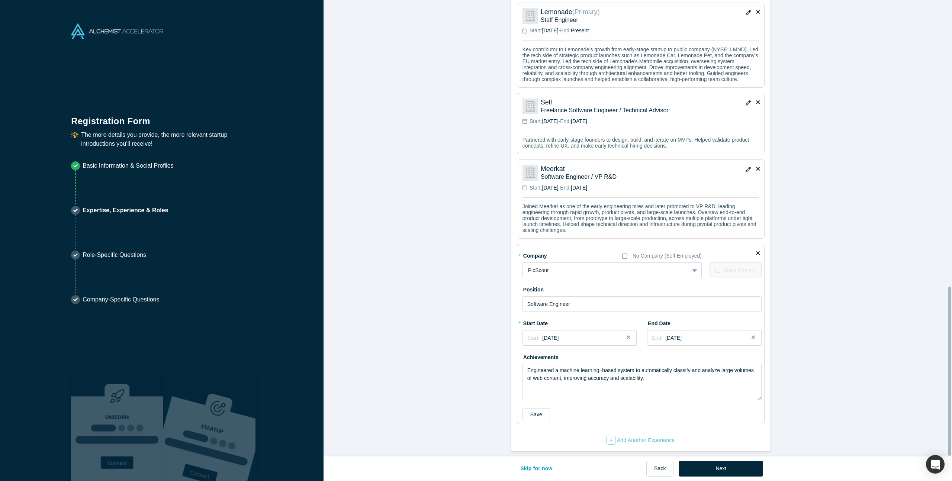
click at [538, 415] on button "Save" at bounding box center [536, 414] width 28 height 13
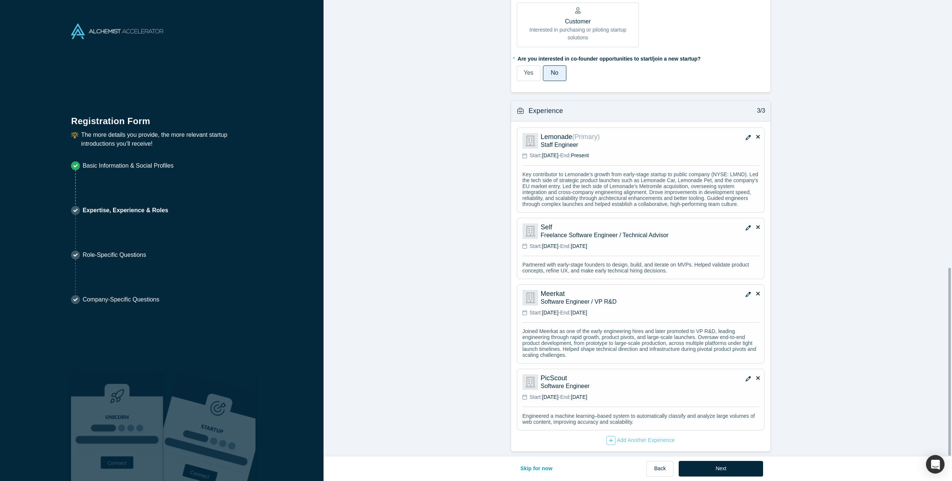
scroll to position [648, 0]
click at [711, 468] on button "Next" at bounding box center [721, 469] width 84 height 16
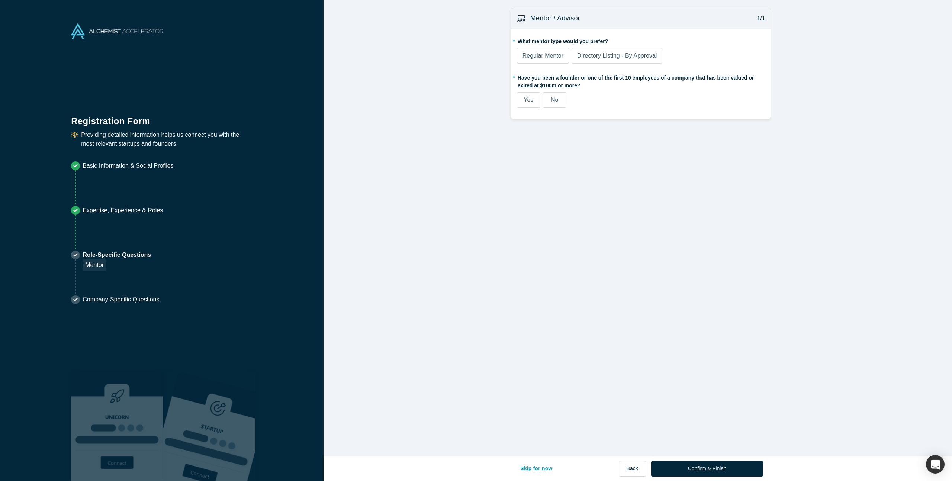
click at [548, 57] on span "Regular Mentor" at bounding box center [542, 55] width 41 height 6
click at [0, 0] on input "Regular Mentor" at bounding box center [0, 0] width 0 height 0
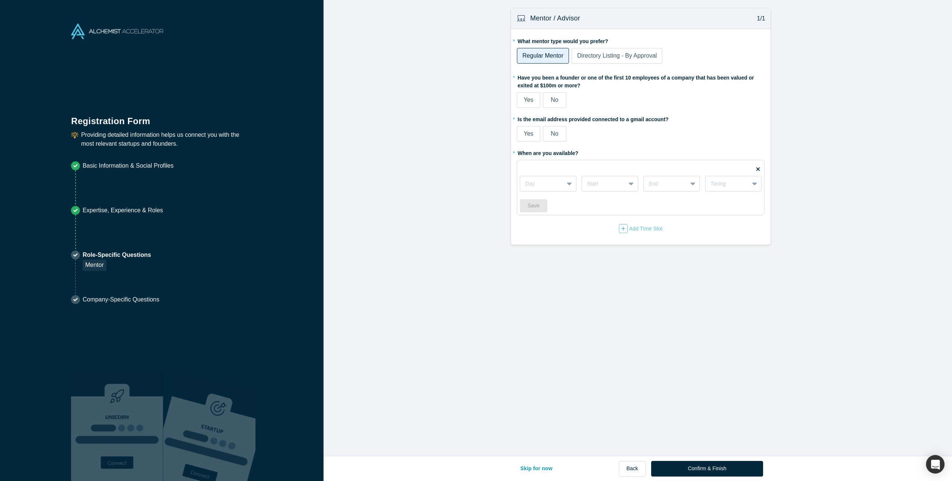
click at [556, 94] on label "No" at bounding box center [554, 100] width 23 height 16
click at [0, 0] on input "No" at bounding box center [0, 0] width 0 height 0
click at [523, 128] on label "Yes" at bounding box center [528, 134] width 23 height 16
click at [0, 0] on input "Yes" at bounding box center [0, 0] width 0 height 0
click at [540, 178] on div "Day" at bounding box center [542, 184] width 44 height 12
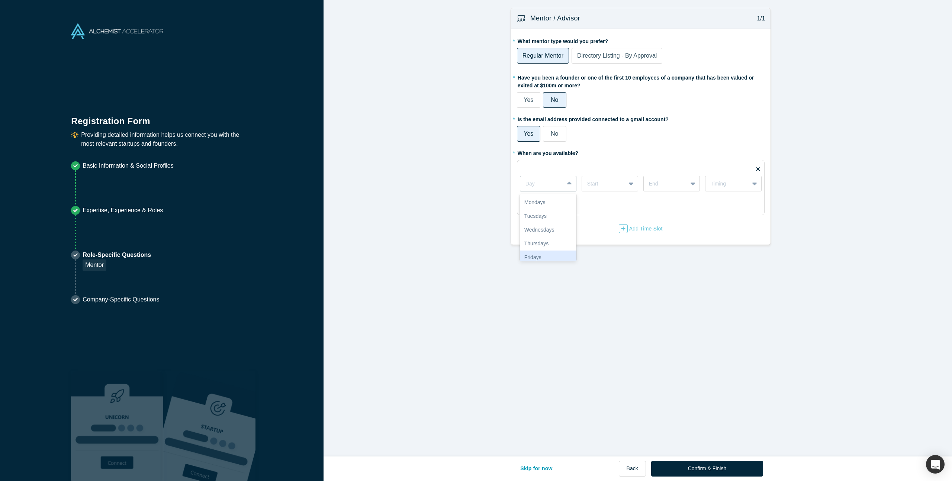
click at [545, 254] on div "Fridays" at bounding box center [548, 258] width 57 height 14
click at [605, 183] on div at bounding box center [603, 183] width 33 height 9
click at [702, 216] on div "* When are you available? Fridays 8am, 3 of 17. 17 results available. Use Up an…" at bounding box center [641, 190] width 248 height 87
click at [609, 189] on div "Start" at bounding box center [603, 184] width 43 height 12
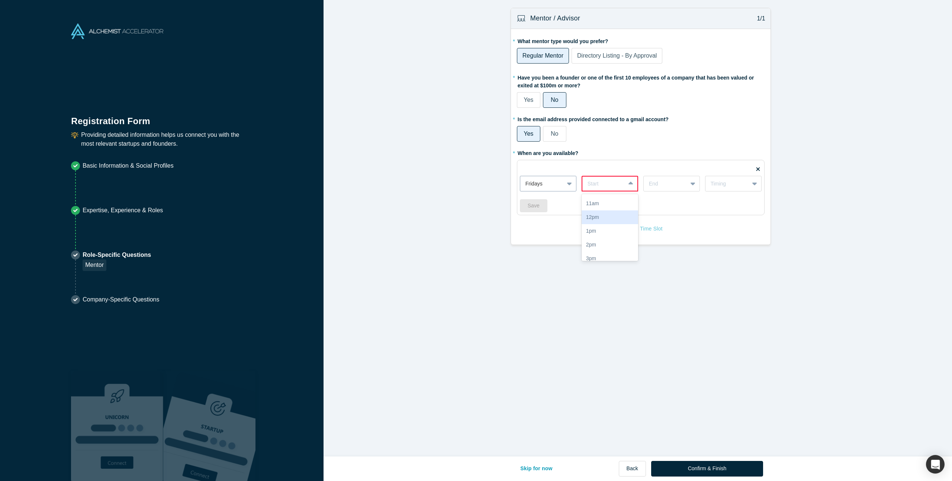
click at [564, 184] on div at bounding box center [570, 183] width 12 height 13
click at [543, 233] on div "Thursdays" at bounding box center [548, 236] width 57 height 14
click at [592, 191] on div "Start" at bounding box center [610, 184] width 57 height 16
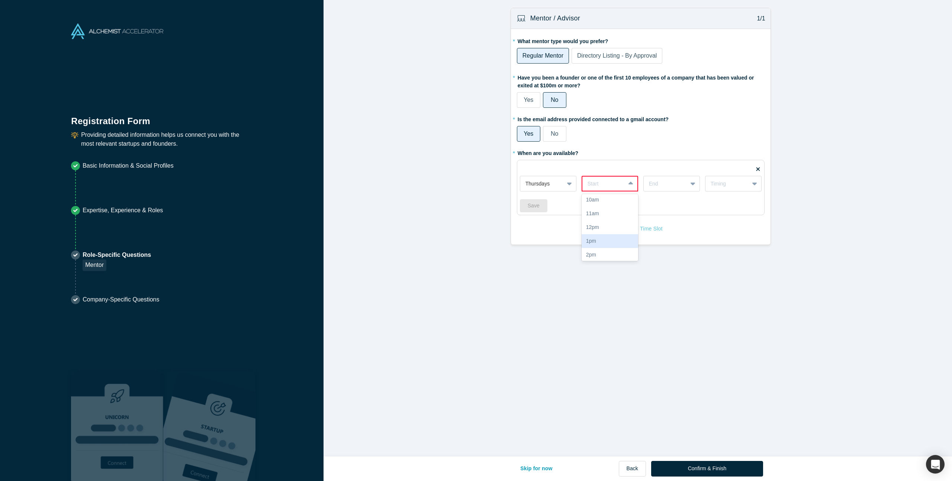
click at [589, 238] on div "1pm" at bounding box center [610, 241] width 57 height 14
click at [644, 184] on div "End" at bounding box center [666, 184] width 44 height 12
click at [660, 251] on div "2pm" at bounding box center [671, 256] width 57 height 14
click at [725, 186] on div "Timing" at bounding box center [727, 184] width 33 height 8
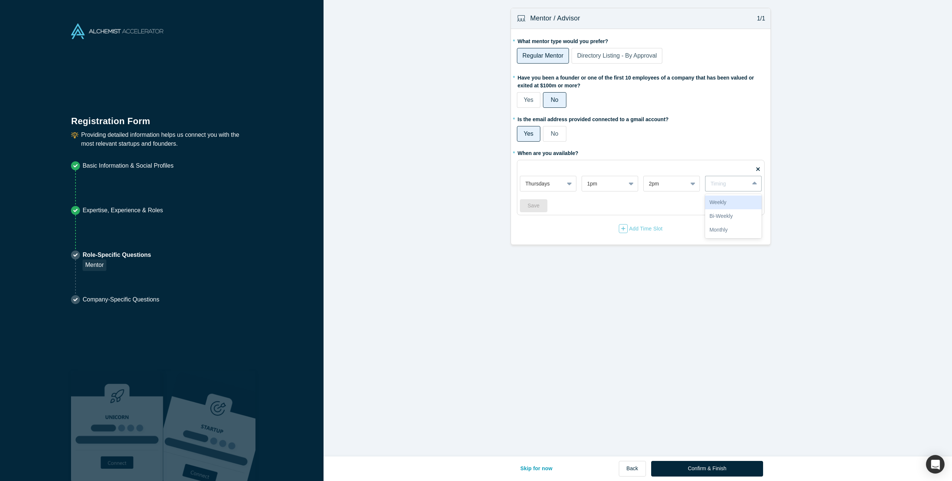
click at [722, 199] on div "Weekly" at bounding box center [733, 203] width 57 height 14
click at [527, 208] on button "Save" at bounding box center [534, 205] width 28 height 13
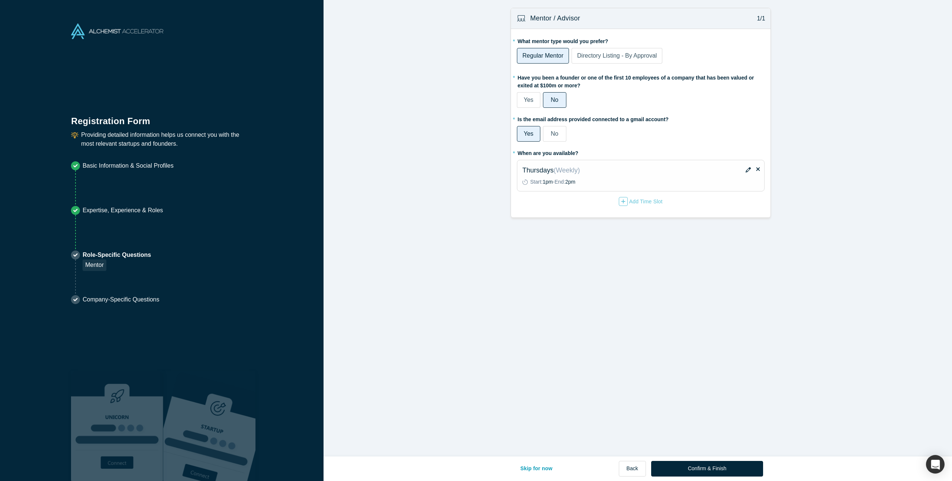
click at [746, 168] on icon "button" at bounding box center [748, 169] width 5 height 5
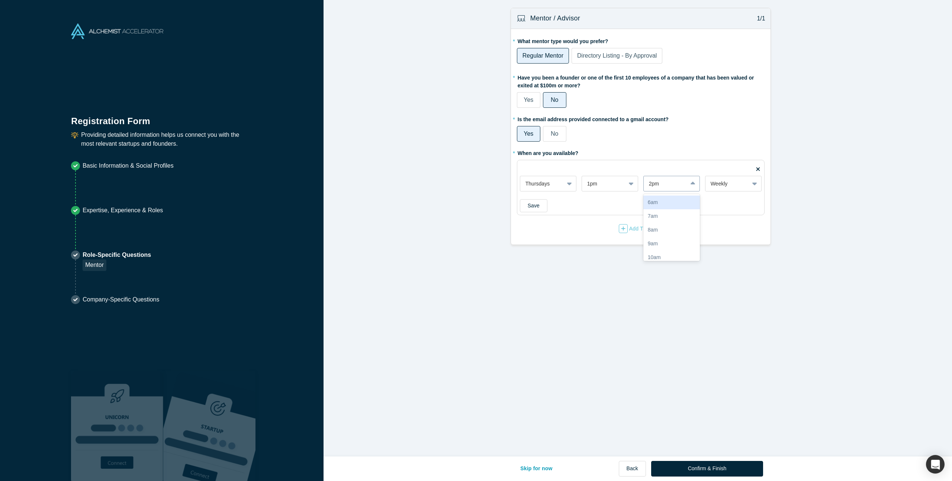
click at [646, 189] on div "2pm" at bounding box center [666, 184] width 44 height 12
click at [712, 207] on div "Save" at bounding box center [641, 205] width 242 height 13
click at [642, 224] on button "Add Time Slot" at bounding box center [640, 229] width 45 height 10
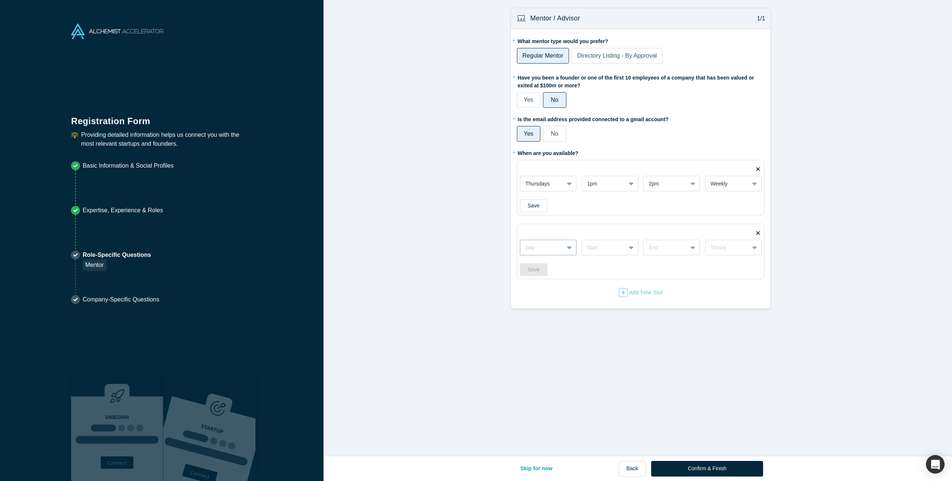
click at [528, 248] on div at bounding box center [541, 247] width 33 height 9
click at [536, 321] on div "Fridays" at bounding box center [548, 322] width 57 height 14
click at [531, 209] on button "Save" at bounding box center [534, 205] width 28 height 13
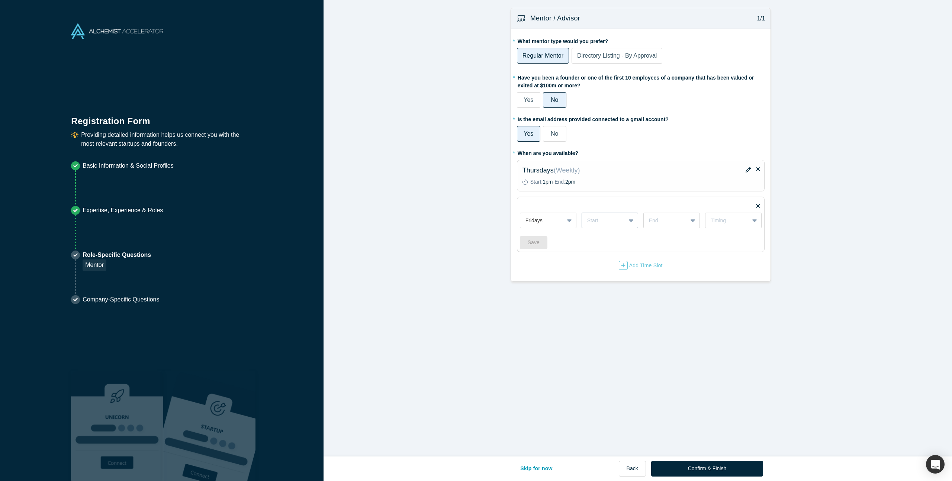
click at [604, 222] on div at bounding box center [603, 220] width 33 height 9
click at [601, 220] on div at bounding box center [604, 220] width 32 height 9
click at [594, 292] on div "2pm" at bounding box center [610, 293] width 57 height 14
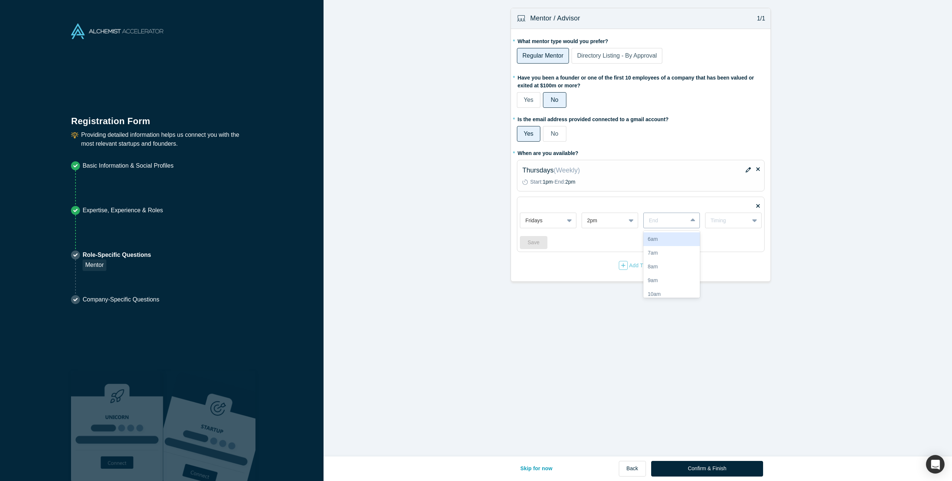
click at [663, 225] on div at bounding box center [665, 220] width 33 height 9
click at [657, 284] on div "3pm" at bounding box center [671, 284] width 57 height 14
click at [614, 225] on div "2pm" at bounding box center [604, 221] width 44 height 12
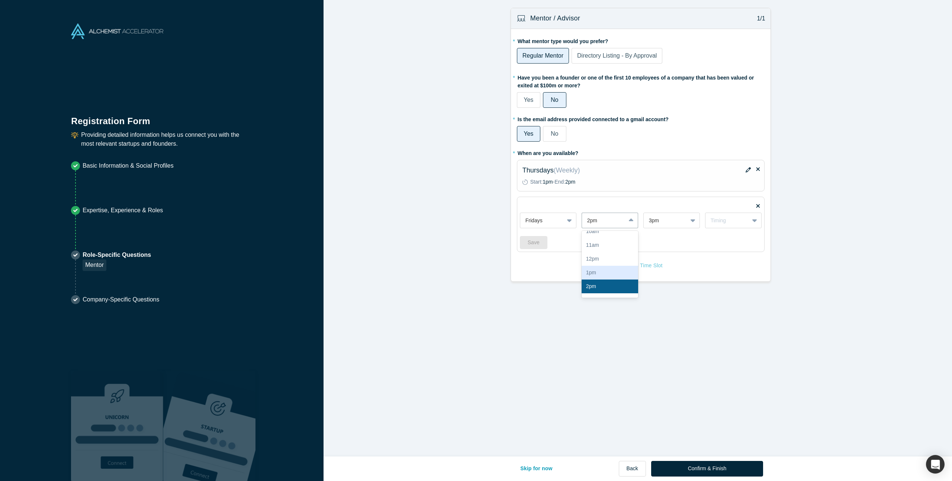
click at [600, 273] on div "1pm" at bounding box center [610, 273] width 57 height 14
click at [672, 221] on div at bounding box center [665, 220] width 33 height 9
click at [664, 269] on div "2pm" at bounding box center [671, 273] width 57 height 14
click at [712, 226] on div "Timing" at bounding box center [733, 221] width 57 height 16
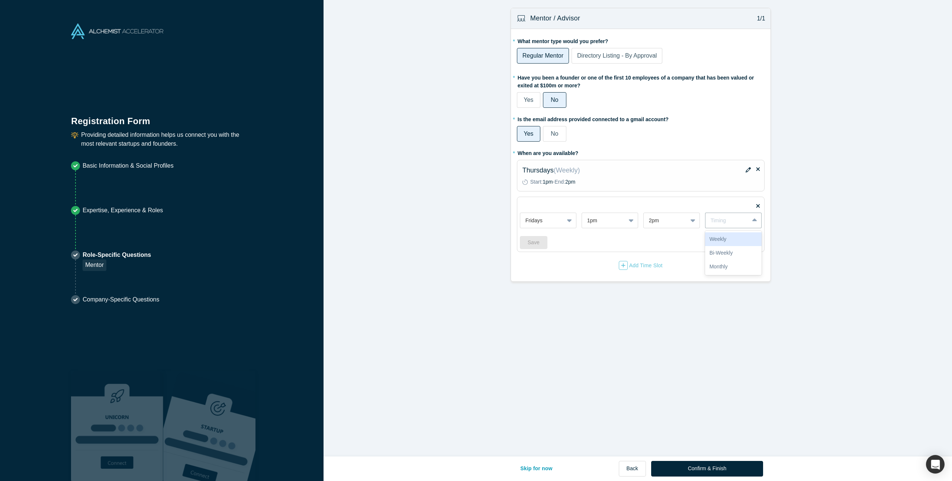
click at [715, 241] on div "Weekly" at bounding box center [733, 239] width 57 height 14
click at [535, 242] on button "Save" at bounding box center [534, 242] width 28 height 13
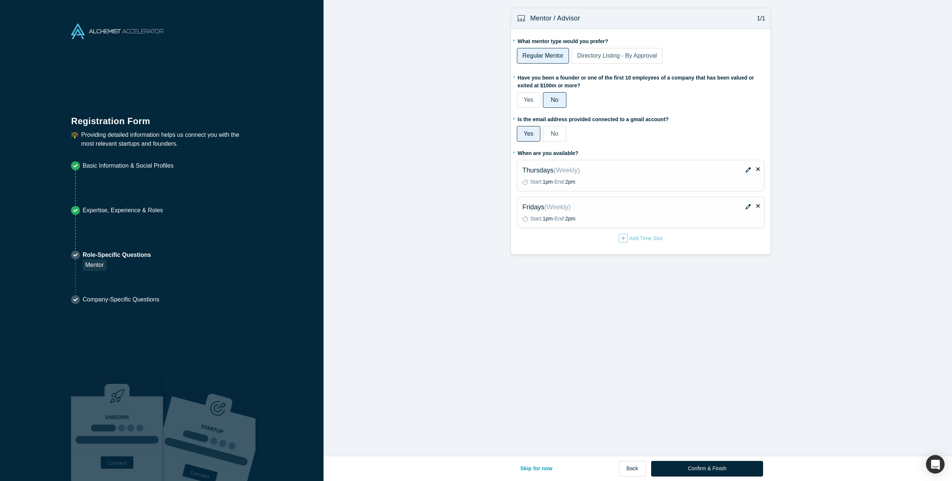
click at [746, 170] on icon "button" at bounding box center [748, 169] width 5 height 5
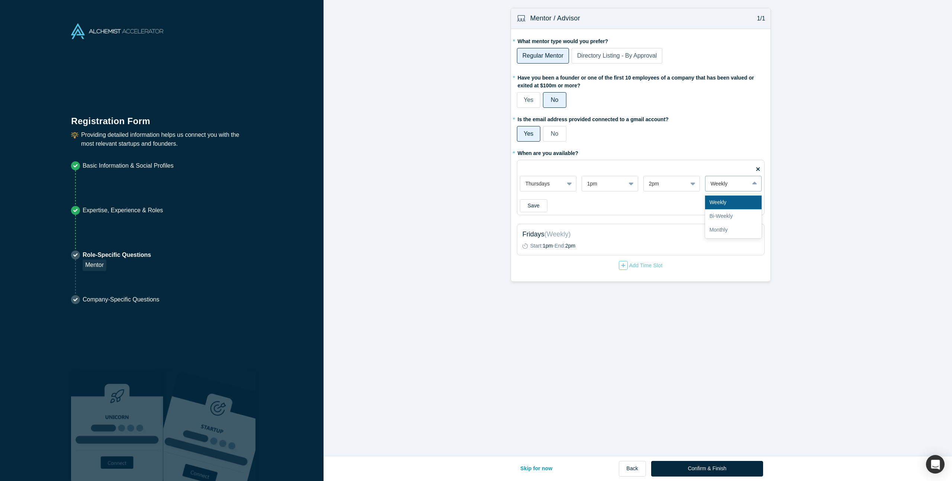
click at [729, 184] on div "Weekly" at bounding box center [727, 184] width 33 height 8
click at [718, 212] on div "Bi-Weekly" at bounding box center [733, 216] width 57 height 14
click at [738, 186] on div "Bi-Weekly" at bounding box center [727, 184] width 33 height 8
click at [727, 196] on div "Weekly" at bounding box center [733, 203] width 57 height 14
click at [729, 183] on div "Weekly" at bounding box center [727, 184] width 33 height 8
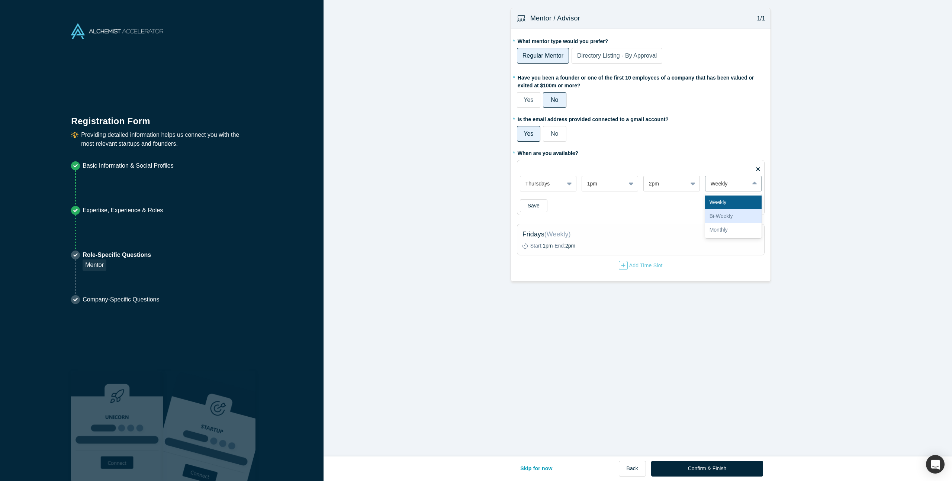
click at [720, 211] on div "Bi-Weekly" at bounding box center [733, 216] width 57 height 14
click at [683, 208] on div "Save" at bounding box center [641, 205] width 242 height 13
click at [526, 207] on button "Save" at bounding box center [534, 205] width 28 height 13
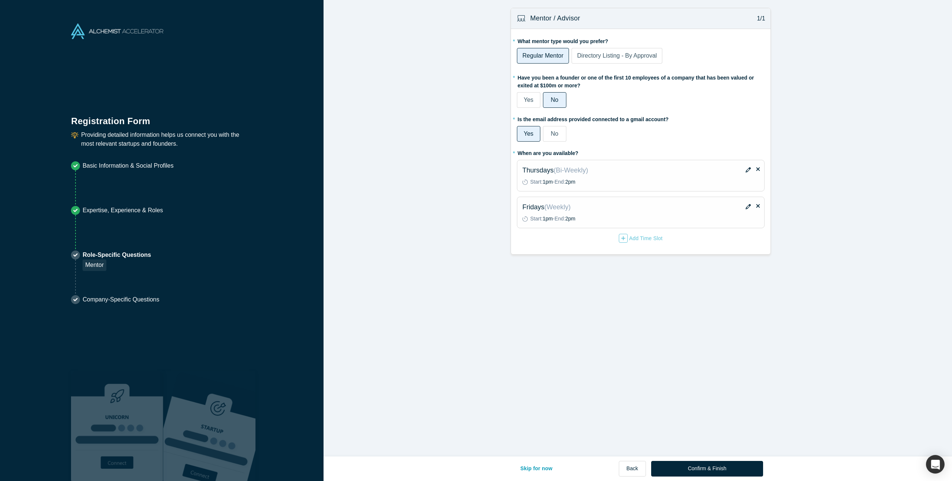
click at [746, 208] on icon "button" at bounding box center [748, 206] width 5 height 5
click at [718, 225] on div "Weekly" at bounding box center [727, 220] width 44 height 9
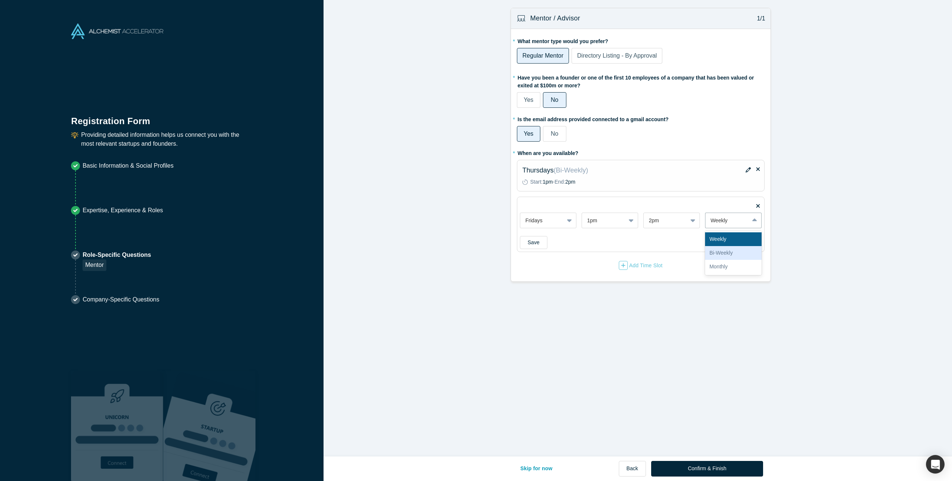
click at [676, 253] on div "* When are you available? Thursdays 1pm 2pm Bi-Weekly Save Thursdays ( Bi-Weekl…" at bounding box center [641, 208] width 248 height 123
click at [528, 242] on button "Save" at bounding box center [534, 242] width 28 height 13
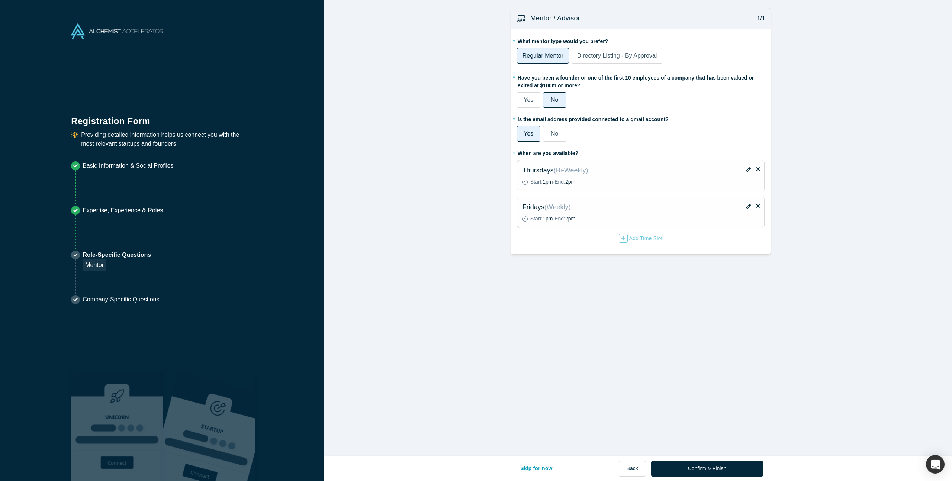
click at [635, 237] on div "Add Time Slot" at bounding box center [641, 238] width 44 height 9
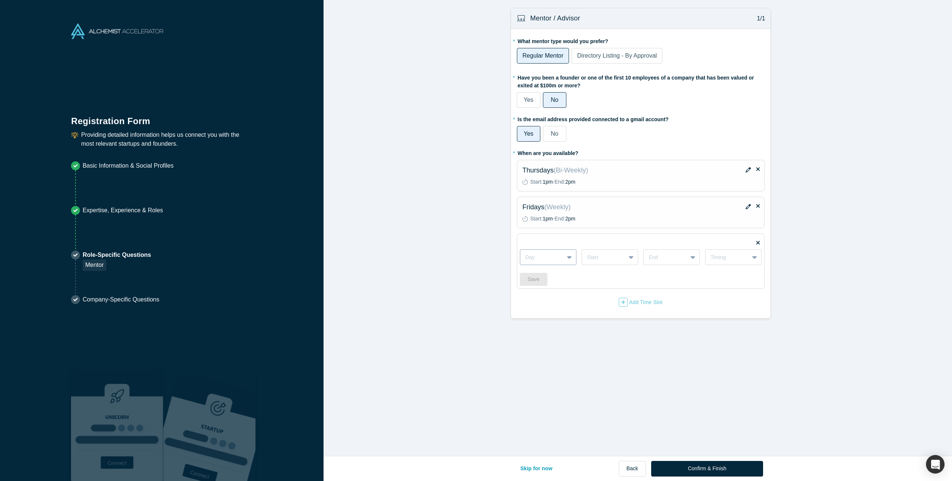
click at [542, 260] on div at bounding box center [541, 257] width 33 height 9
click at [622, 274] on div "Save" at bounding box center [641, 279] width 242 height 13
click at [756, 240] on label at bounding box center [758, 241] width 4 height 4
click at [0, 0] on input "checkbox" at bounding box center [0, 0] width 0 height 0
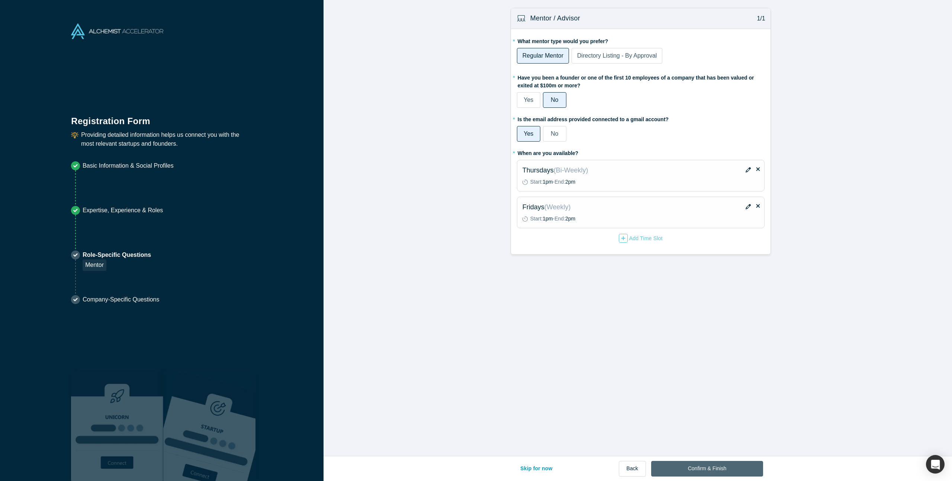
click at [678, 467] on button "Confirm & Finish" at bounding box center [707, 469] width 112 height 16
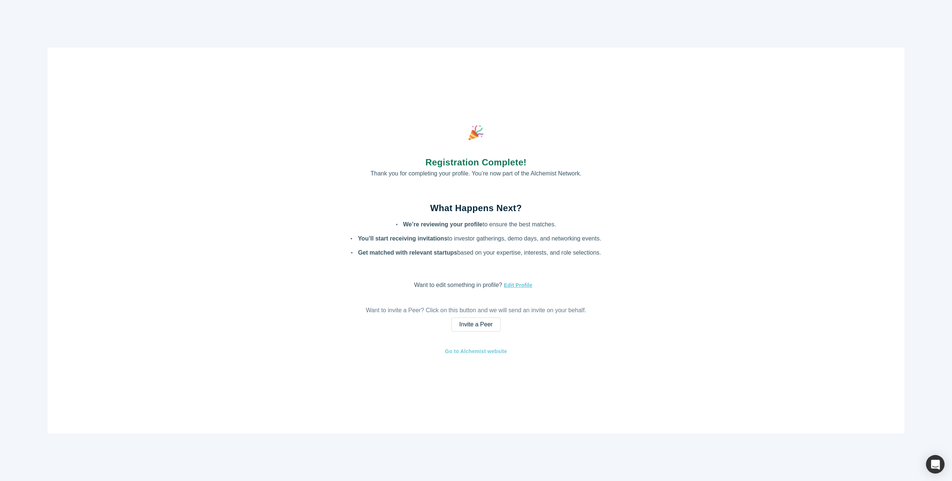
click at [471, 350] on link "Go to Alchemist website" at bounding box center [476, 351] width 63 height 9
